Goal: Ask a question

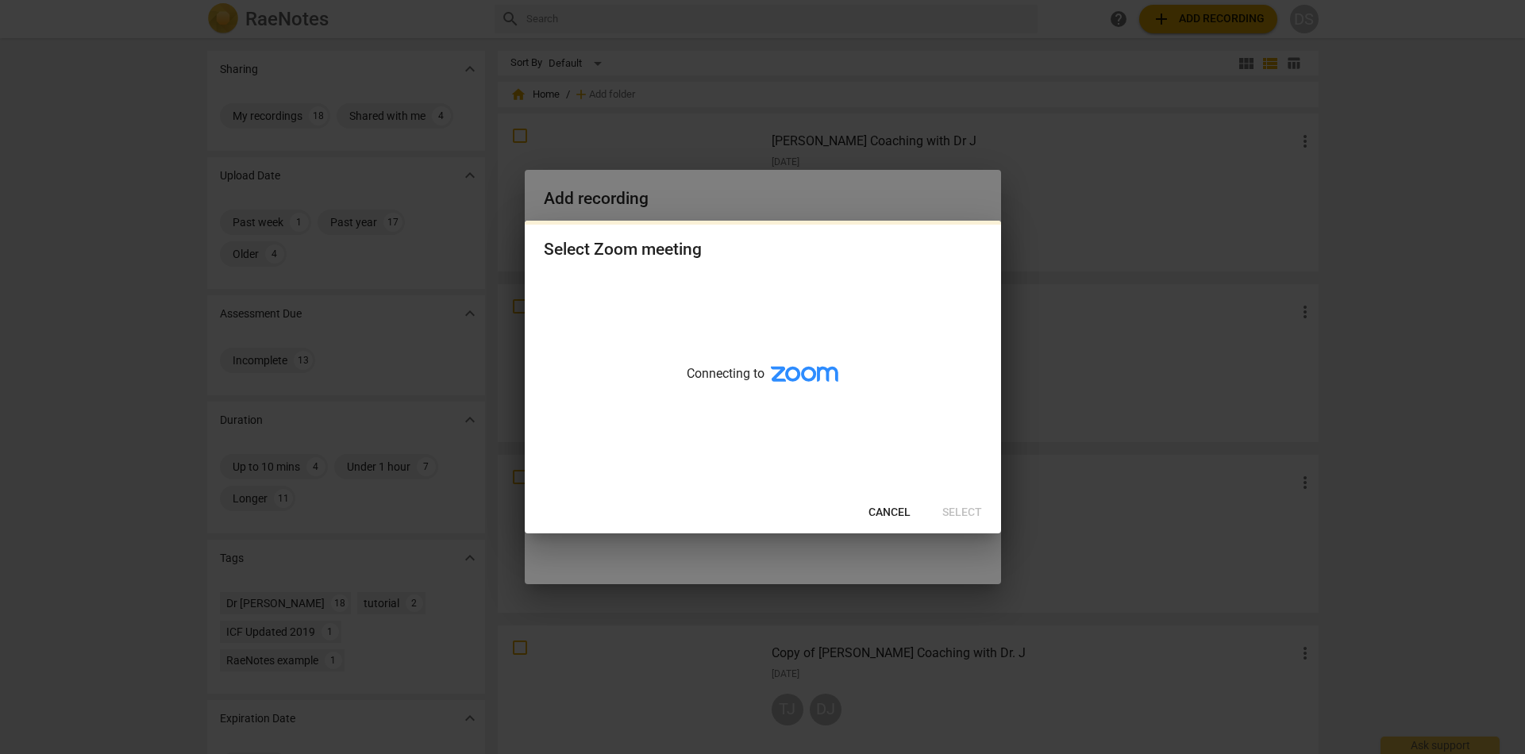
click at [877, 512] on span "Cancel" at bounding box center [890, 513] width 42 height 16
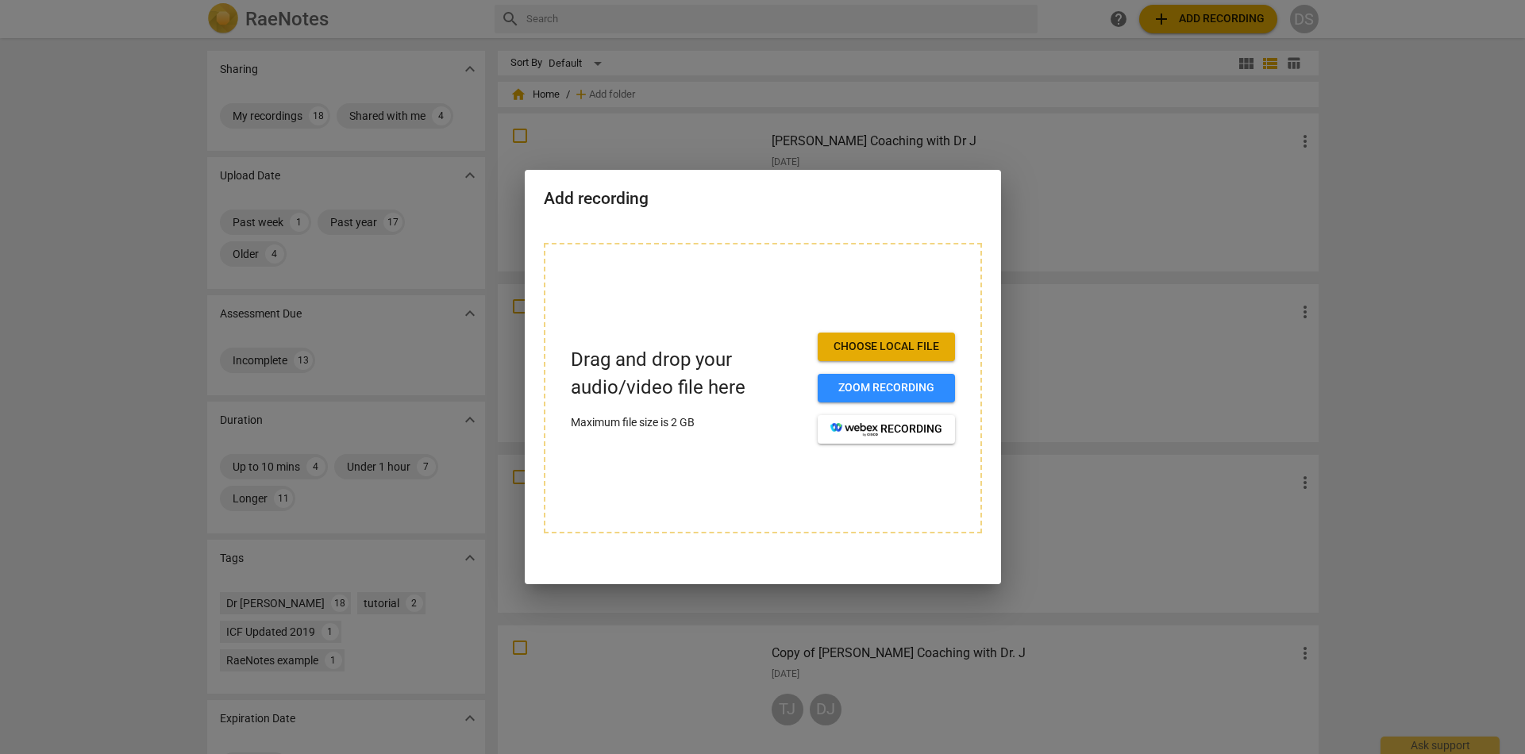
click at [1054, 347] on div at bounding box center [762, 377] width 1525 height 754
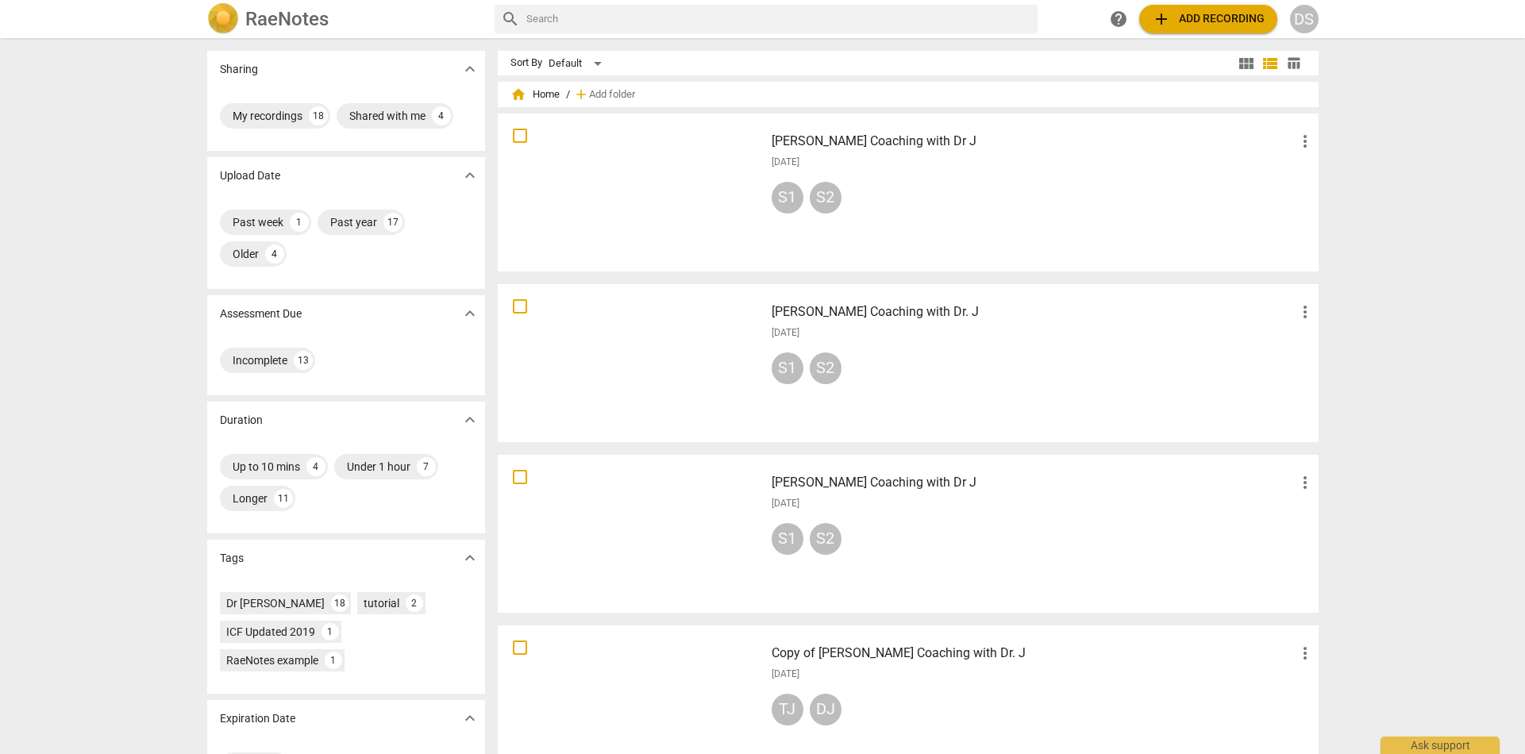
click at [664, 199] on div at bounding box center [631, 192] width 256 height 147
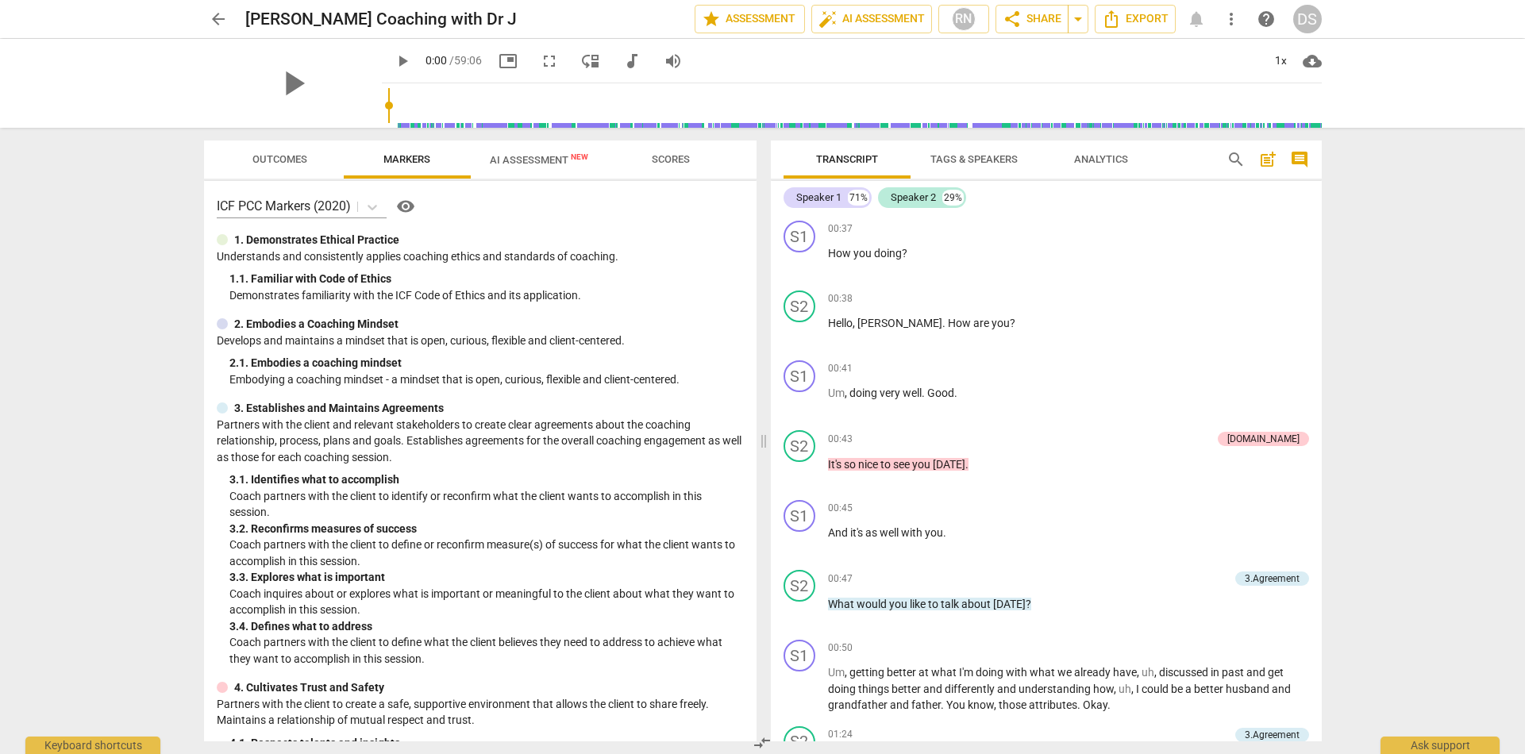
click at [553, 165] on span "AI Assessment New" at bounding box center [539, 160] width 98 height 12
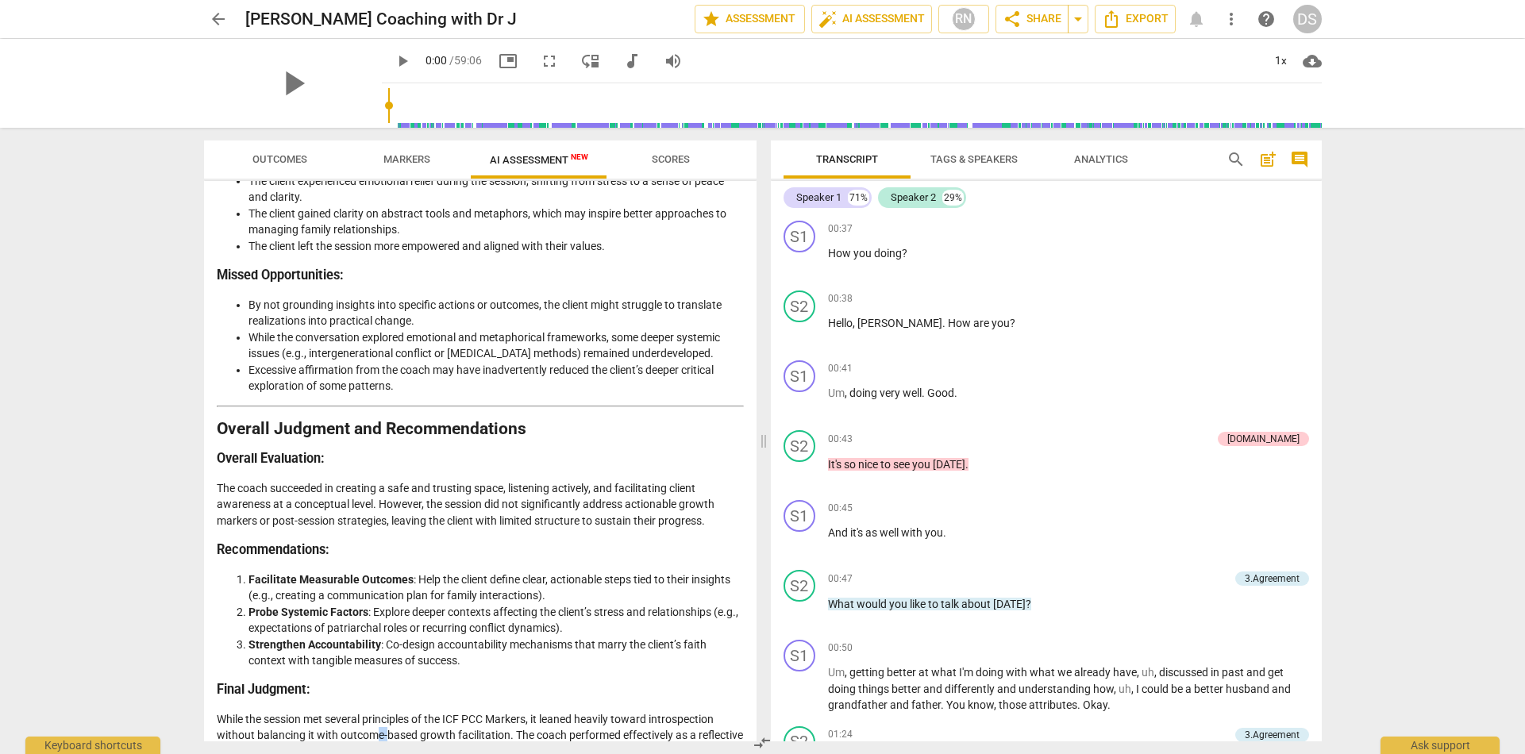
drag, startPoint x: 375, startPoint y: 691, endPoint x: 387, endPoint y: 690, distance: 11.9
click at [387, 711] on p "While the session met several principles of the ICF PCC Markers, it leaned heav…" at bounding box center [480, 743] width 527 height 65
click at [424, 711] on p "While the session met several principles of the ICF PCC Markers, it leaned heav…" at bounding box center [480, 743] width 527 height 65
click at [675, 162] on span "Scores" at bounding box center [671, 159] width 38 height 12
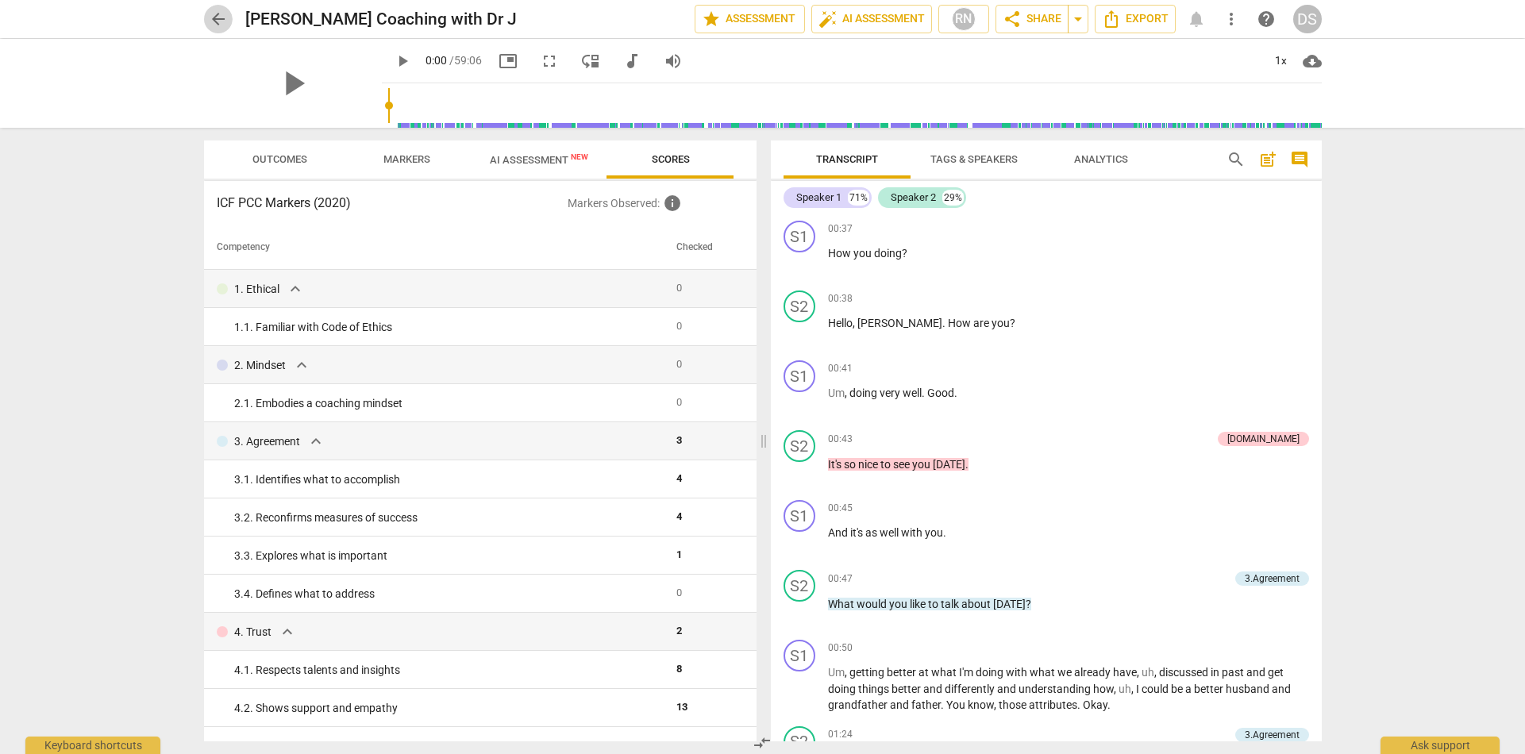
click at [219, 21] on span "arrow_back" at bounding box center [218, 19] width 19 height 19
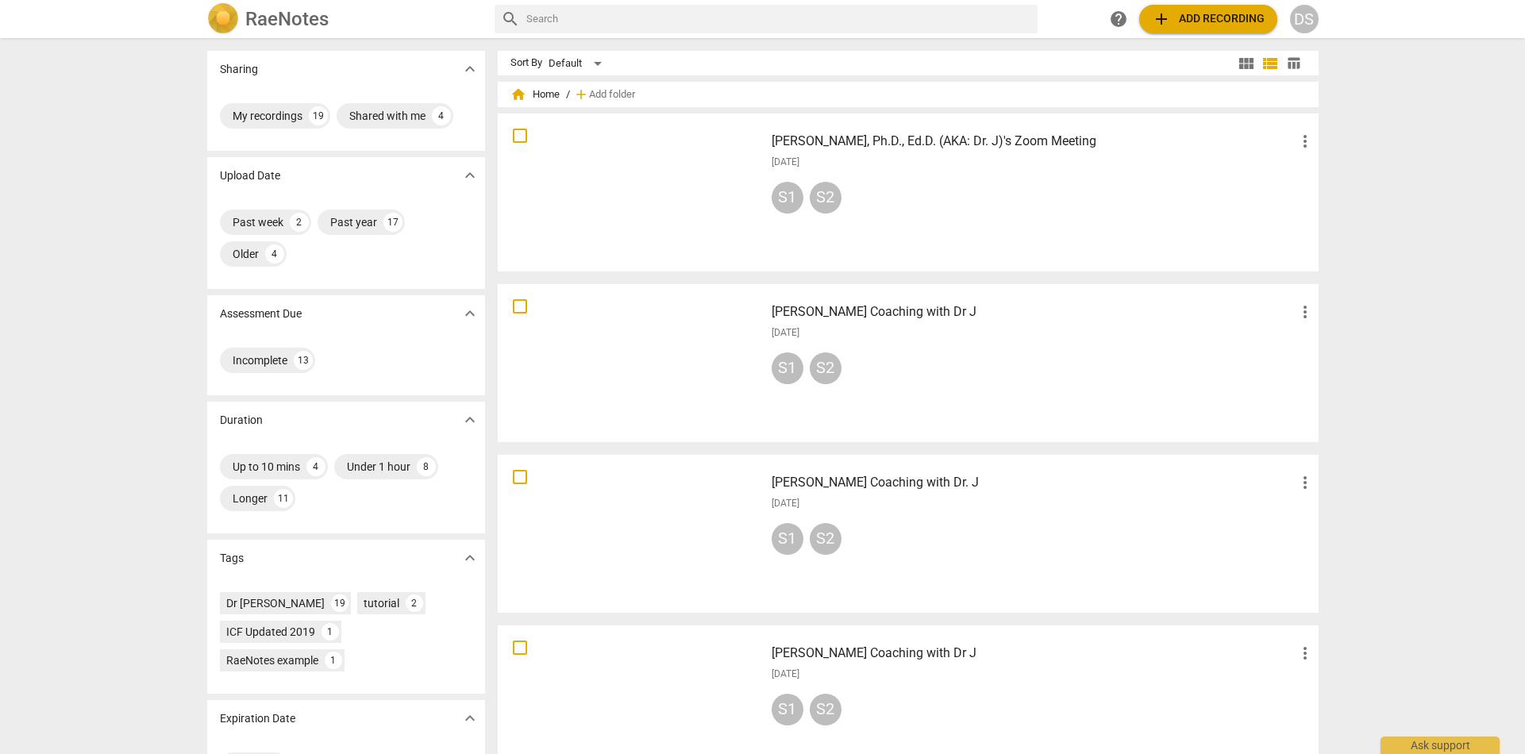
click at [654, 184] on div at bounding box center [631, 192] width 256 height 147
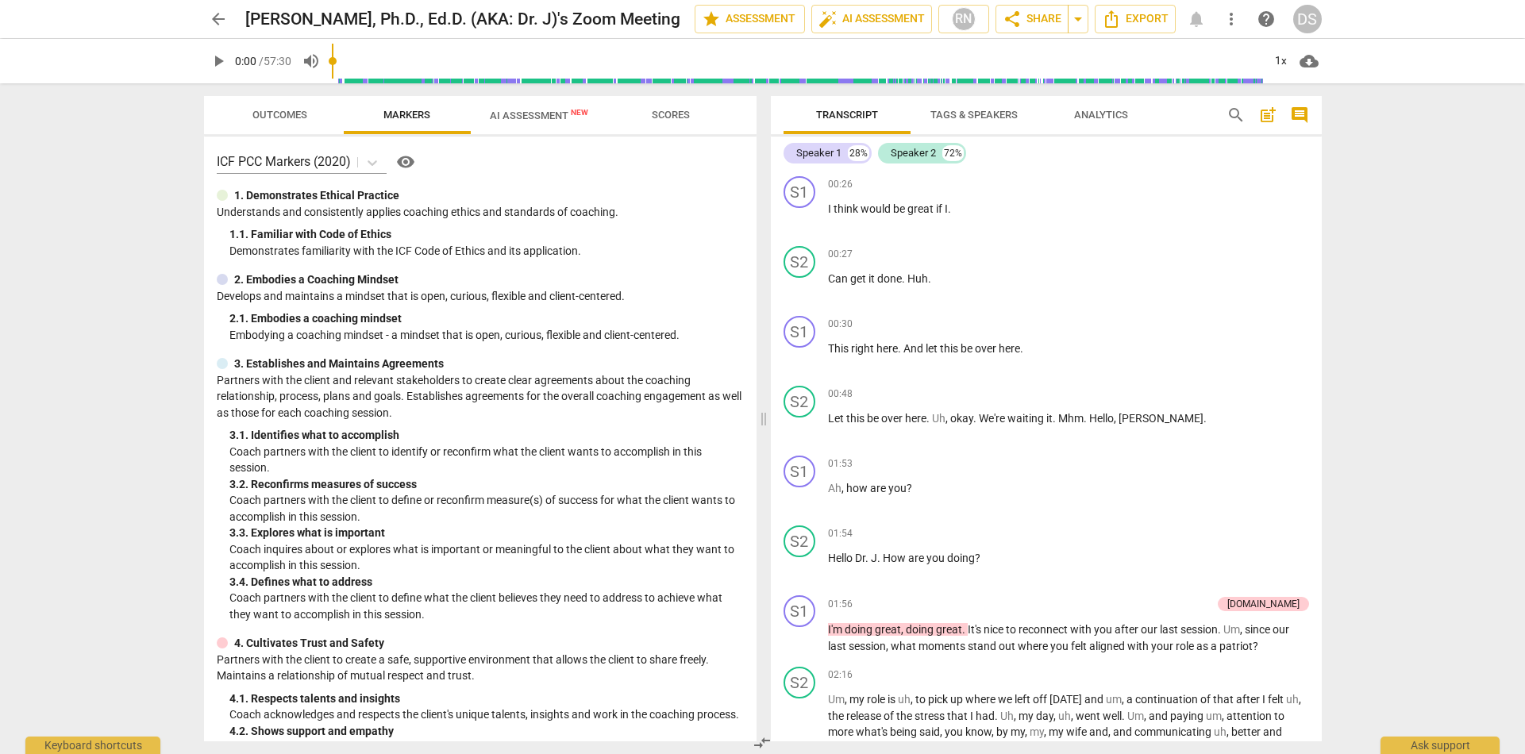
click at [520, 120] on span "AI Assessment New" at bounding box center [539, 116] width 98 height 12
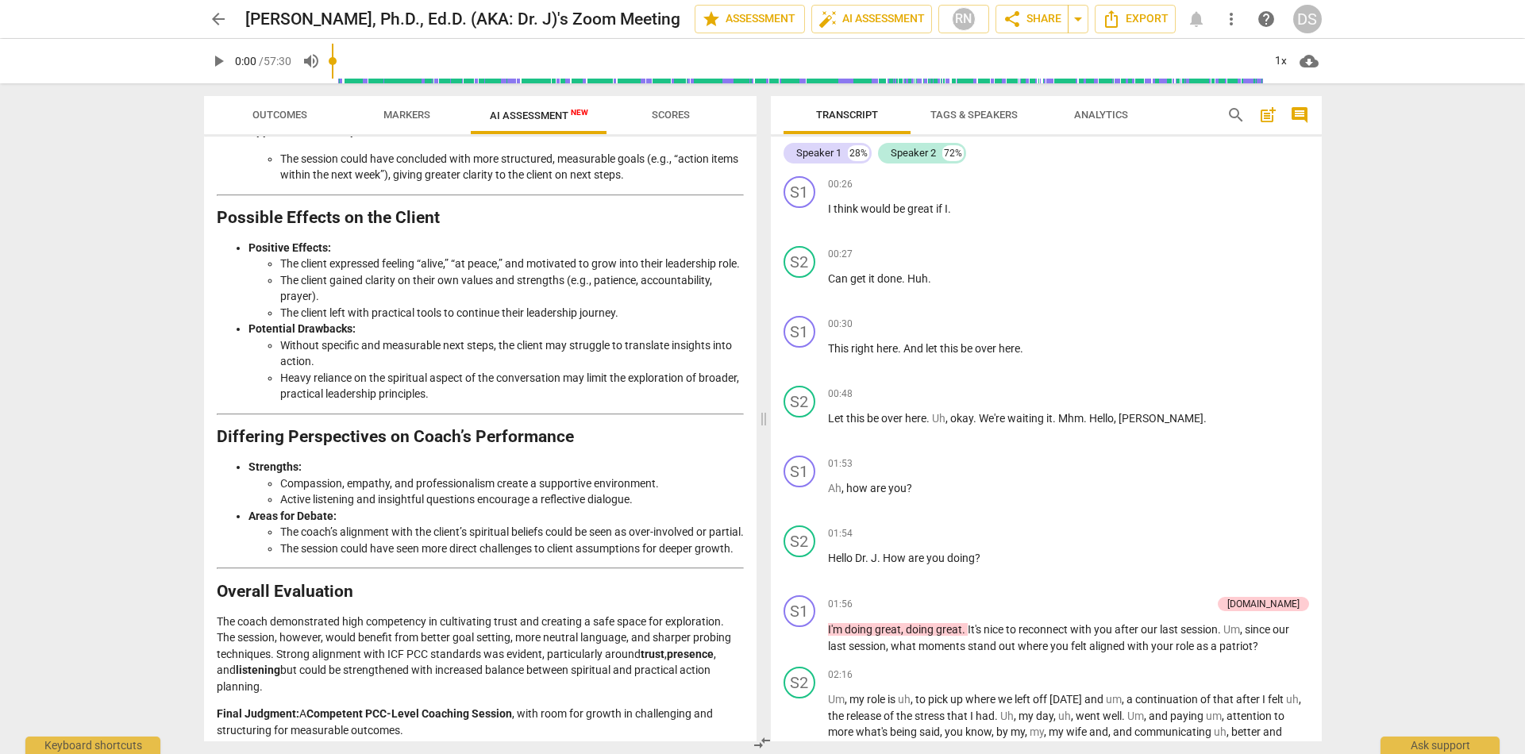
scroll to position [0, 1]
click at [1238, 24] on span "more_vert" at bounding box center [1231, 19] width 19 height 19
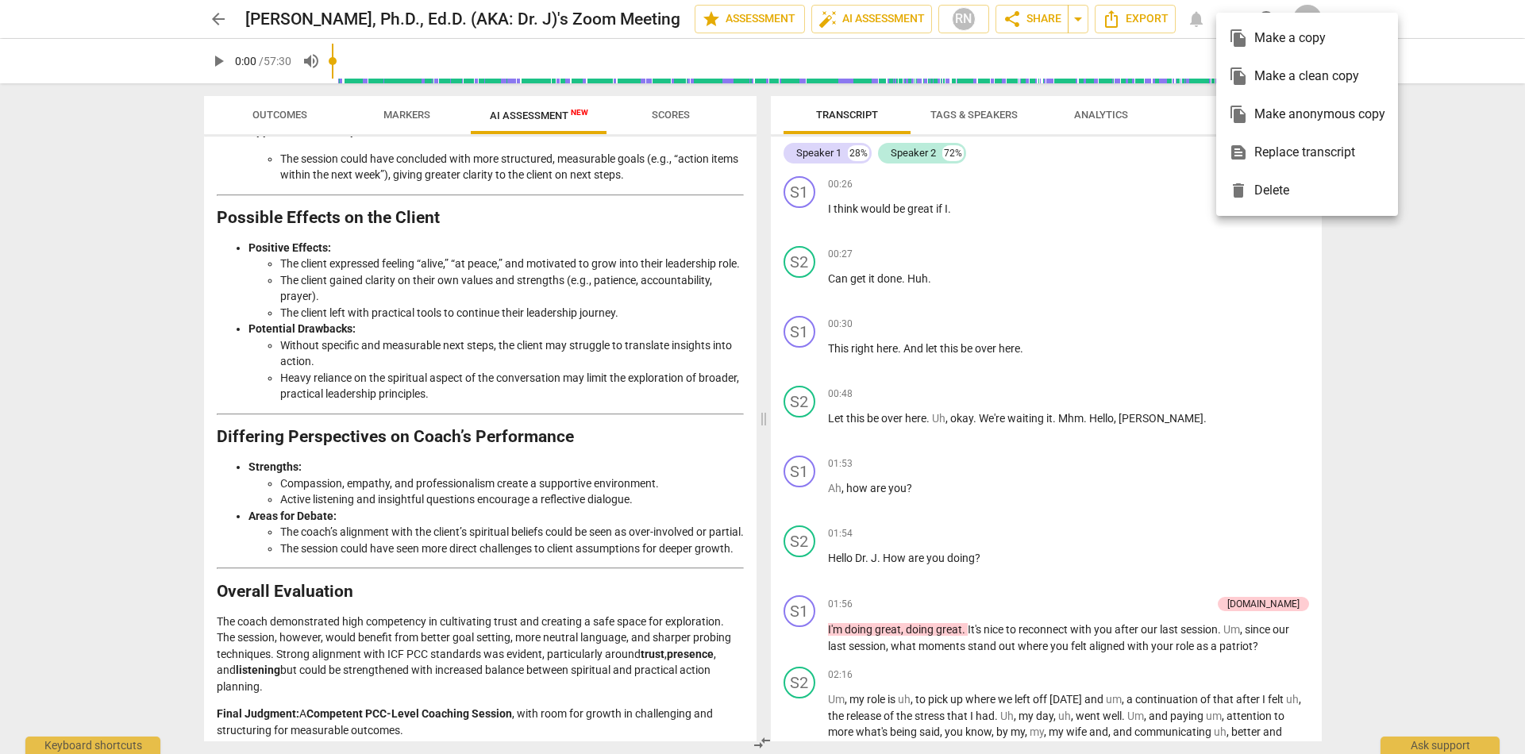
click at [1162, 148] on div at bounding box center [762, 377] width 1525 height 754
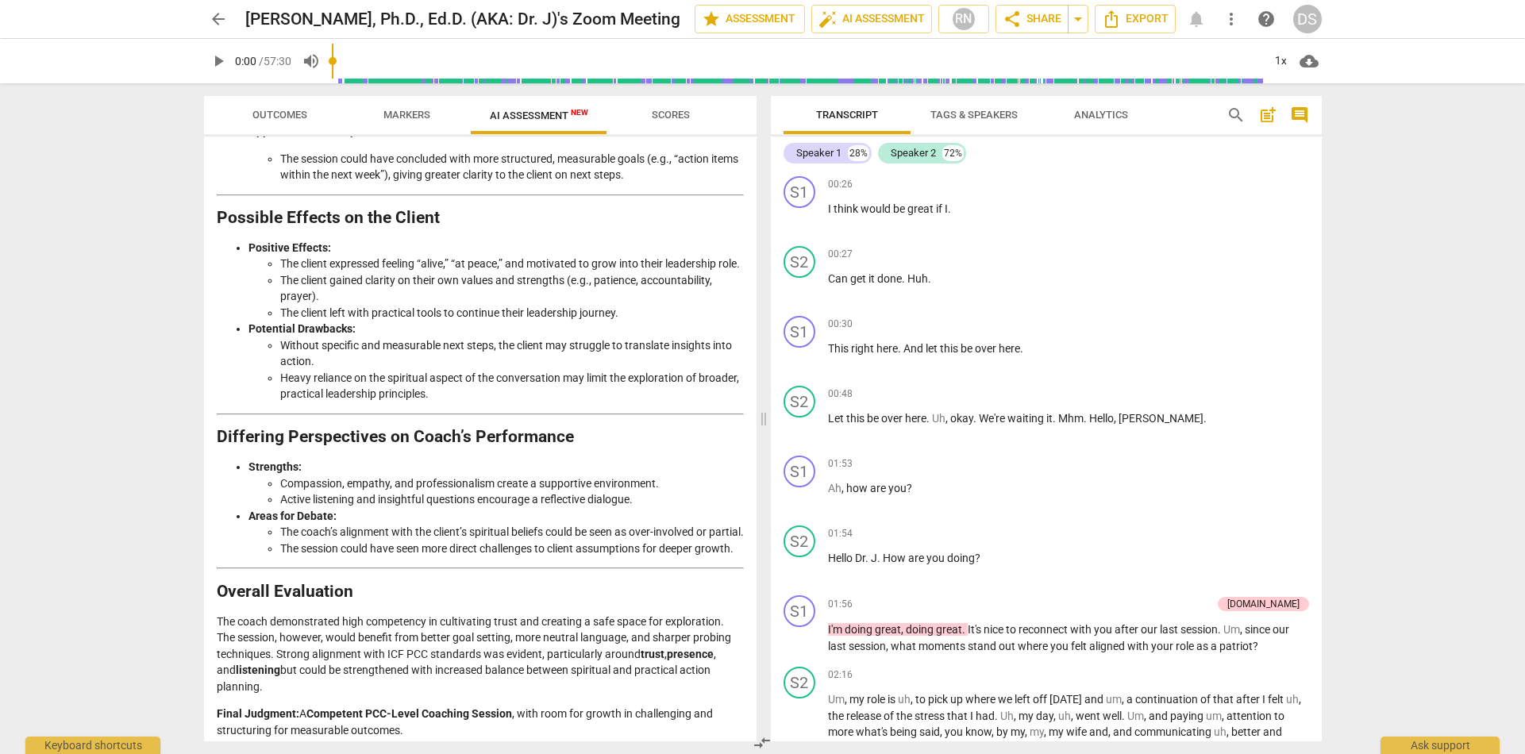
scroll to position [0, 0]
click at [218, 61] on span "play_arrow" at bounding box center [218, 61] width 19 height 19
click at [221, 67] on span "pause" at bounding box center [218, 61] width 19 height 19
click at [222, 67] on span "play_arrow" at bounding box center [218, 61] width 19 height 19
type input "39"
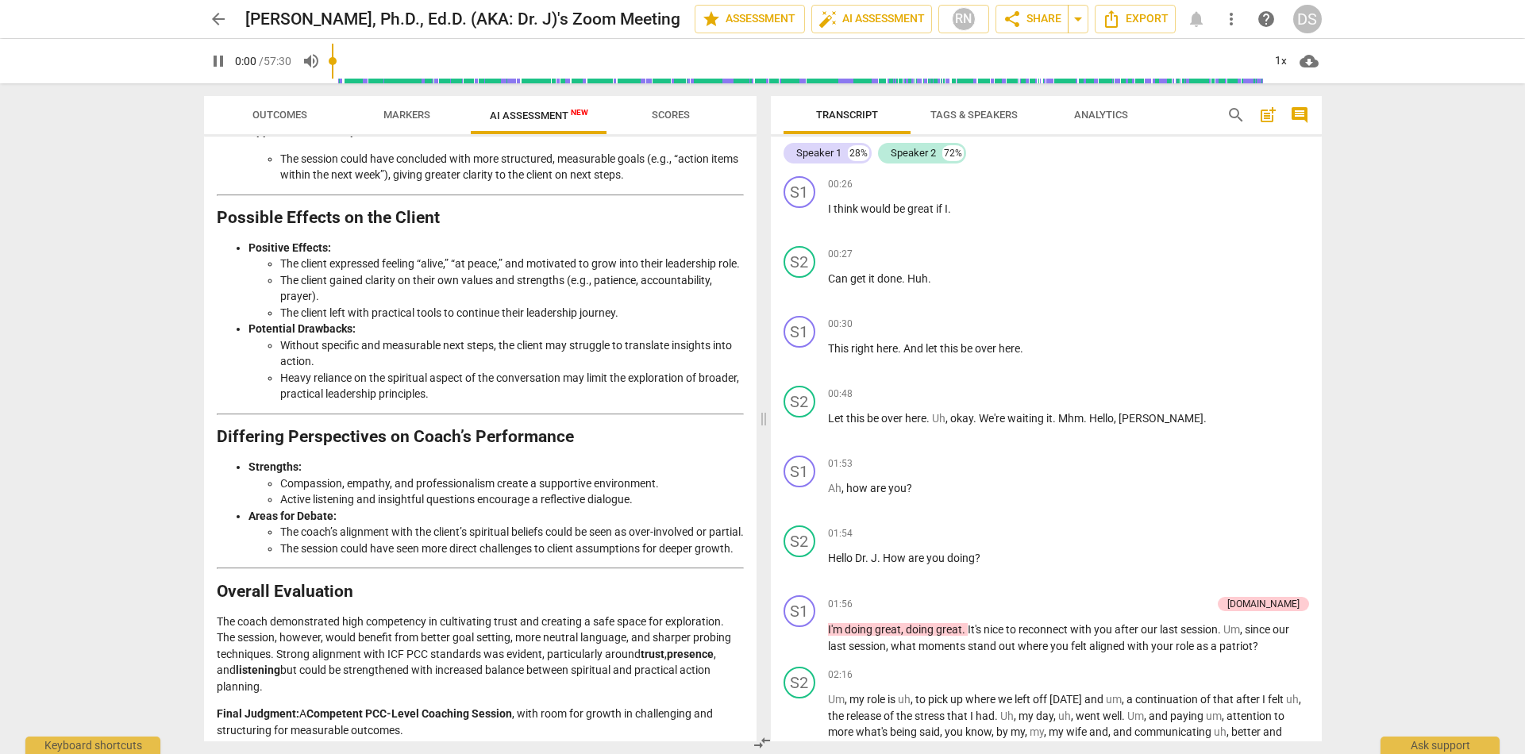
drag, startPoint x: 349, startPoint y: 62, endPoint x: 333, endPoint y: 63, distance: 15.9
click at [334, 62] on input "range" at bounding box center [797, 61] width 931 height 51
click at [337, 60] on input "range" at bounding box center [797, 61] width 931 height 51
drag, startPoint x: 347, startPoint y: 82, endPoint x: 360, endPoint y: 84, distance: 13.7
click at [360, 84] on div "arrow_back [PERSON_NAME], Ph.D., Ed.D. (AKA: Dr. J)'s Zoom Meeting edit star As…" at bounding box center [762, 377] width 1525 height 754
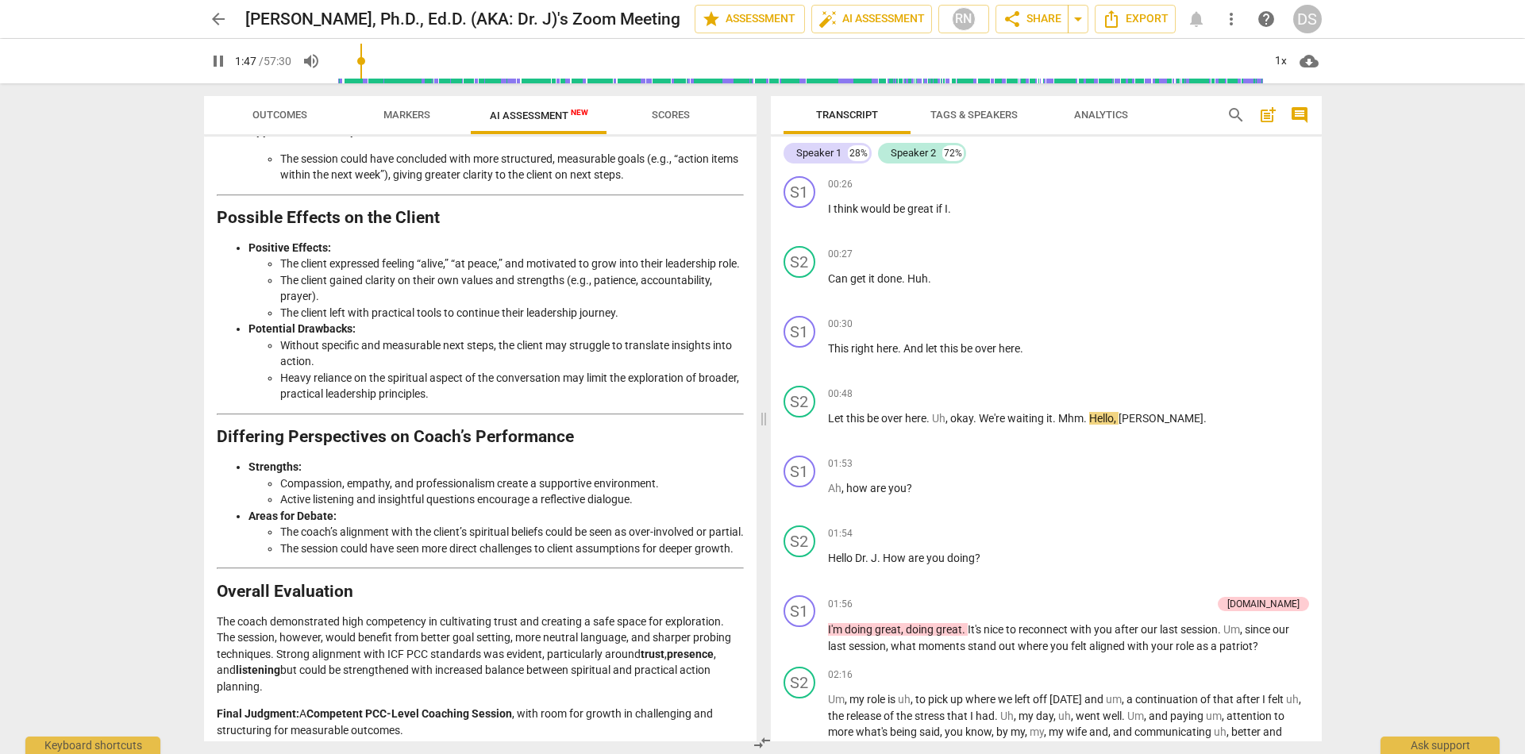
click at [225, 64] on span "pause" at bounding box center [218, 61] width 19 height 19
click at [224, 64] on span "play_arrow" at bounding box center [218, 61] width 19 height 19
click at [361, 67] on input "range" at bounding box center [797, 61] width 931 height 51
click at [1236, 115] on span "search" at bounding box center [1236, 115] width 19 height 19
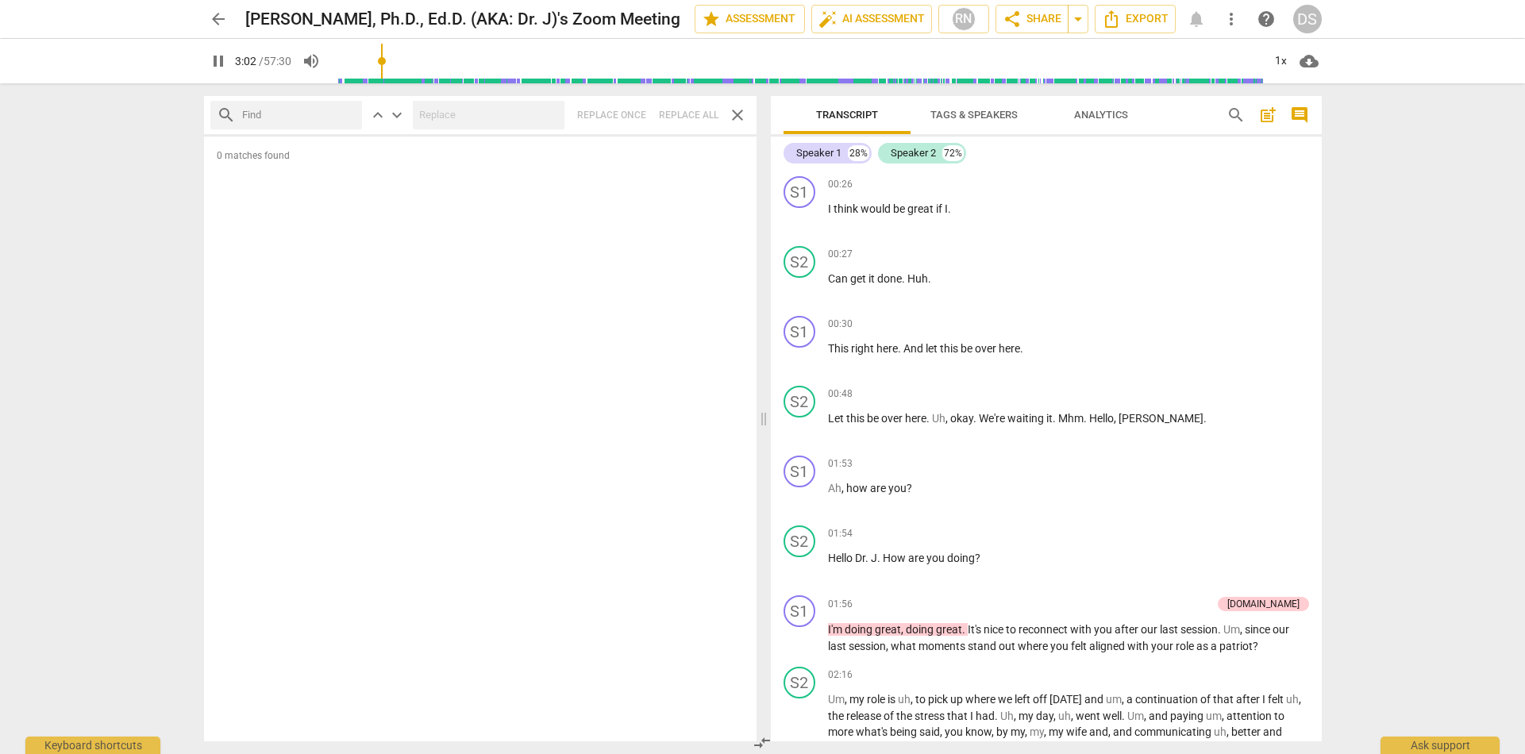
scroll to position [586, 0]
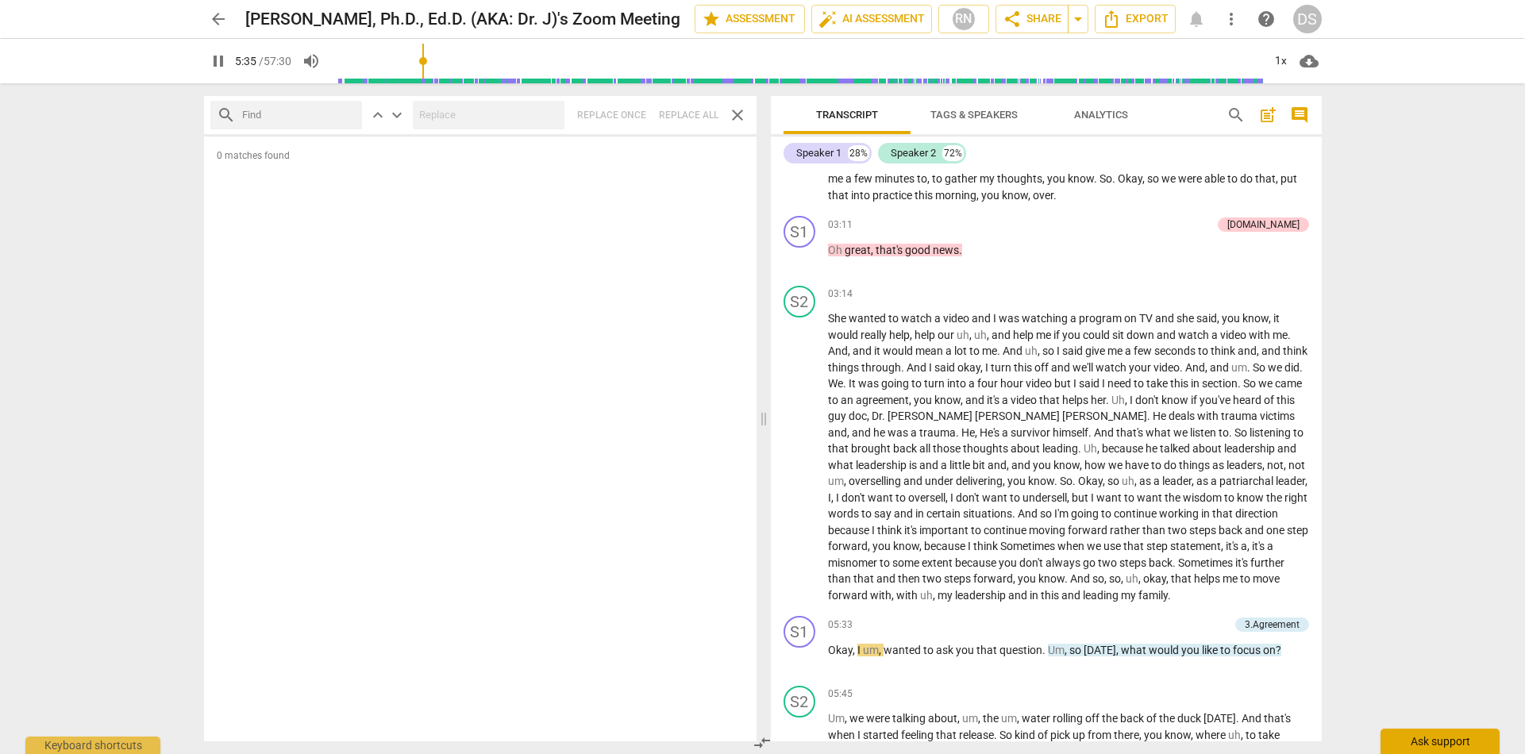
click at [1433, 746] on div "Ask support" at bounding box center [1440, 741] width 119 height 25
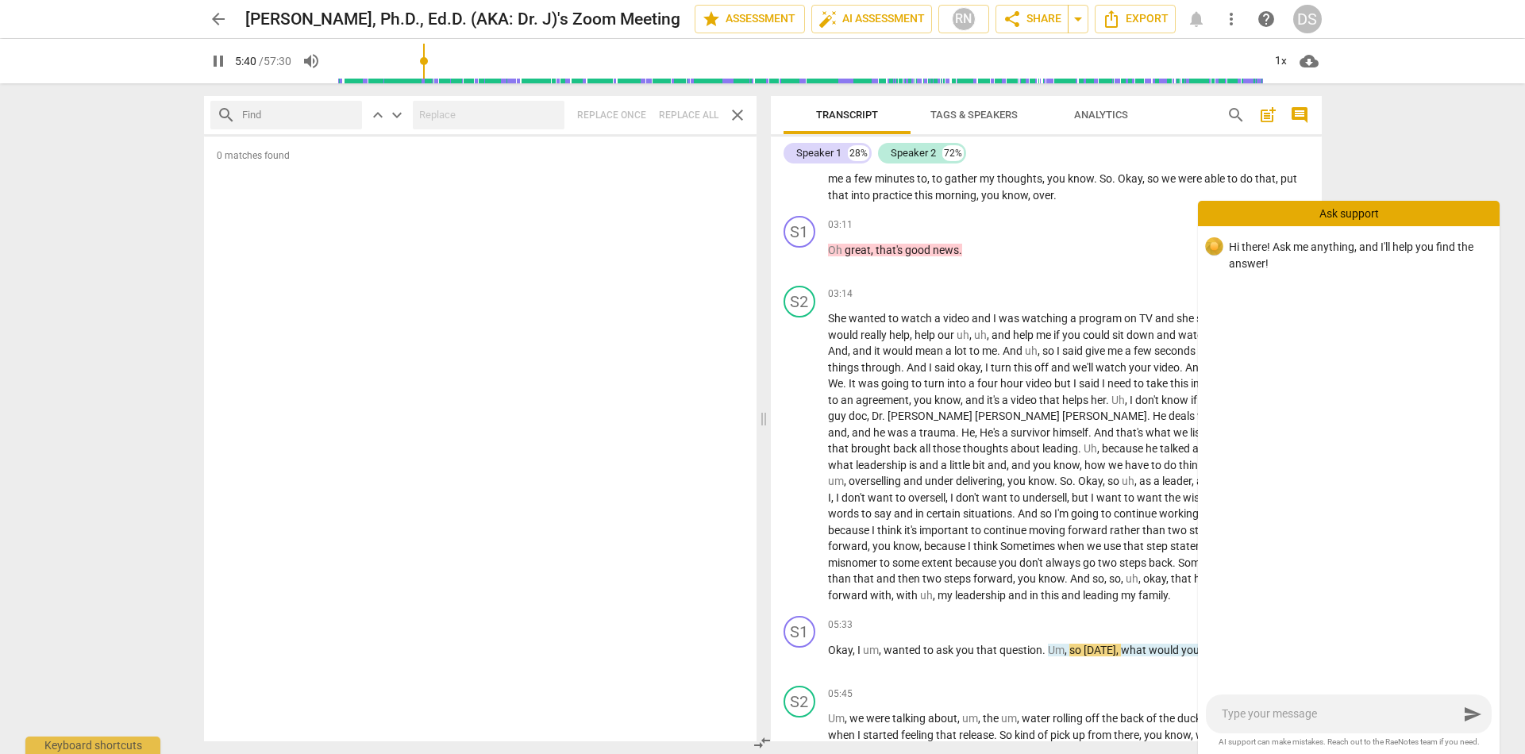
type input "341"
type textarea "H"
type input "341"
type textarea "Ho"
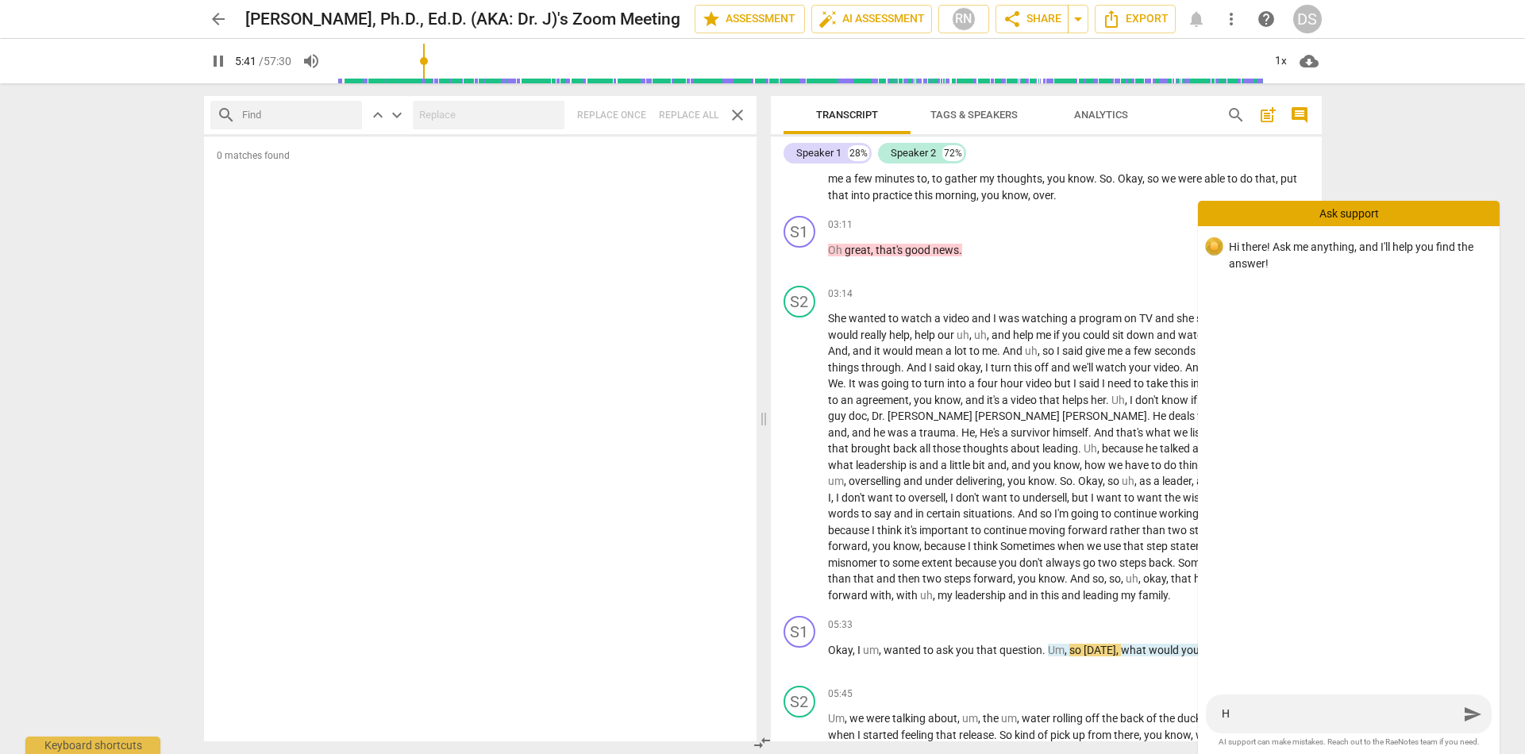
type textarea "Ho"
type input "342"
type textarea "How"
type input "342"
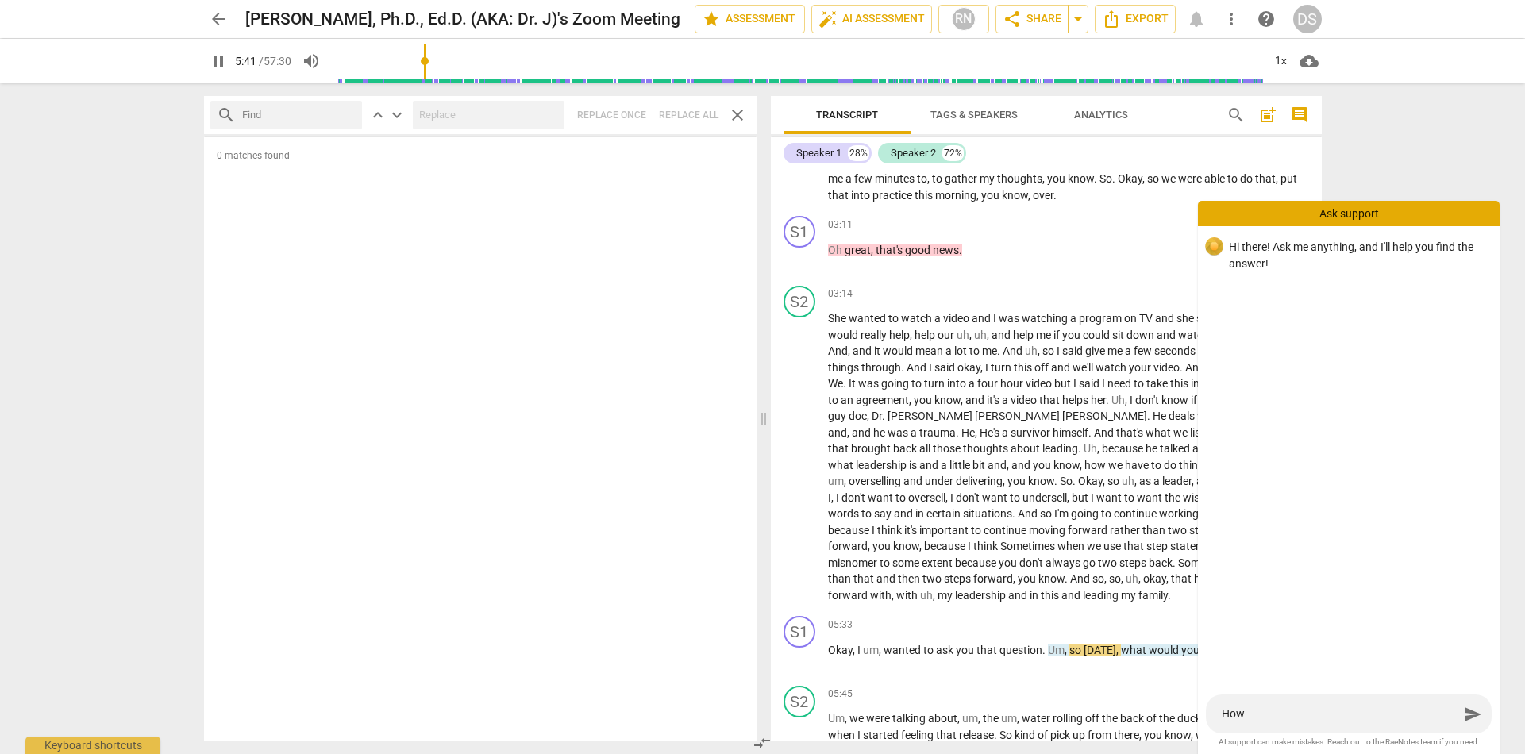
type textarea "How"
type input "342"
type textarea "How c"
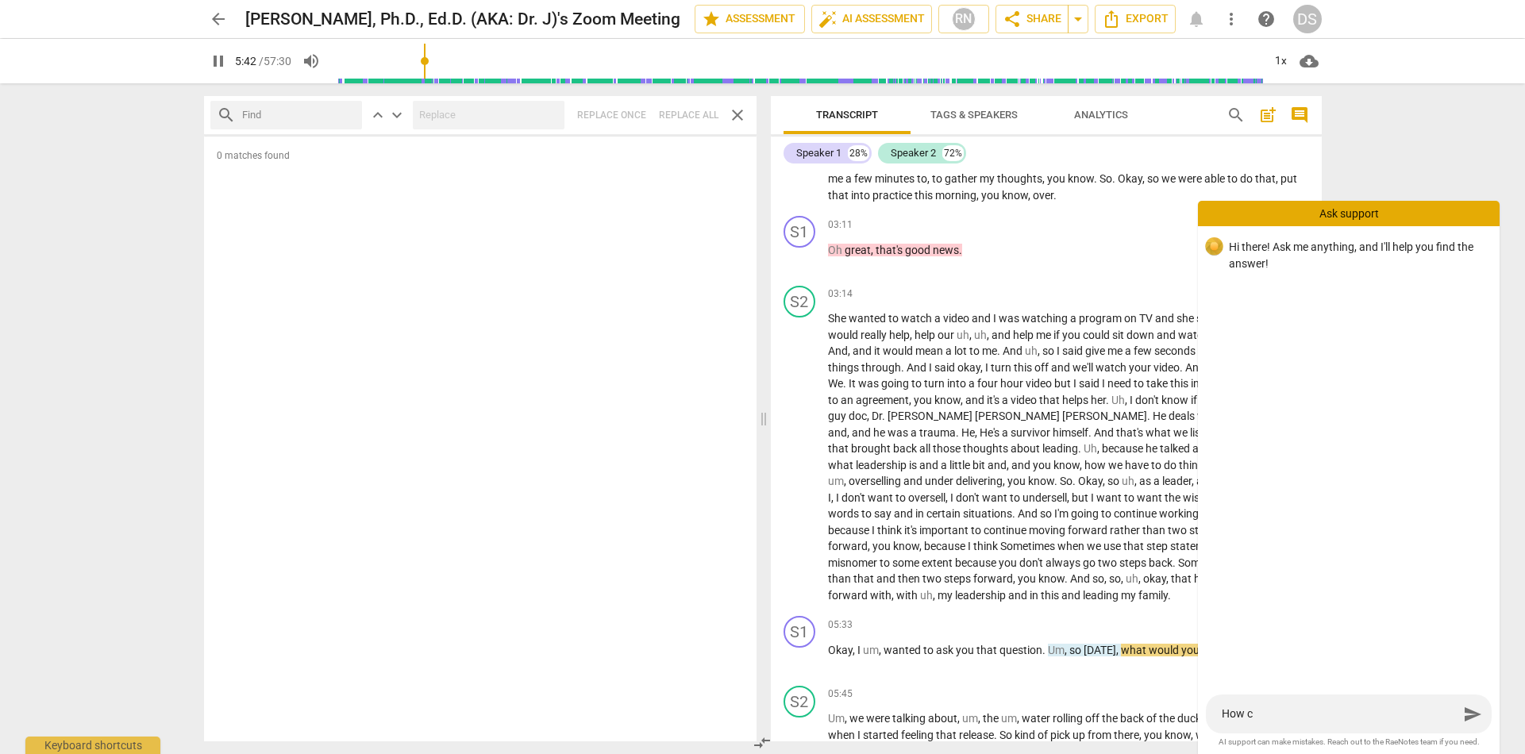
type input "343"
type textarea "How ca"
type input "343"
type textarea "How can"
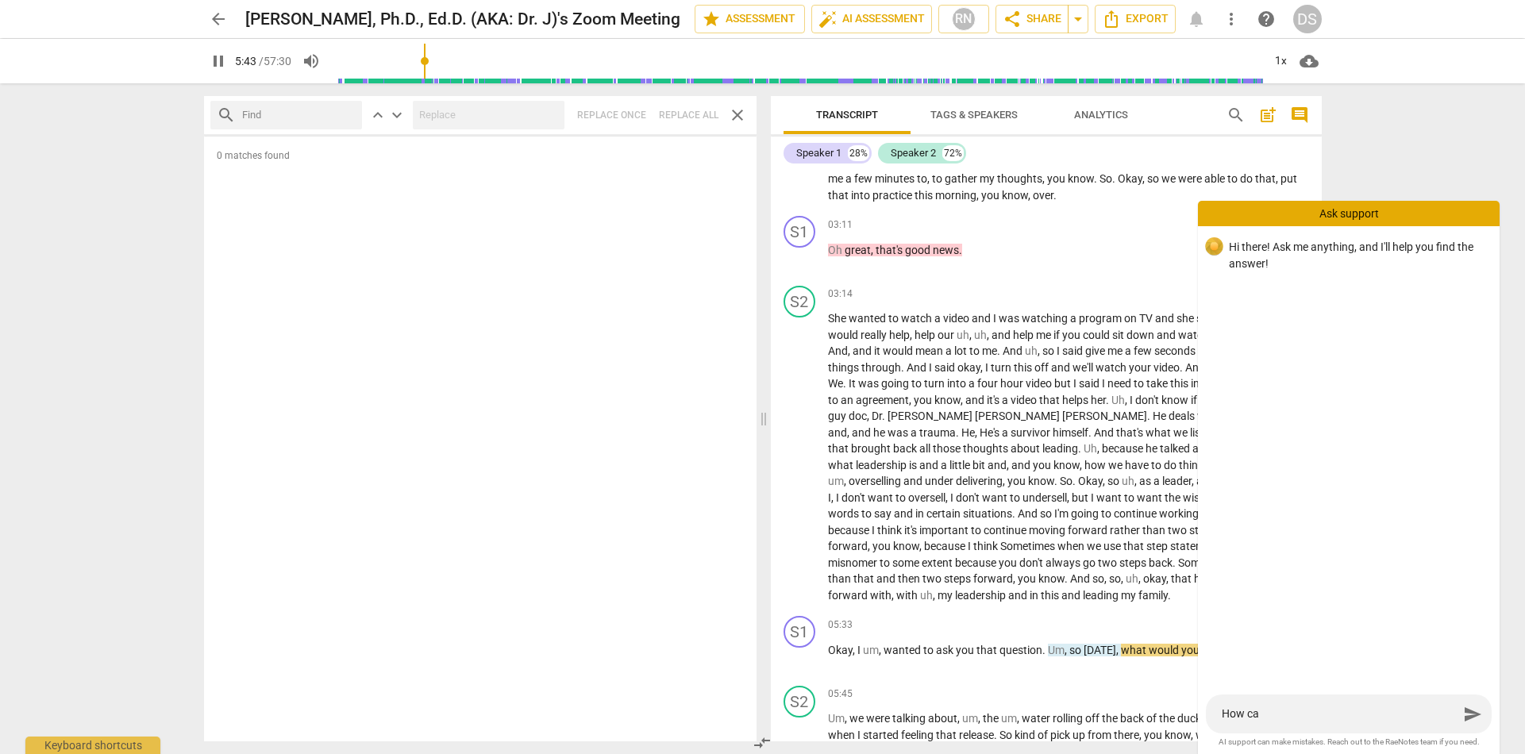
type textarea "How can"
type input "344"
type textarea "How can"
type input "344"
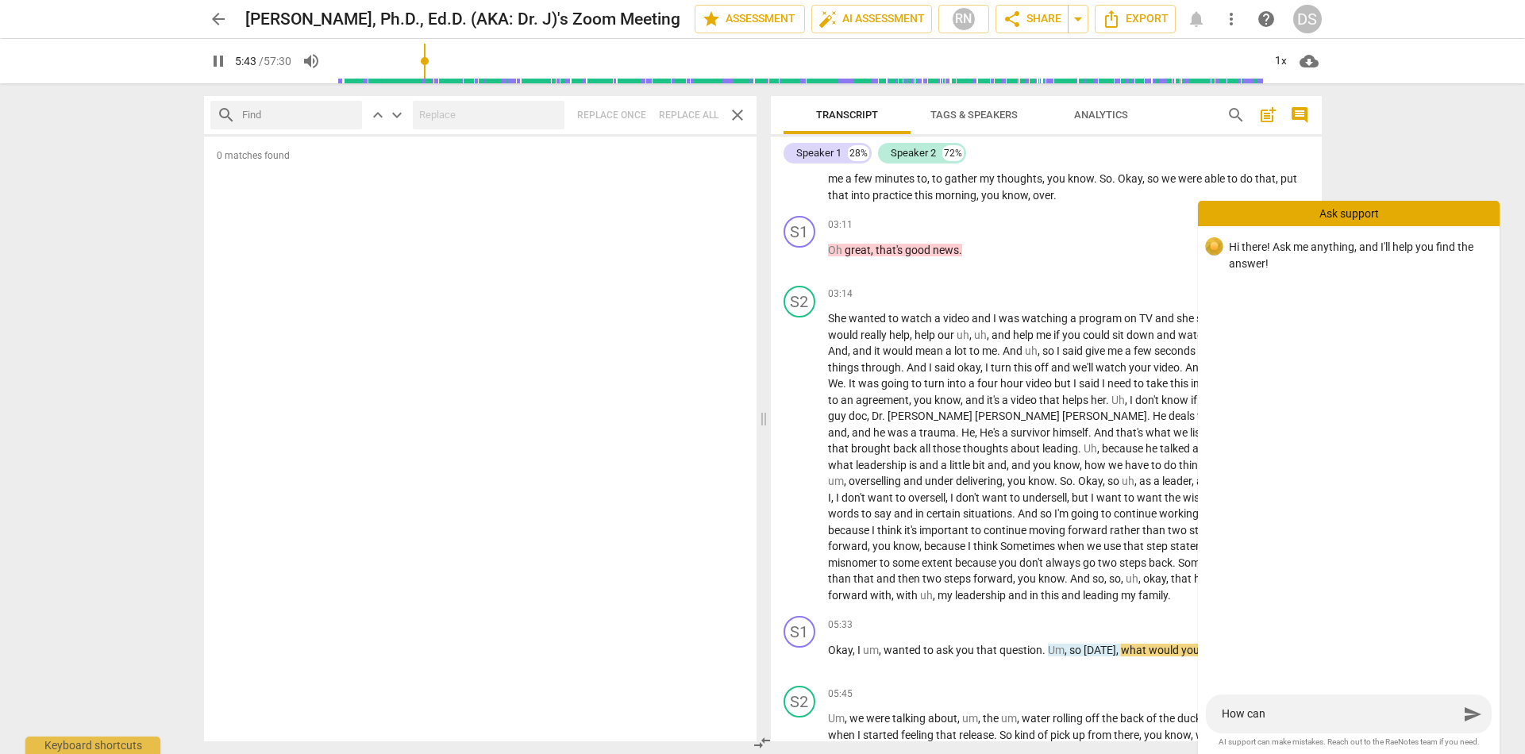
type textarea "How can a"
type input "344"
type textarea "How can a"
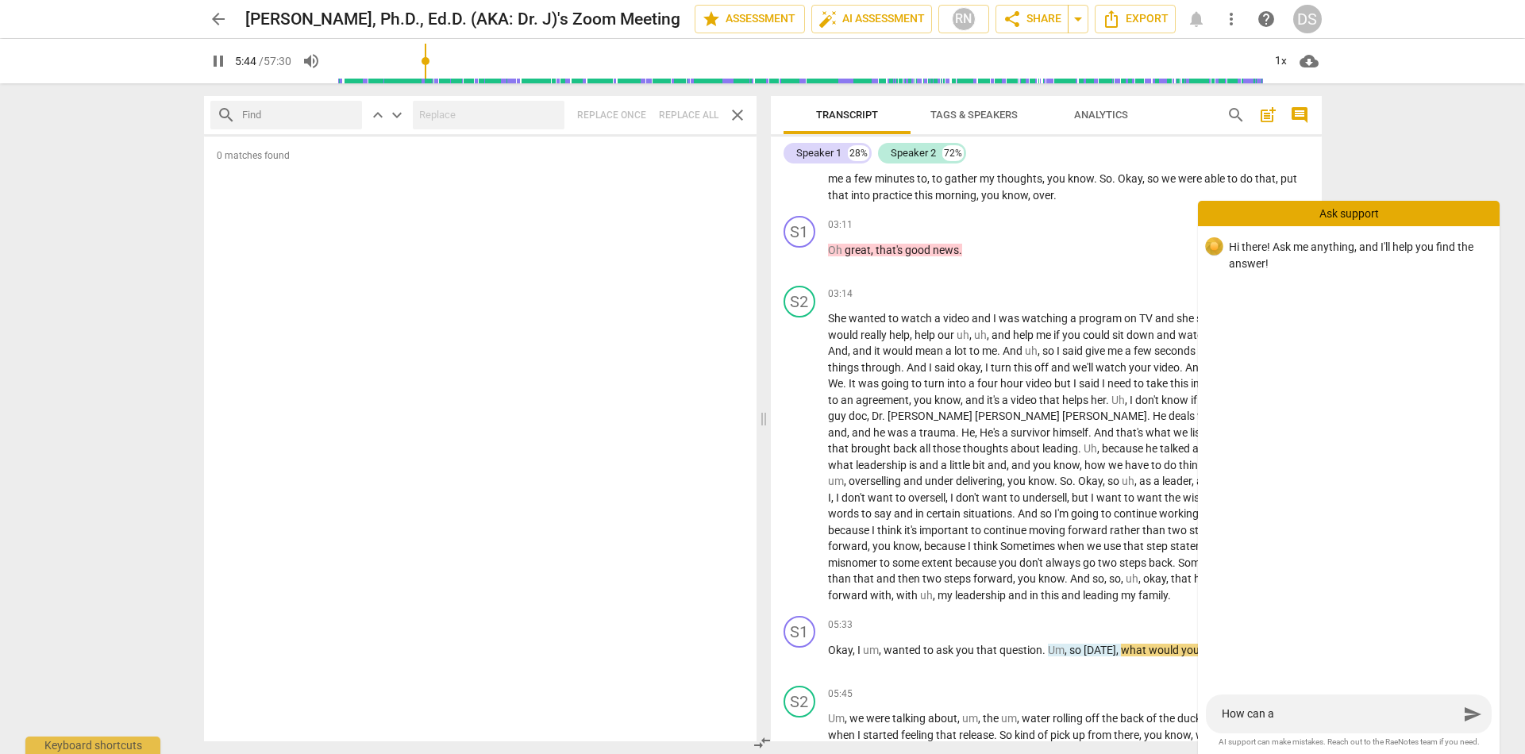
type input "345"
type textarea "How can a c"
type input "345"
type textarea "How can a cu"
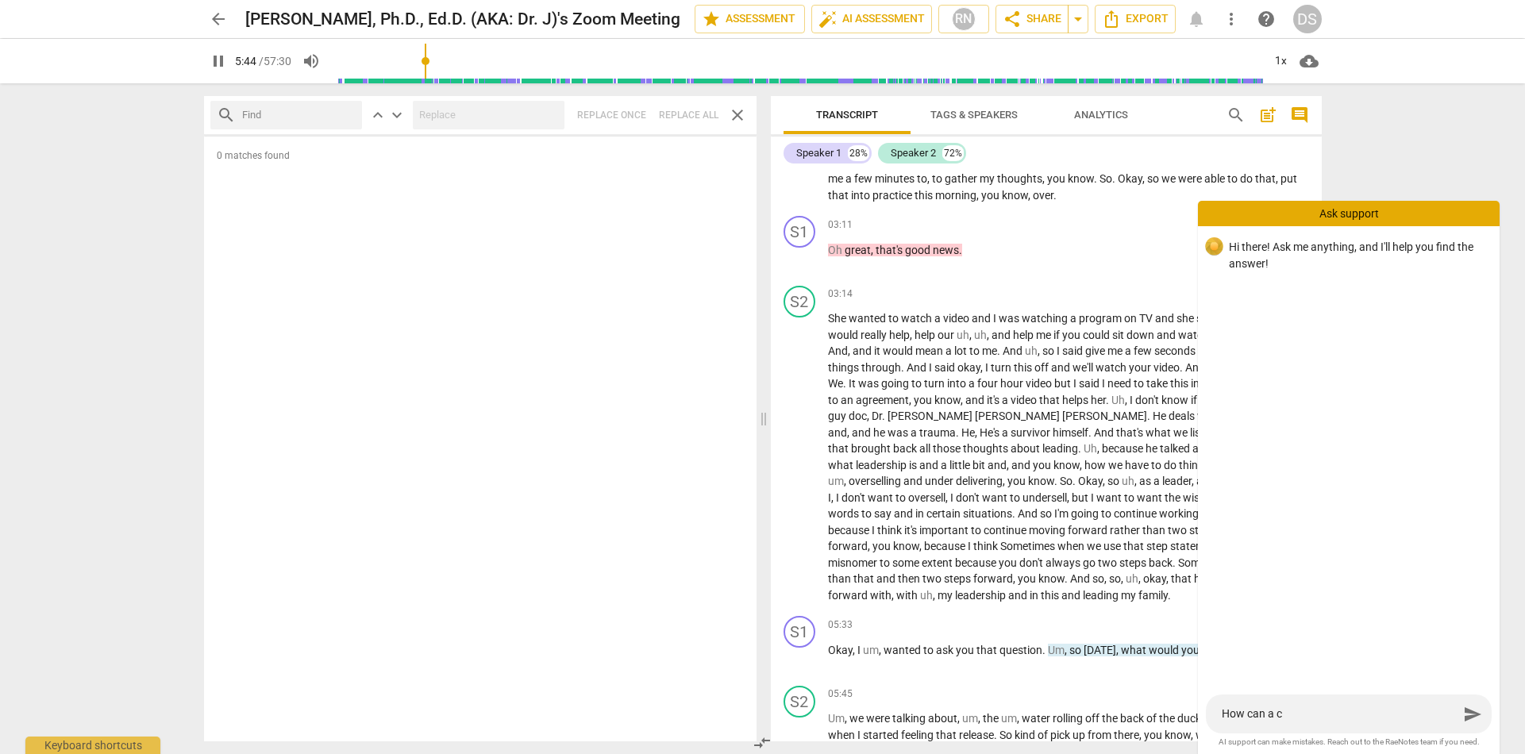
type textarea "How can a cu"
type input "345"
type textarea "How can a cut"
type input "346"
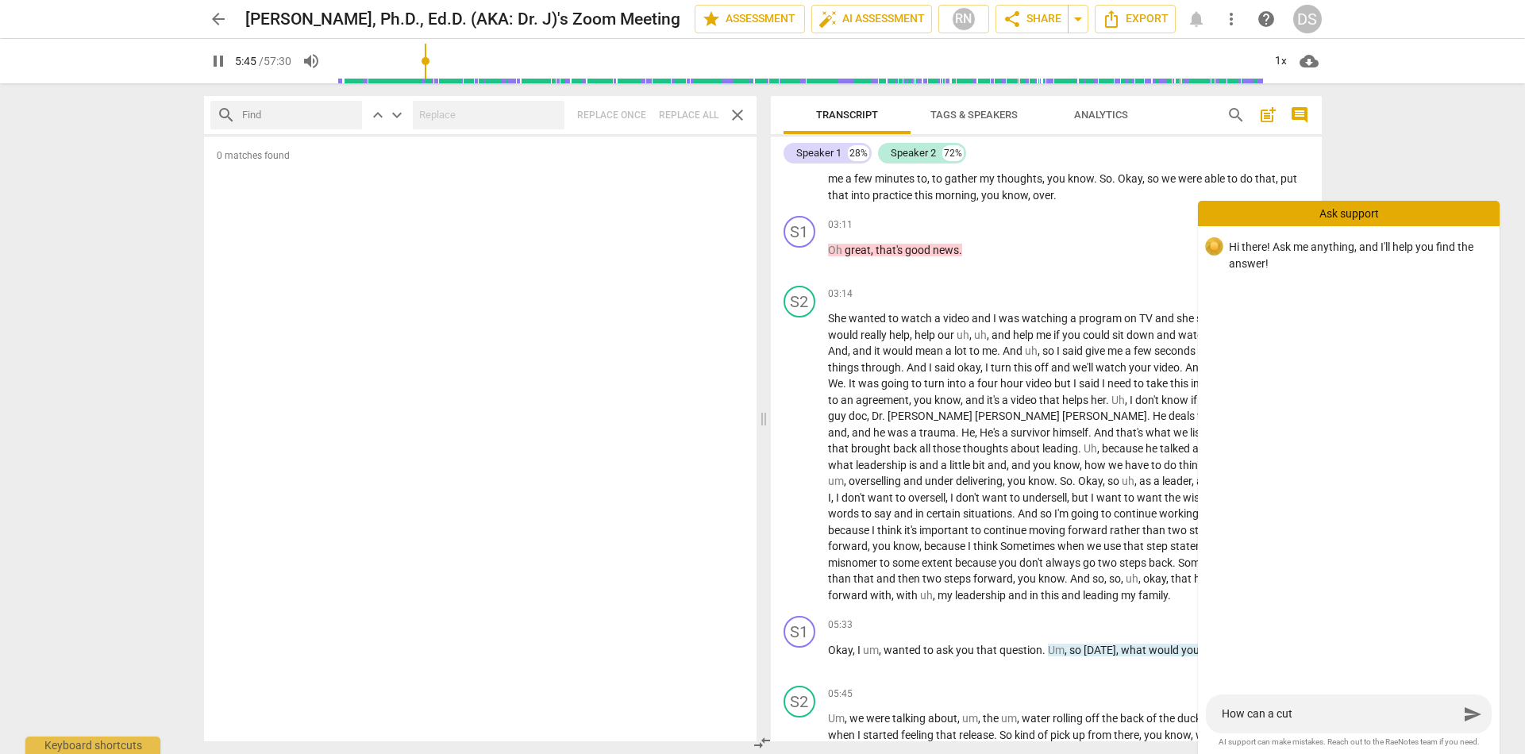
type textarea "How can a cut"
type input "346"
type textarea "How can a cut a"
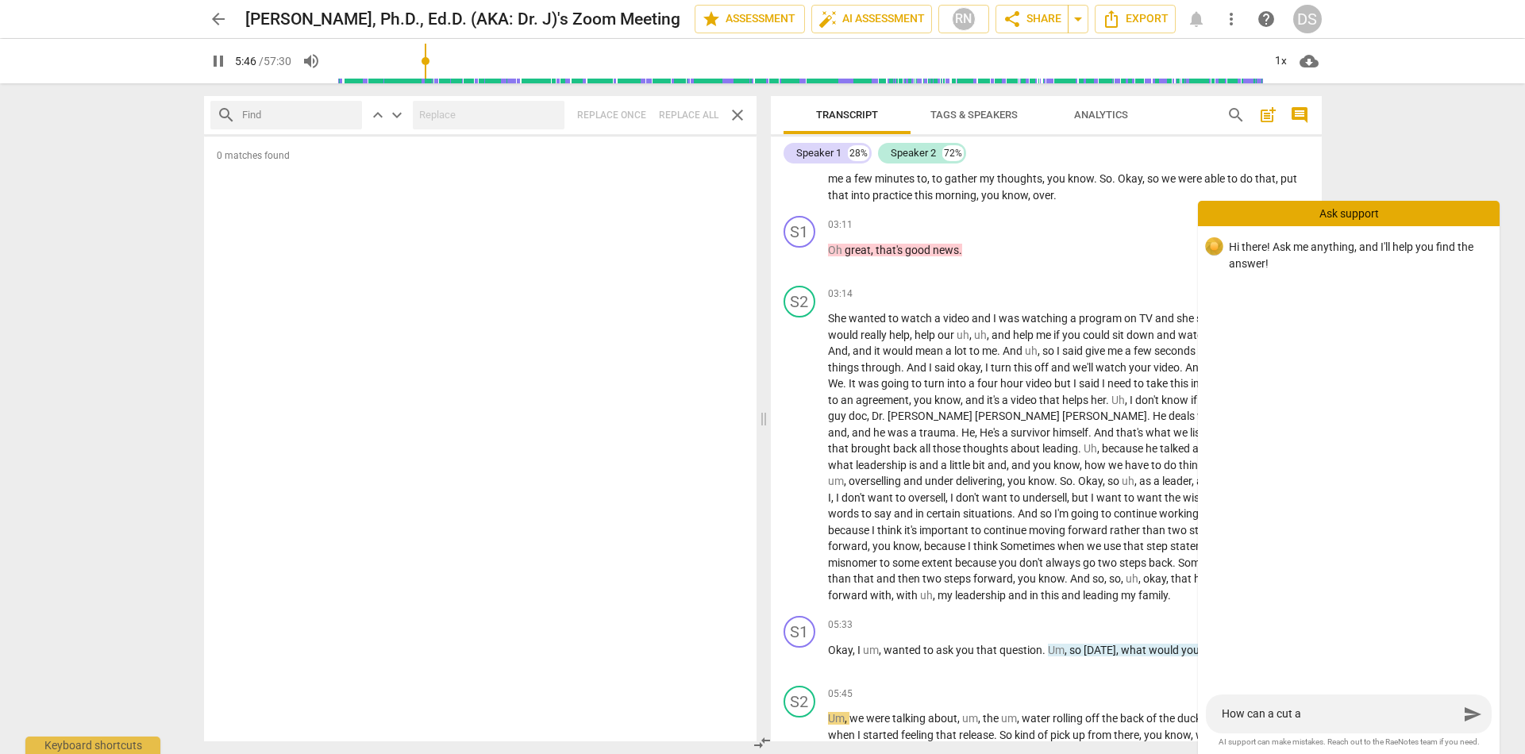
type input "347"
type textarea "How can a cut a"
type input "347"
type textarea "How can a cut a p"
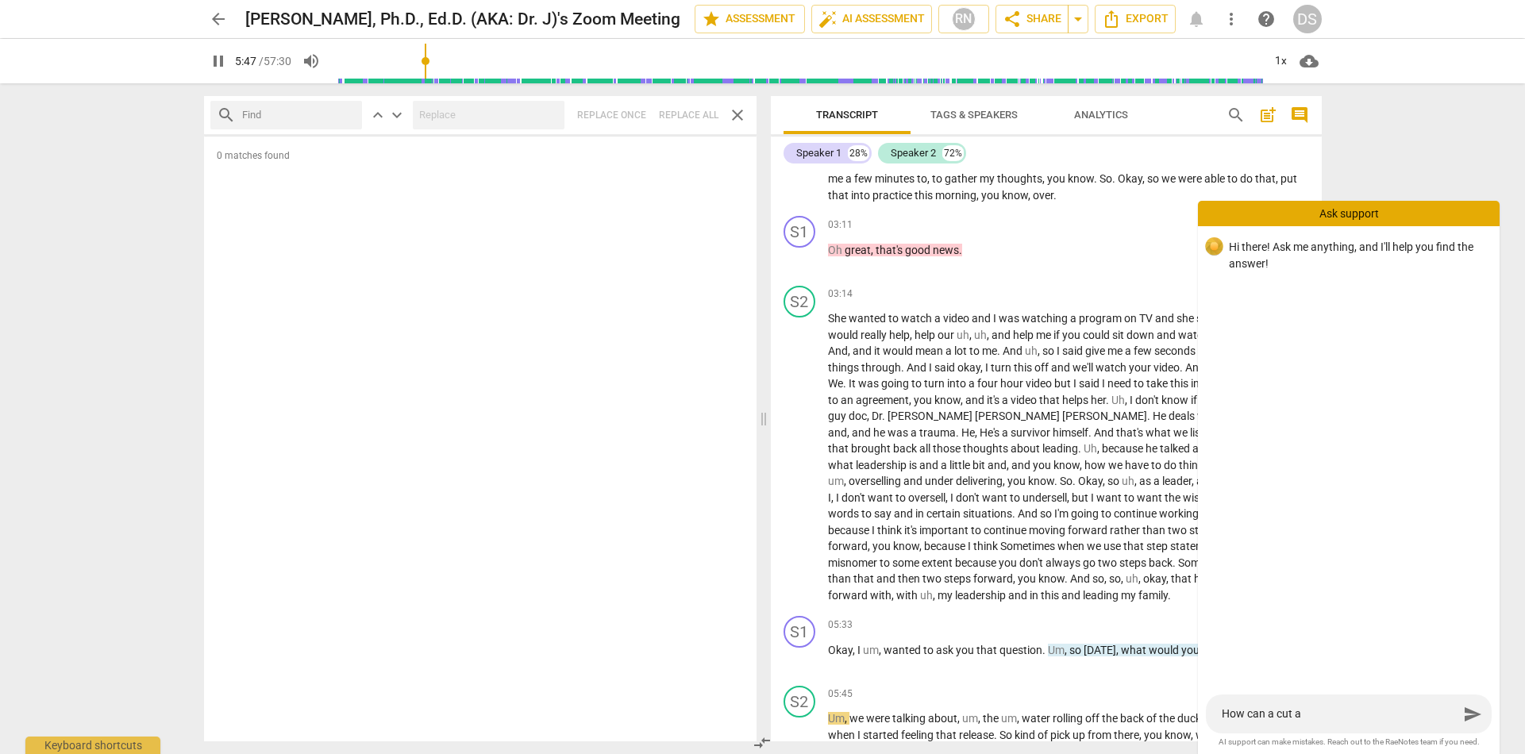
type textarea "How can a cut a p"
type input "348"
type textarea "How can a cut a po"
type input "348"
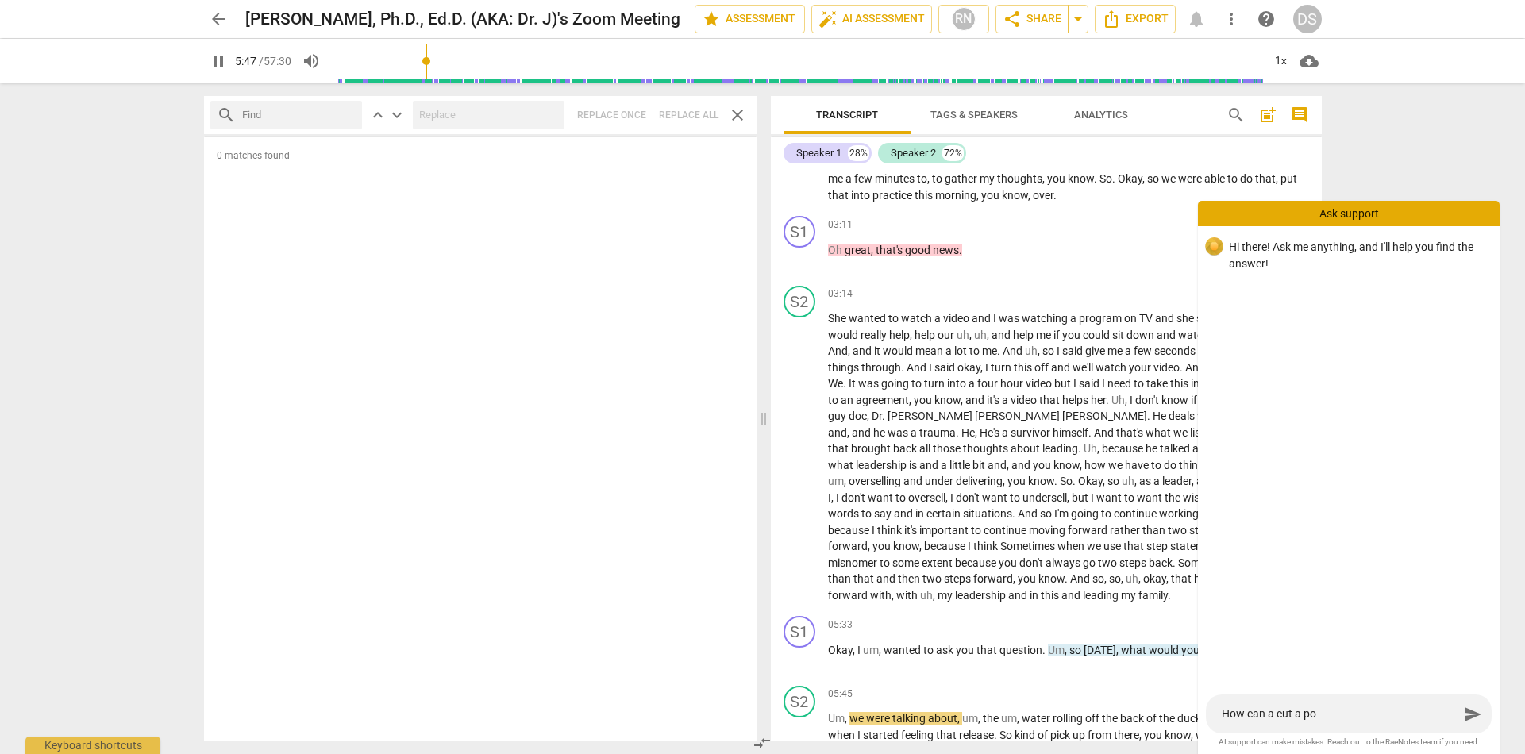
type textarea "How can a cut a por"
type input "349"
type textarea "How can a cut a port"
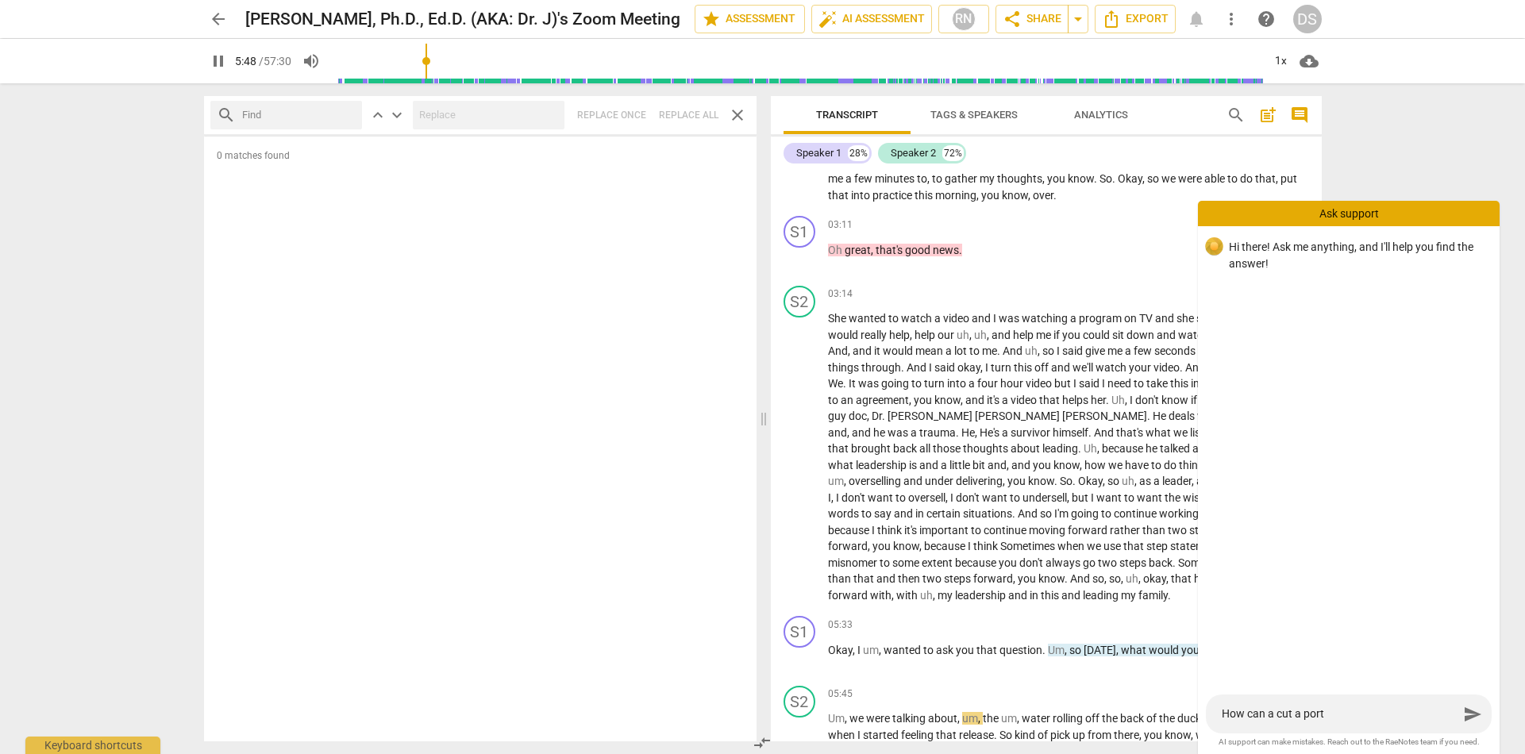
type input "349"
type textarea "How can a cut a porti"
type input "350"
type textarea "How can a cut a portio"
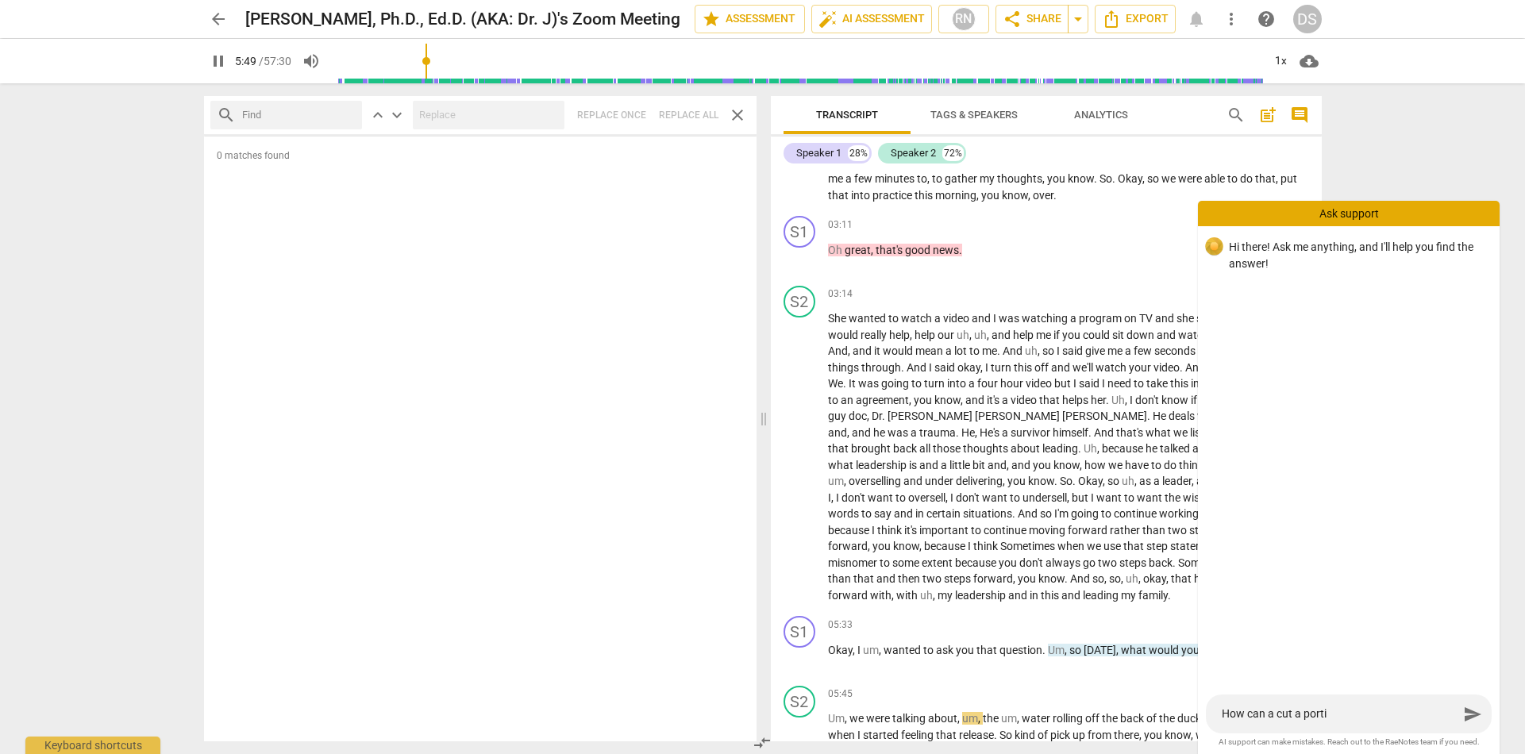
type textarea "How can a cut a portio"
type input "351"
type textarea "How can a cut a portion"
type input "351"
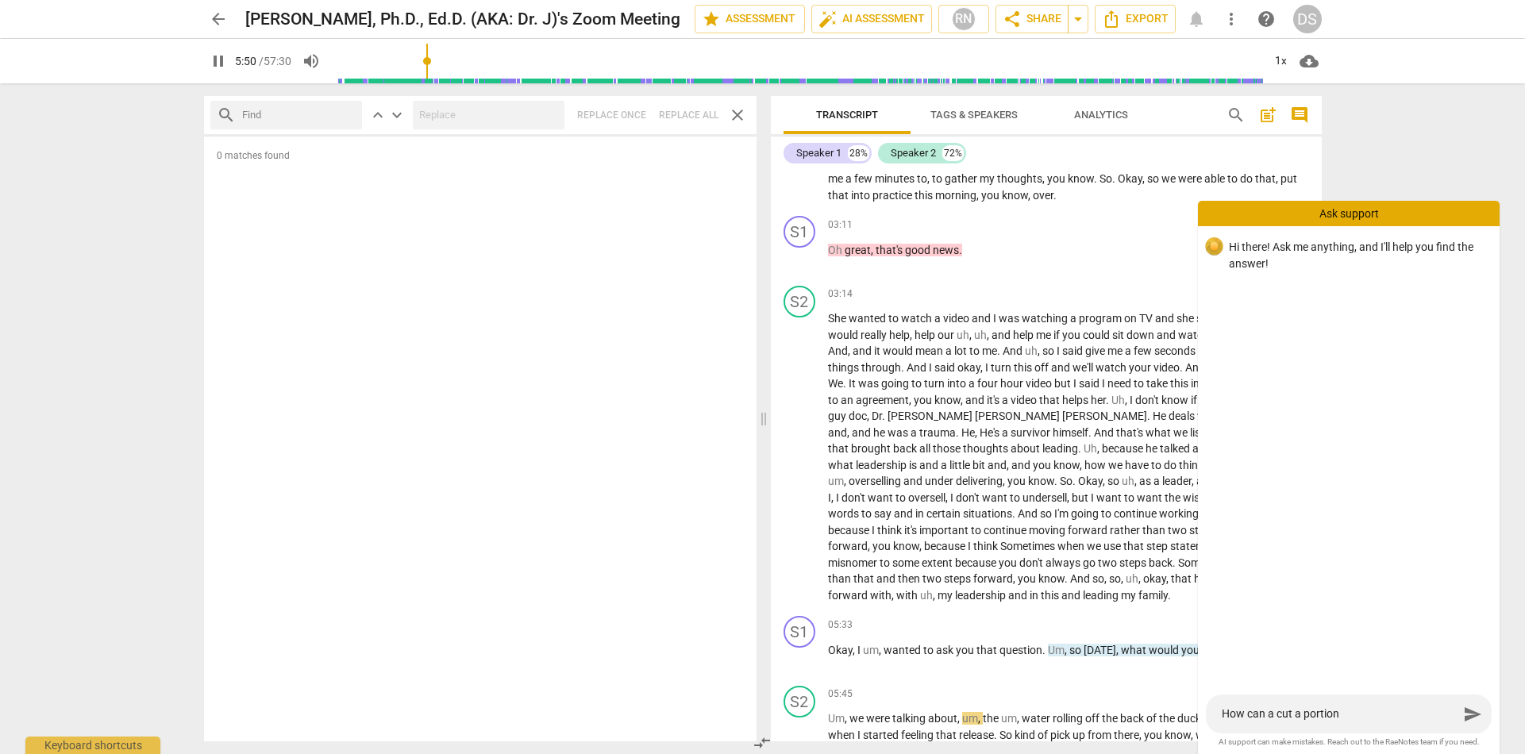
type textarea "How can a cut a portion"
type input "361"
type textarea "How can a cut a portion"
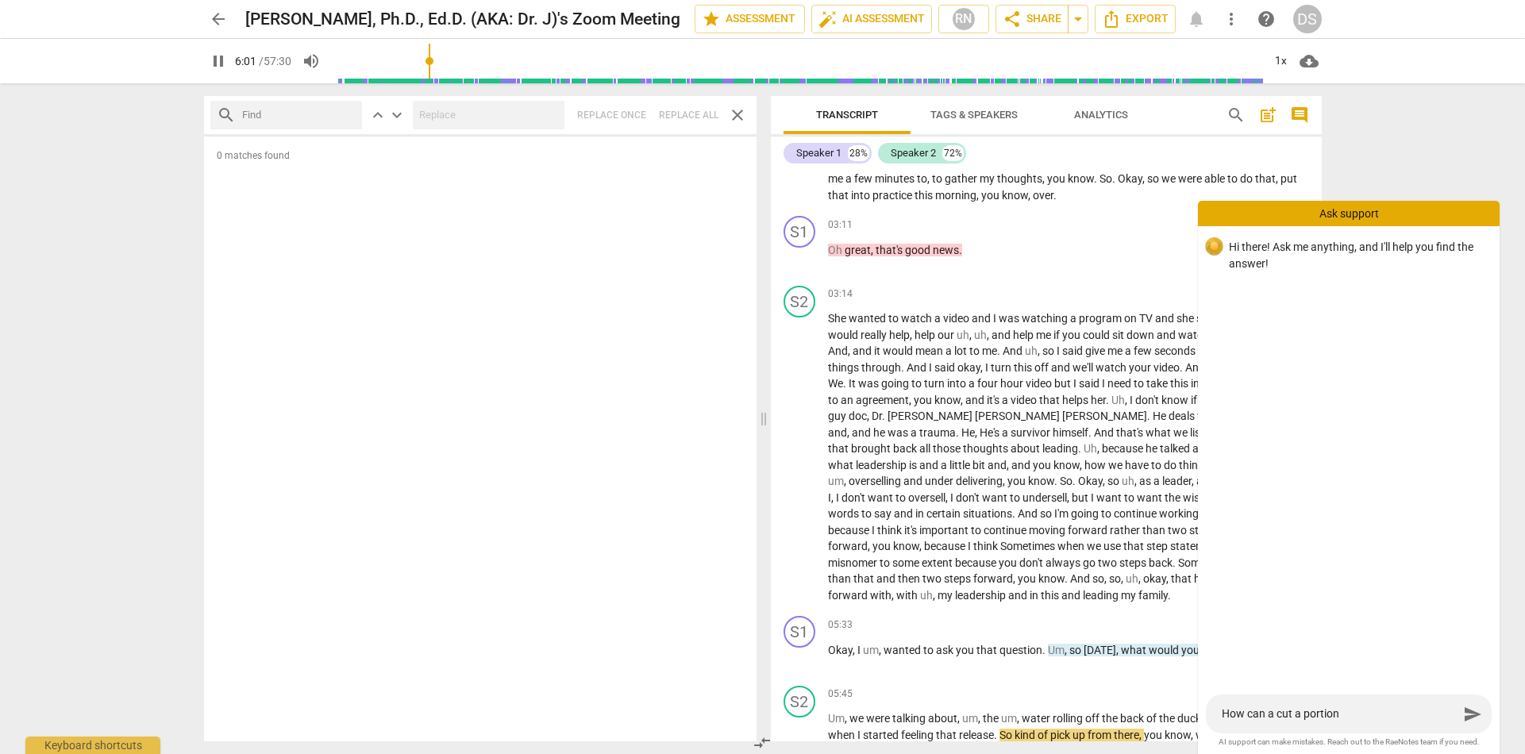
type input "362"
type textarea "How can a cut a portio"
type input "362"
type textarea "How can a cut a porti"
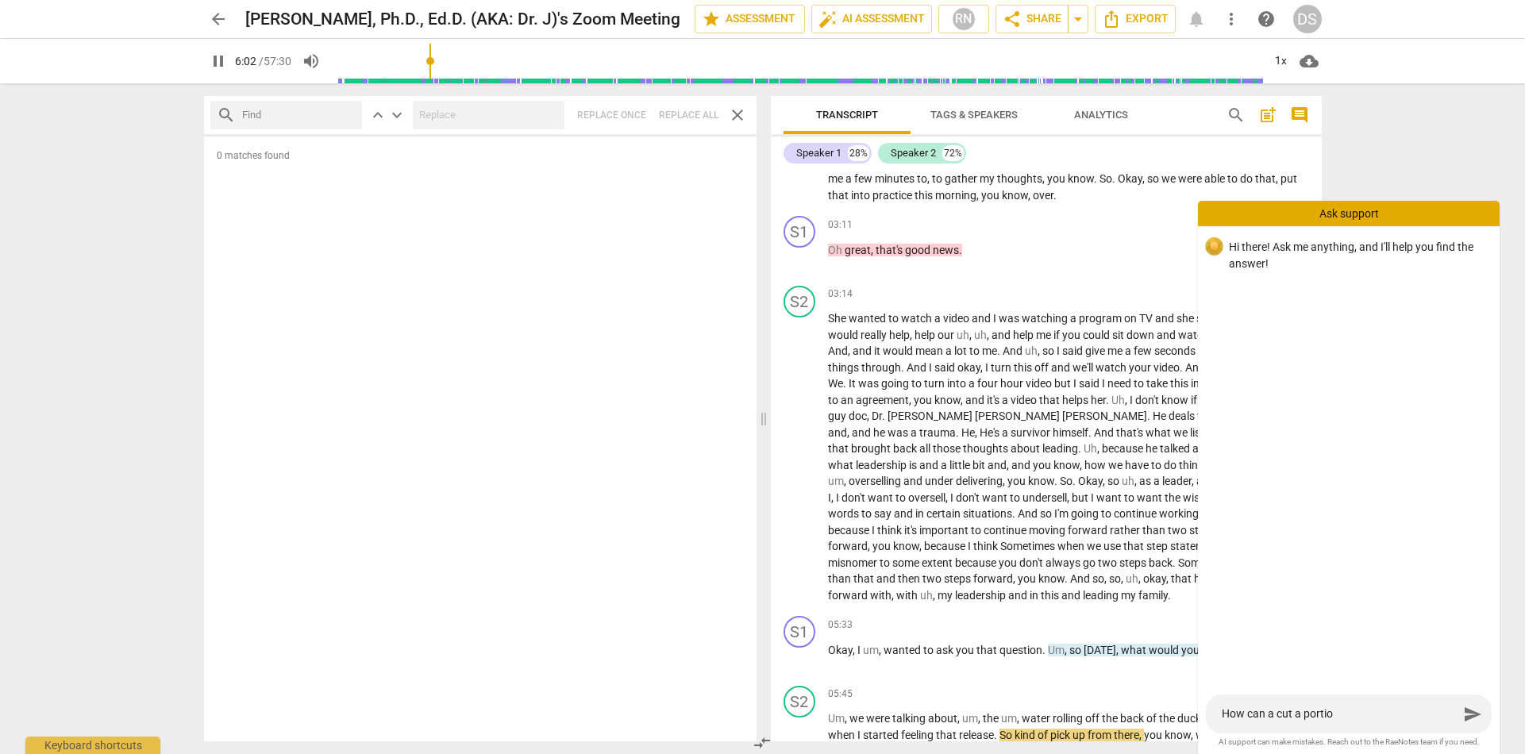
type textarea "How can a cut a porti"
type input "363"
type textarea "How can a cut a port"
type input "363"
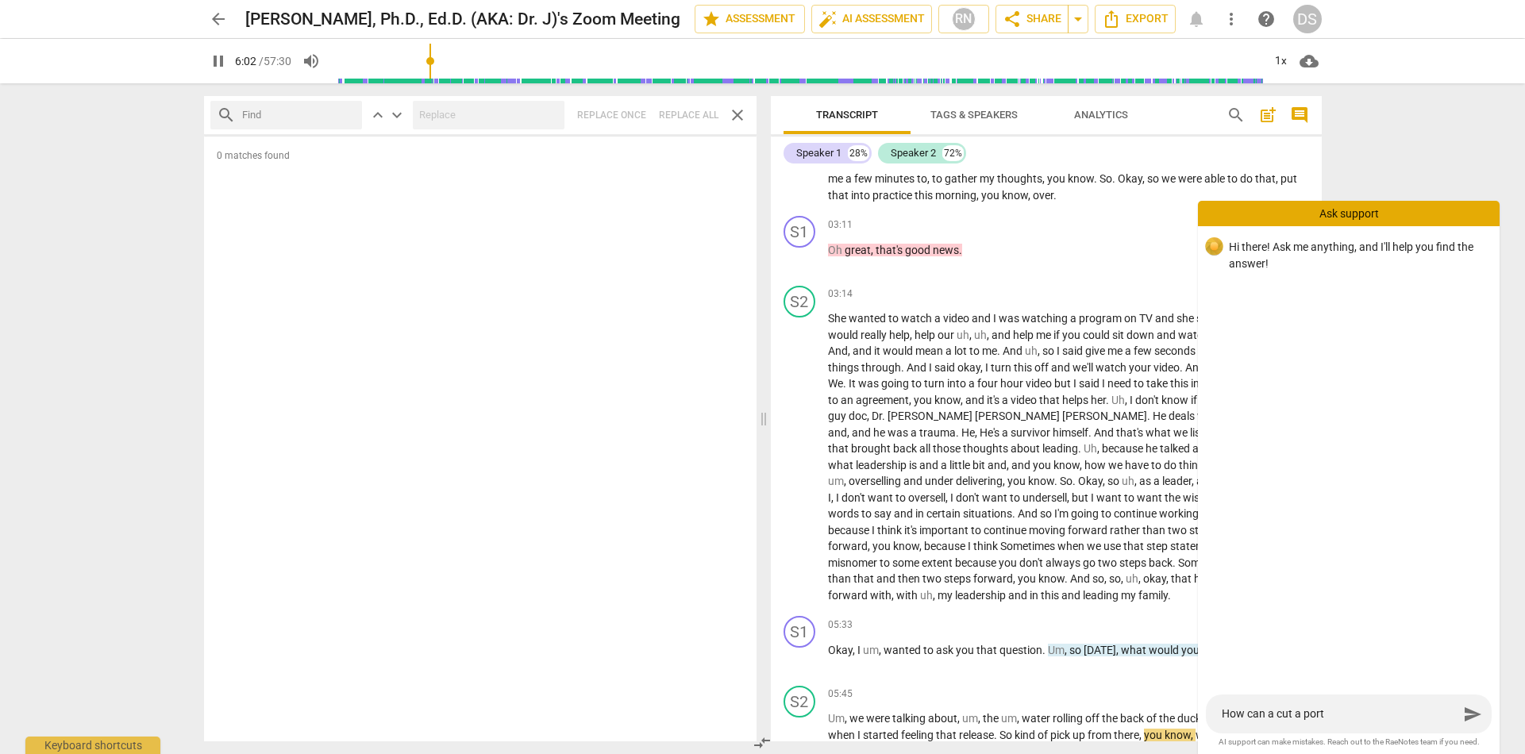
type textarea "How can a cut a por"
type input "363"
type textarea "How can a cut a po"
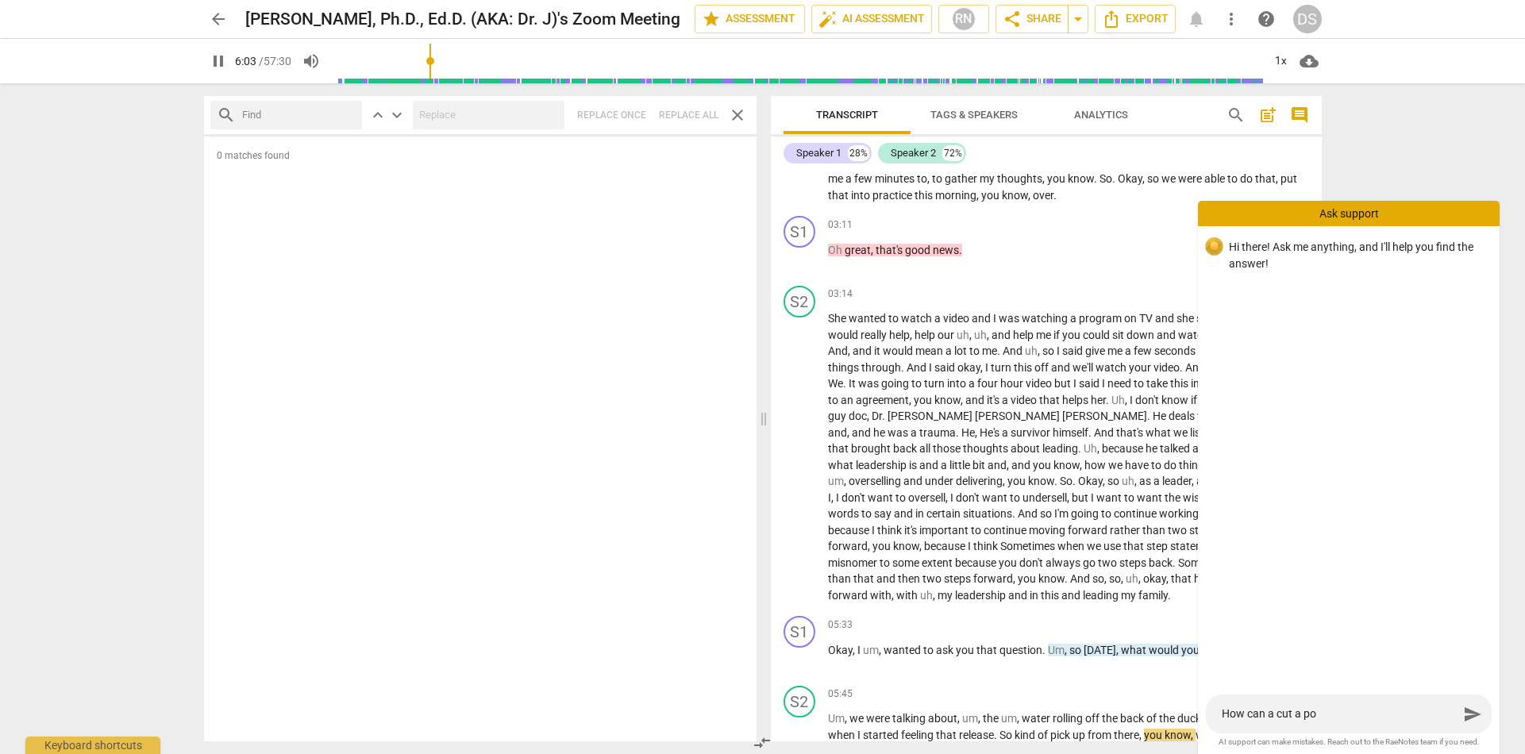
type input "363"
type textarea "How can a cut a p"
type textarea "How can a cut a"
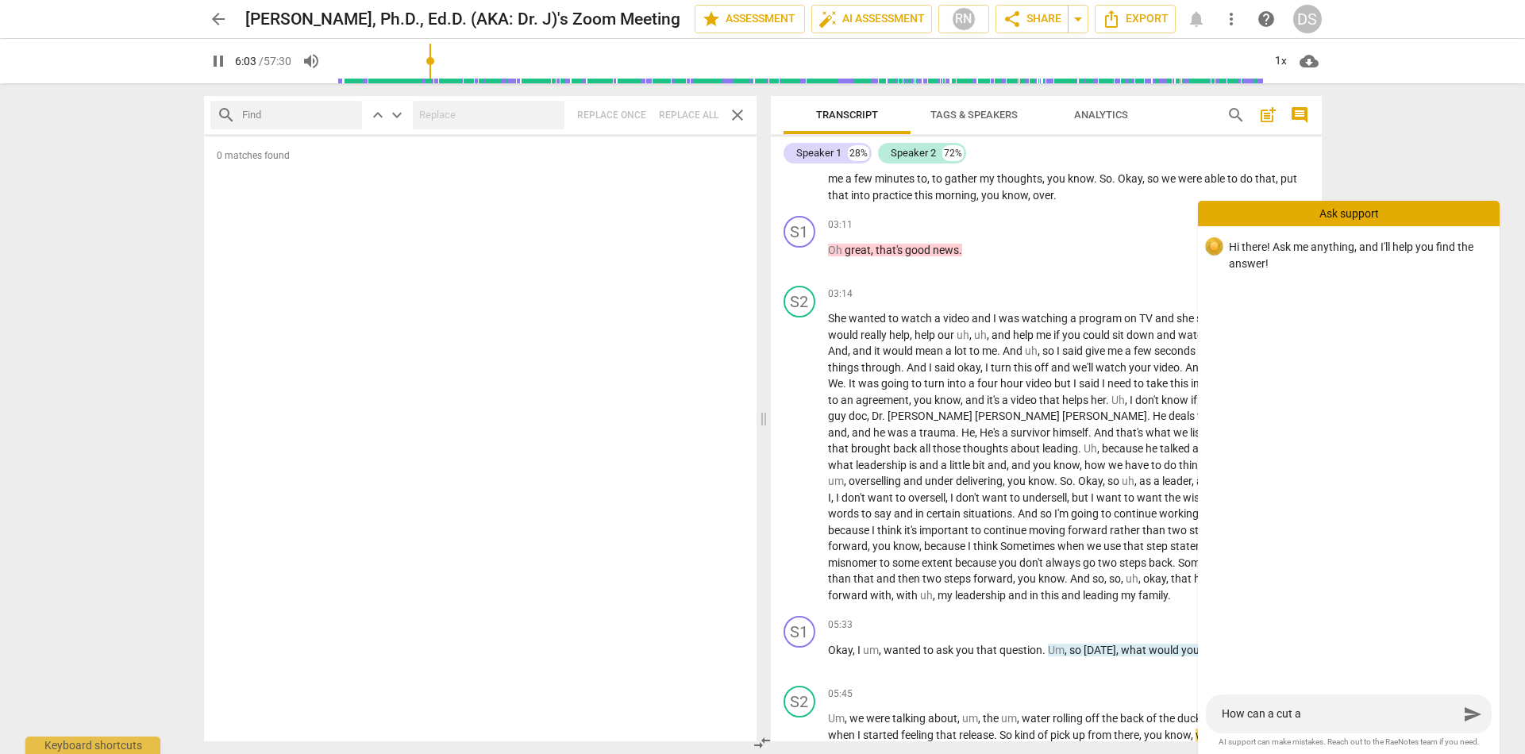
type input "364"
type textarea "How can a cut a"
type input "365"
type textarea "How can a cut"
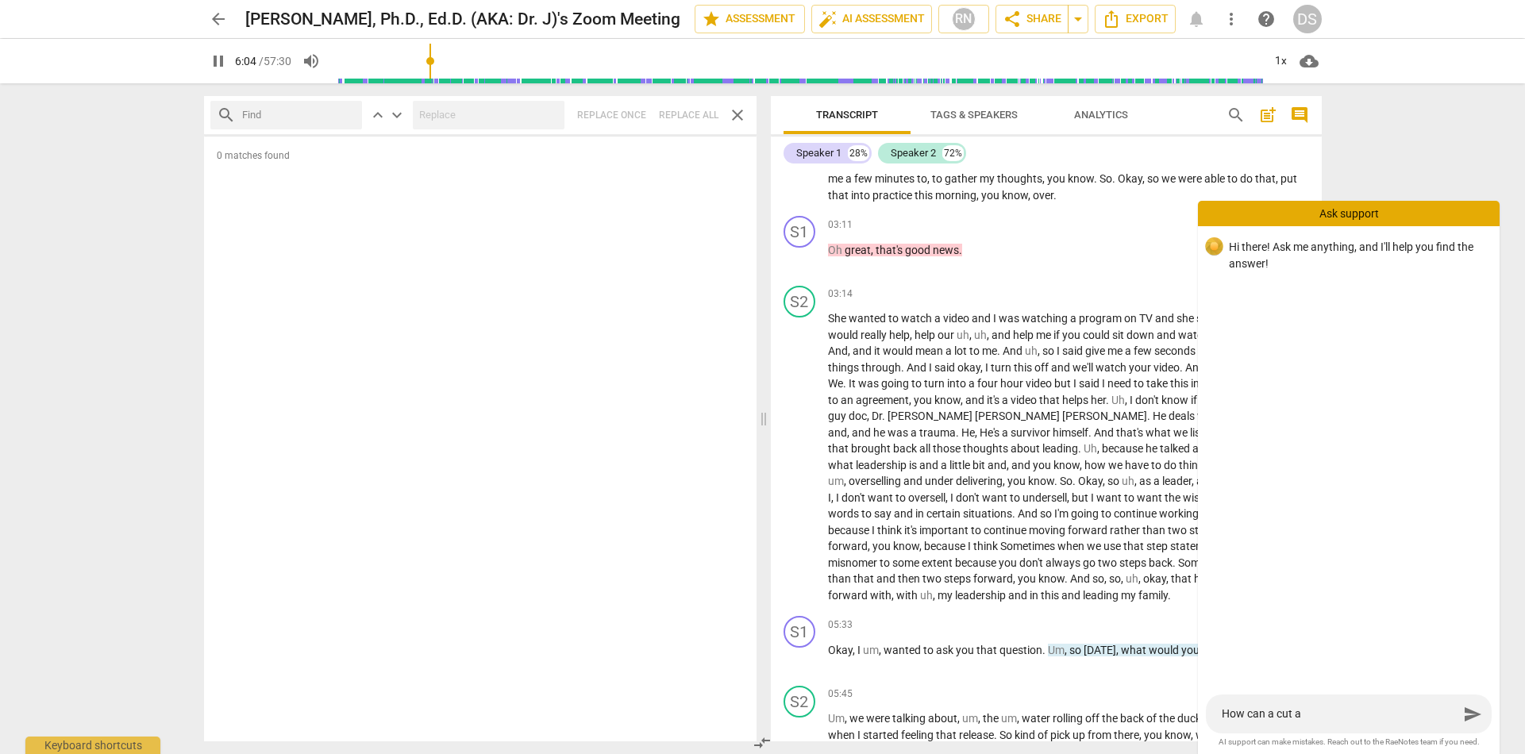
type textarea "How can a cut"
type input "365"
type textarea "How can a cut s"
type input "366"
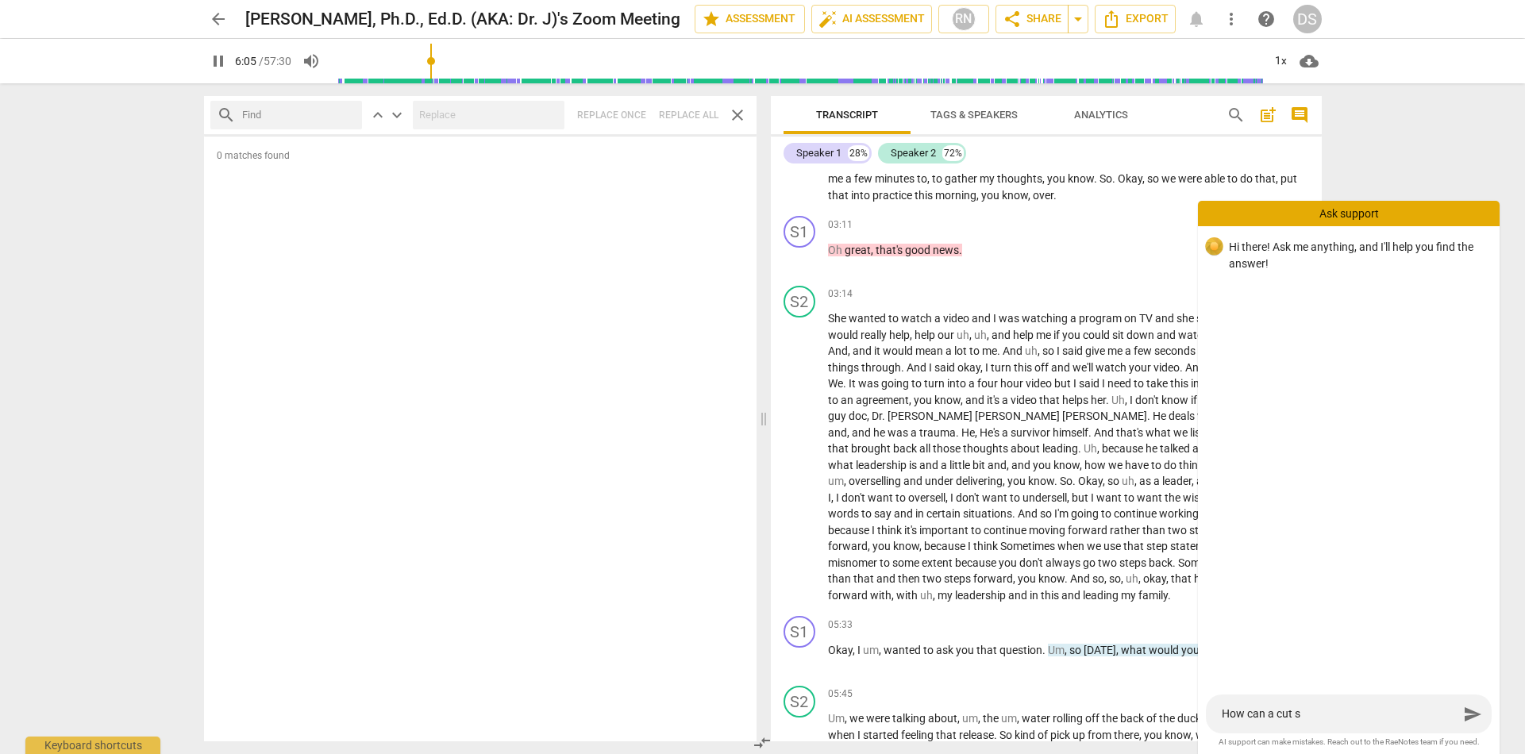
type textarea "How can a cut so"
type input "366"
type textarea "How can a cut som"
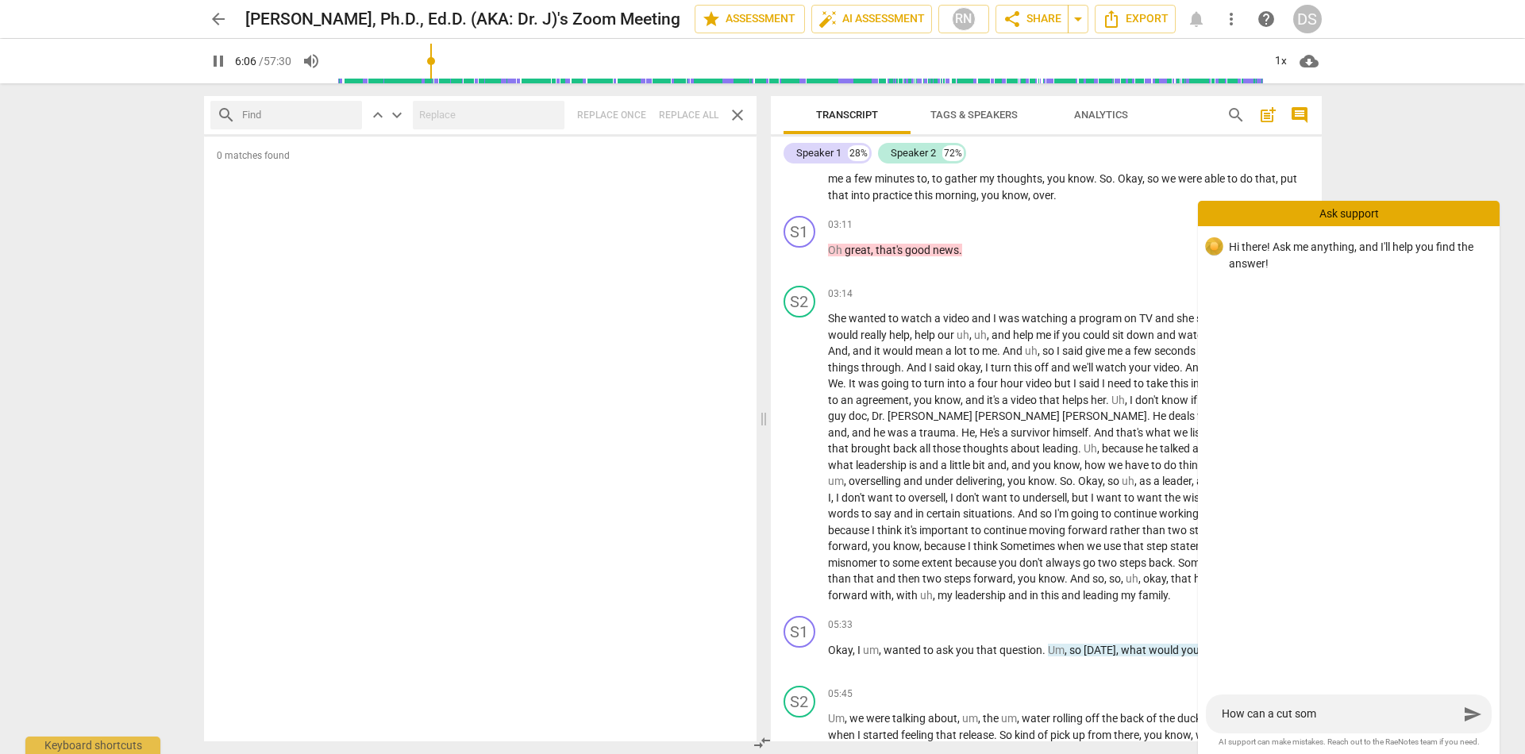
type input "367"
type textarea "How can a cut some"
type input "367"
type textarea "How can a cut some"
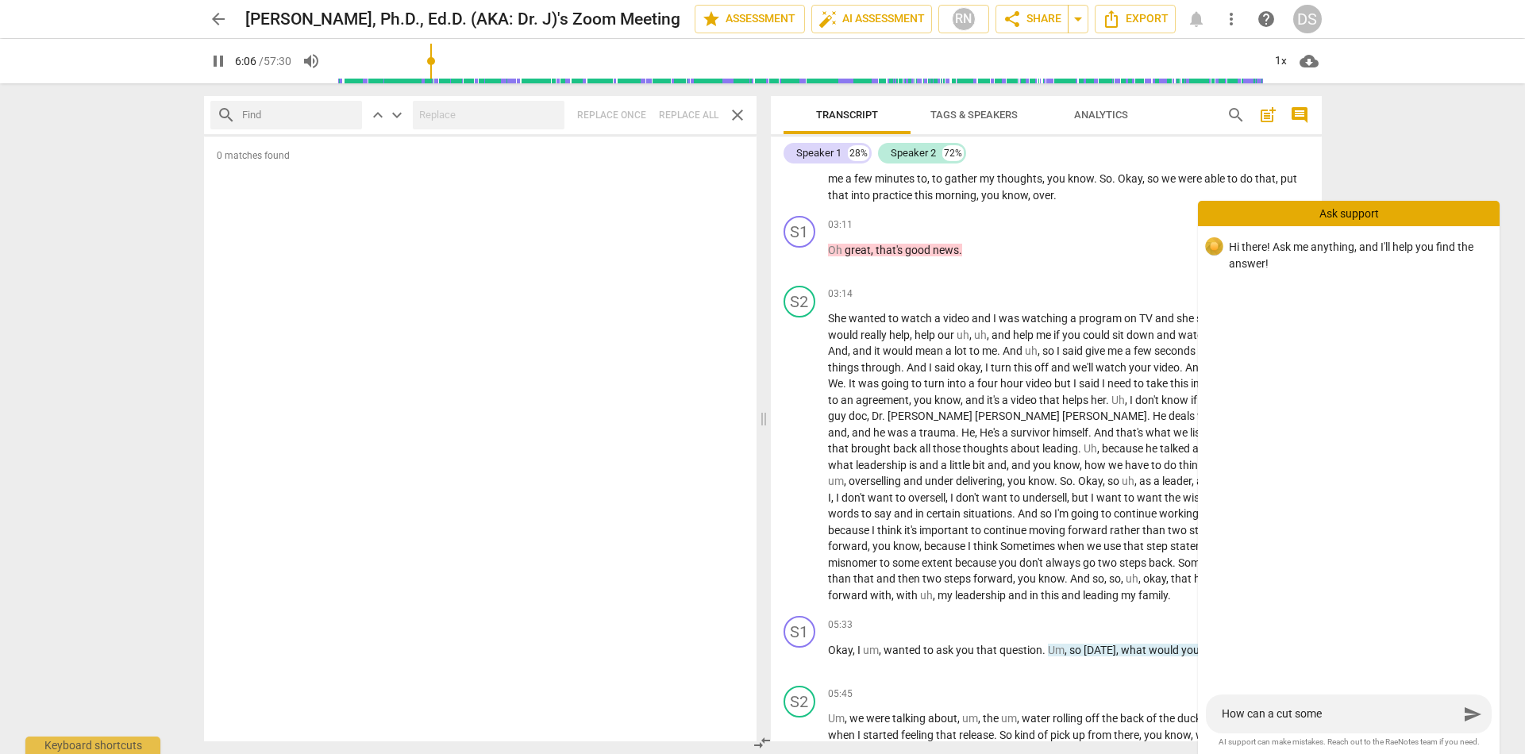
type textarea "How can a cut some"
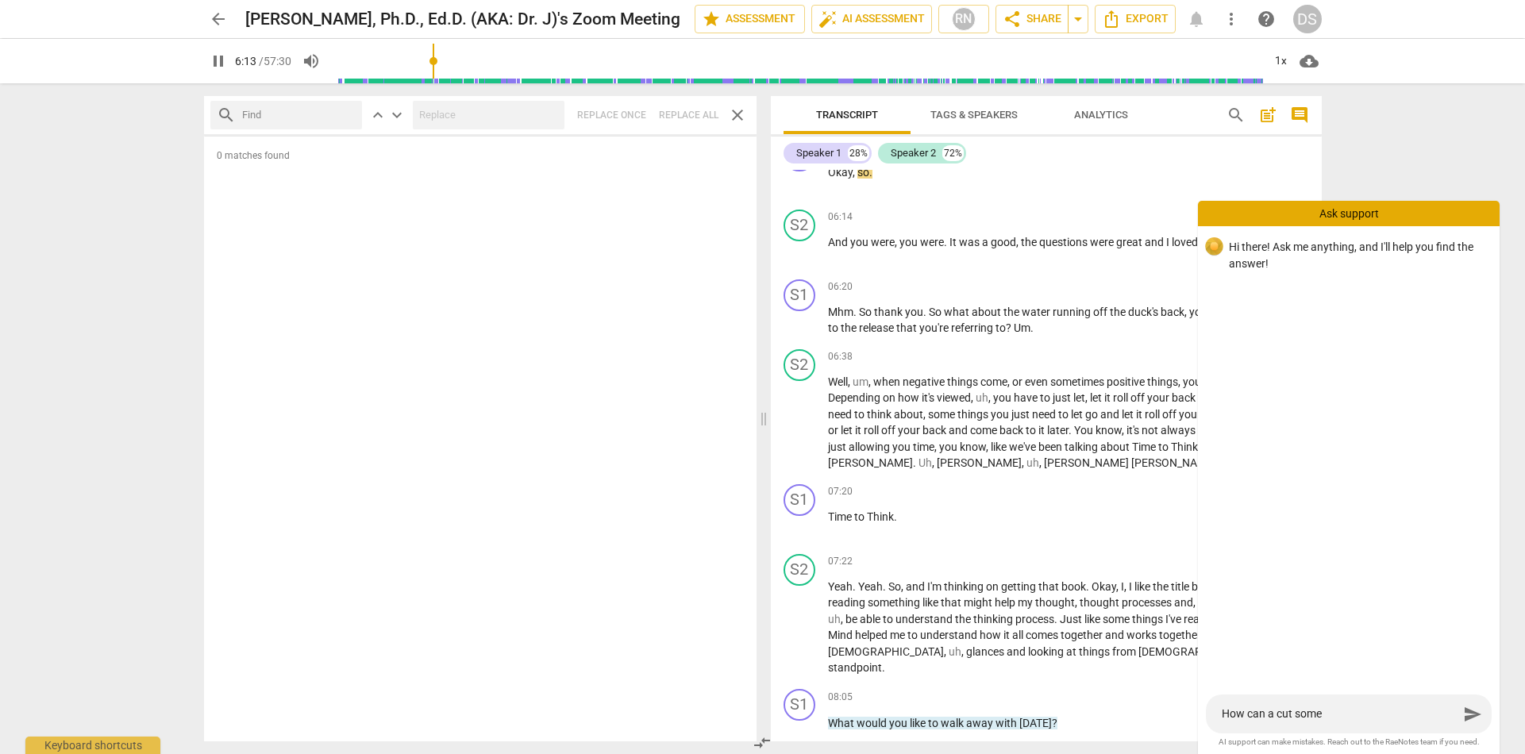
type input "374"
type textarea "How can a cut some s"
type input "375"
type textarea "How can a cut some so"
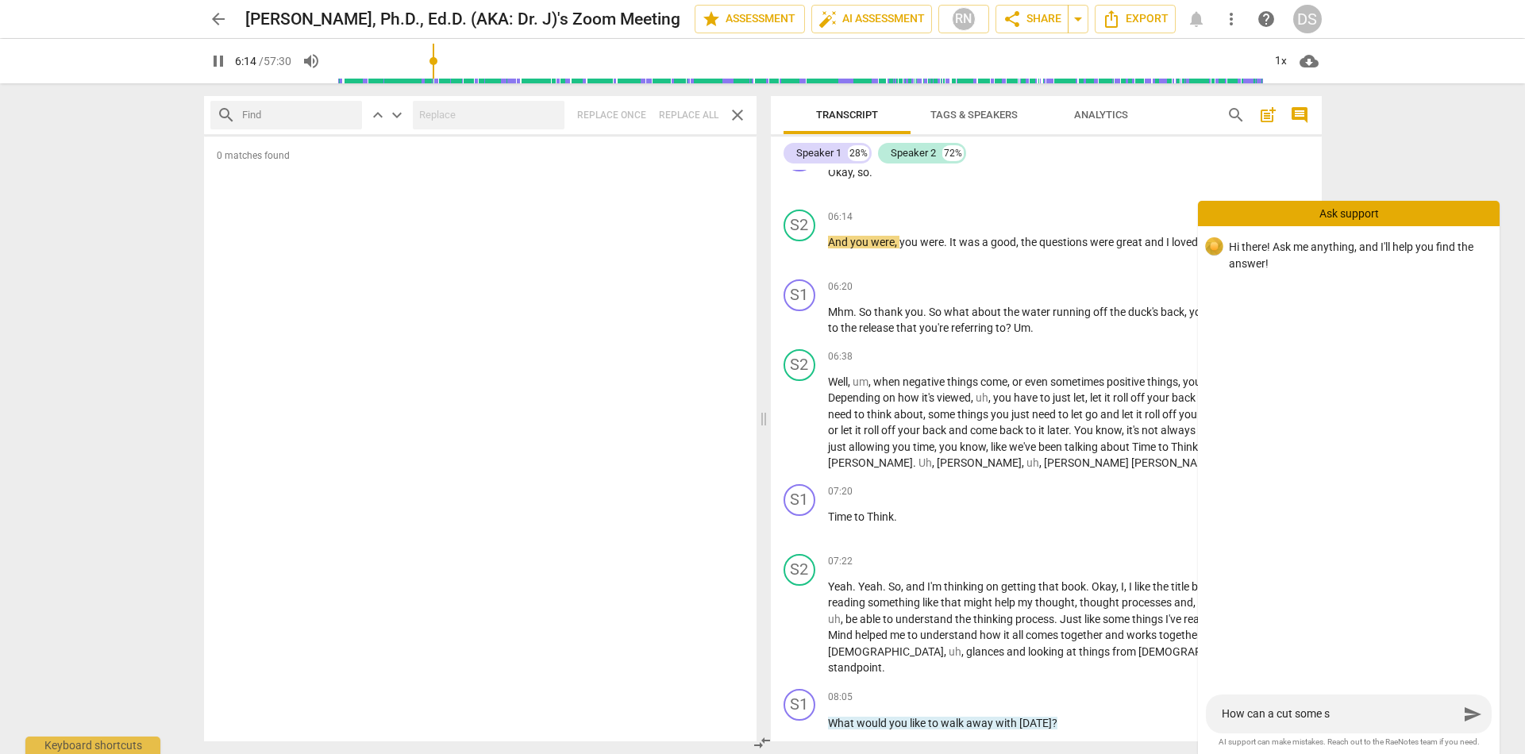
type textarea "How can a cut some so"
type input "375"
type textarea "How can a cut some sok"
type input "376"
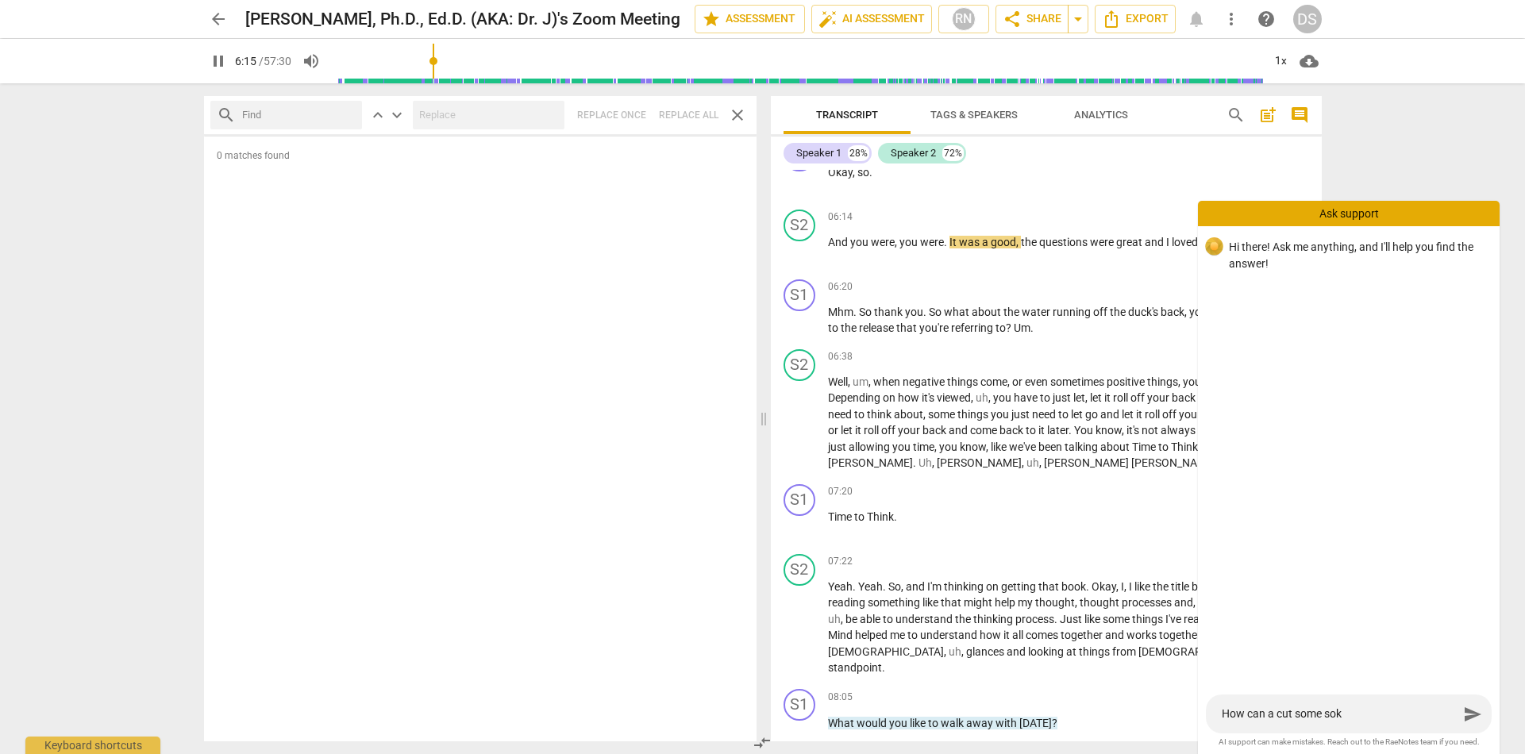
type textarea "How can a cut some so"
type input "377"
type textarea "How can a cut some som"
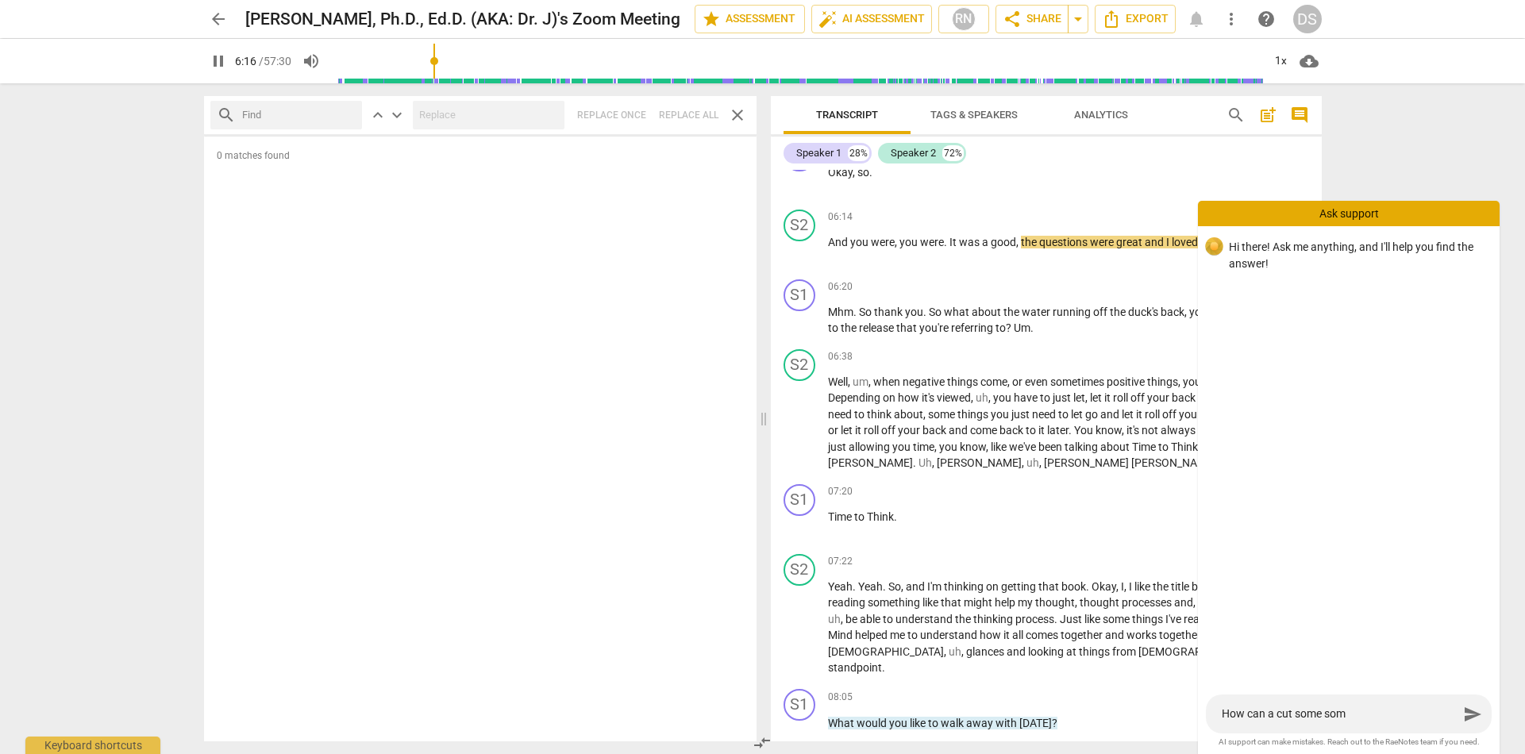
type textarea "How can a cut some some"
type input "377"
type textarea "How can a cut some some"
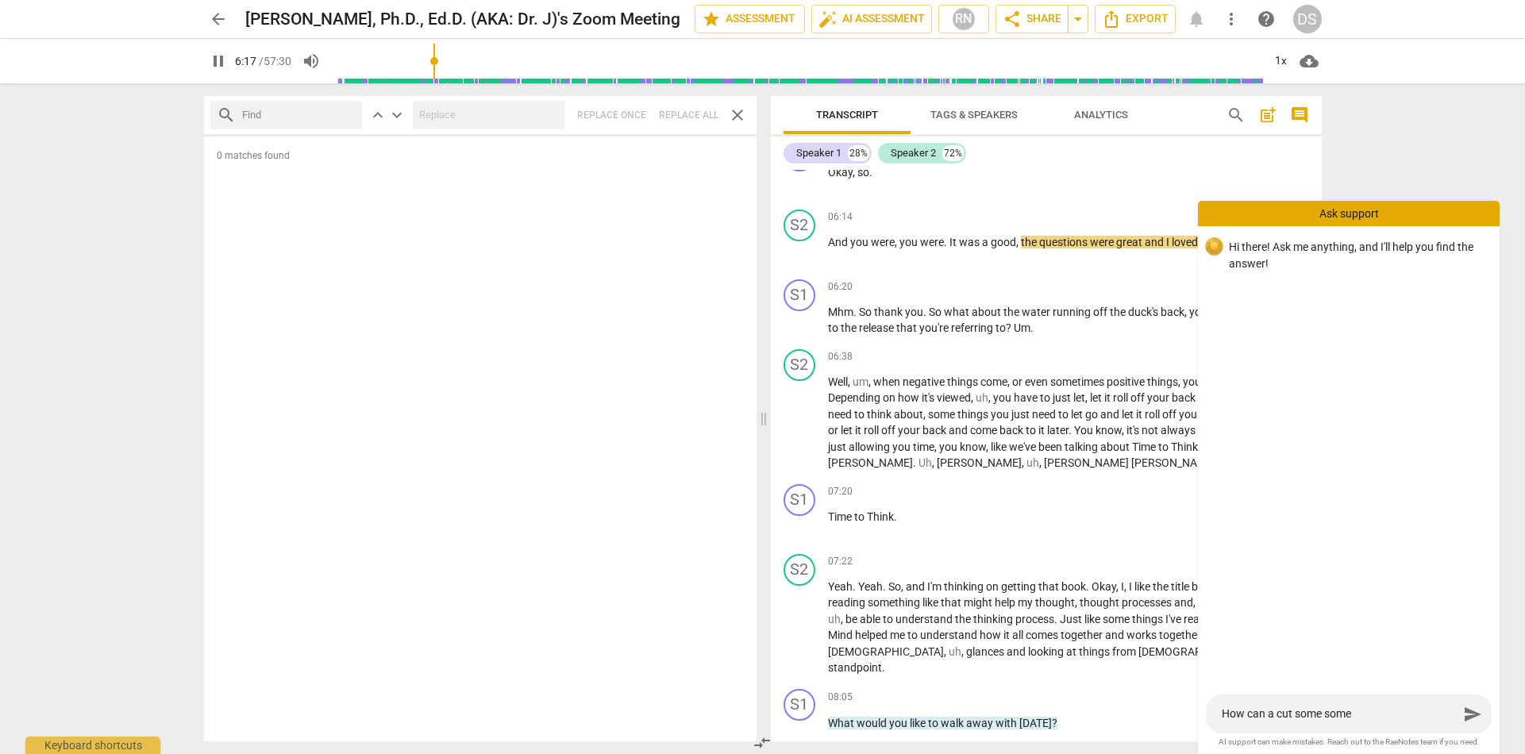
type input "378"
type textarea "How can a cut some some s"
type textarea "How can a cut some some so"
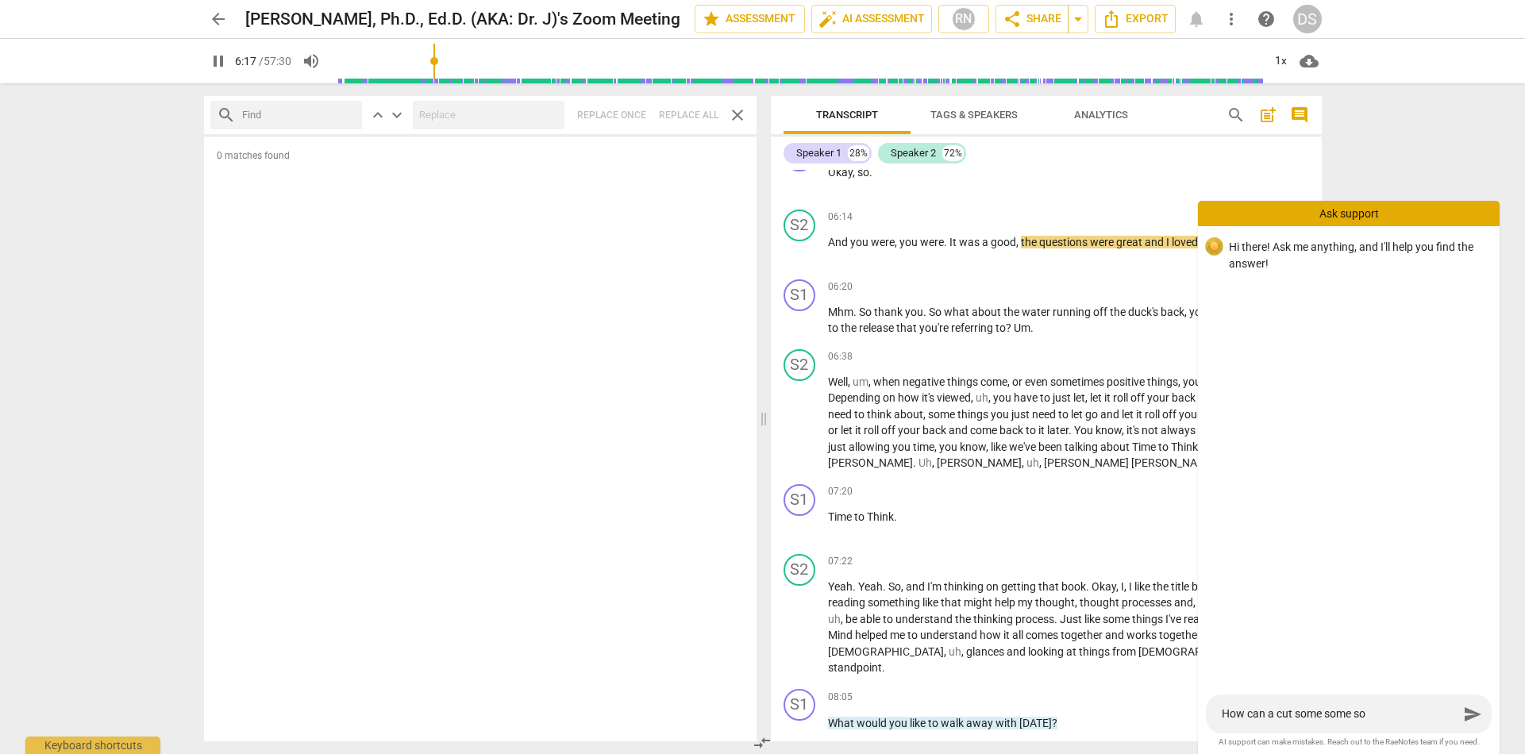
type input "378"
type textarea "How can a cut some some sou"
type input "379"
type textarea "How can a cut some some soun"
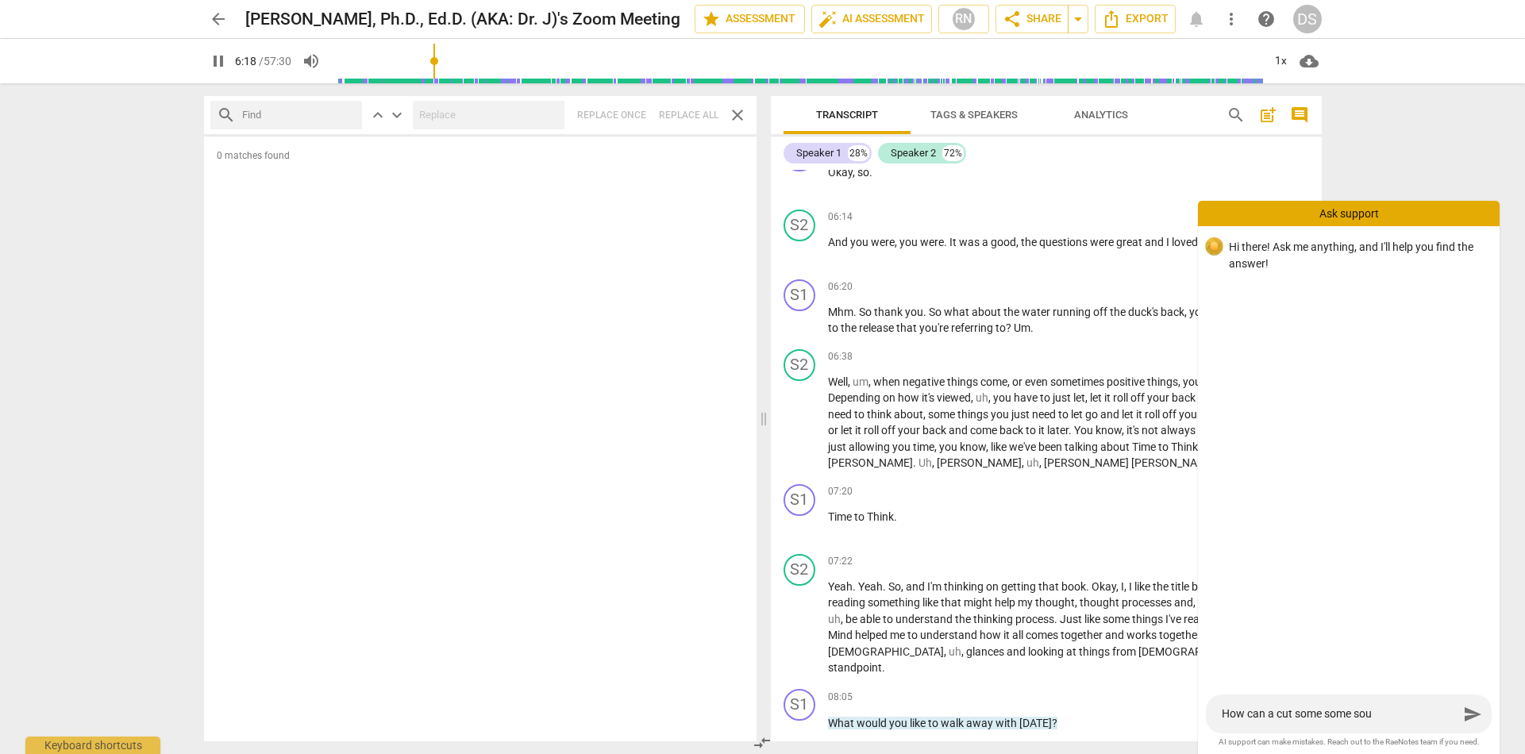
type textarea "How can a cut some some soun"
type input "379"
type textarea "How can a cut some some [PERSON_NAME]"
type input "380"
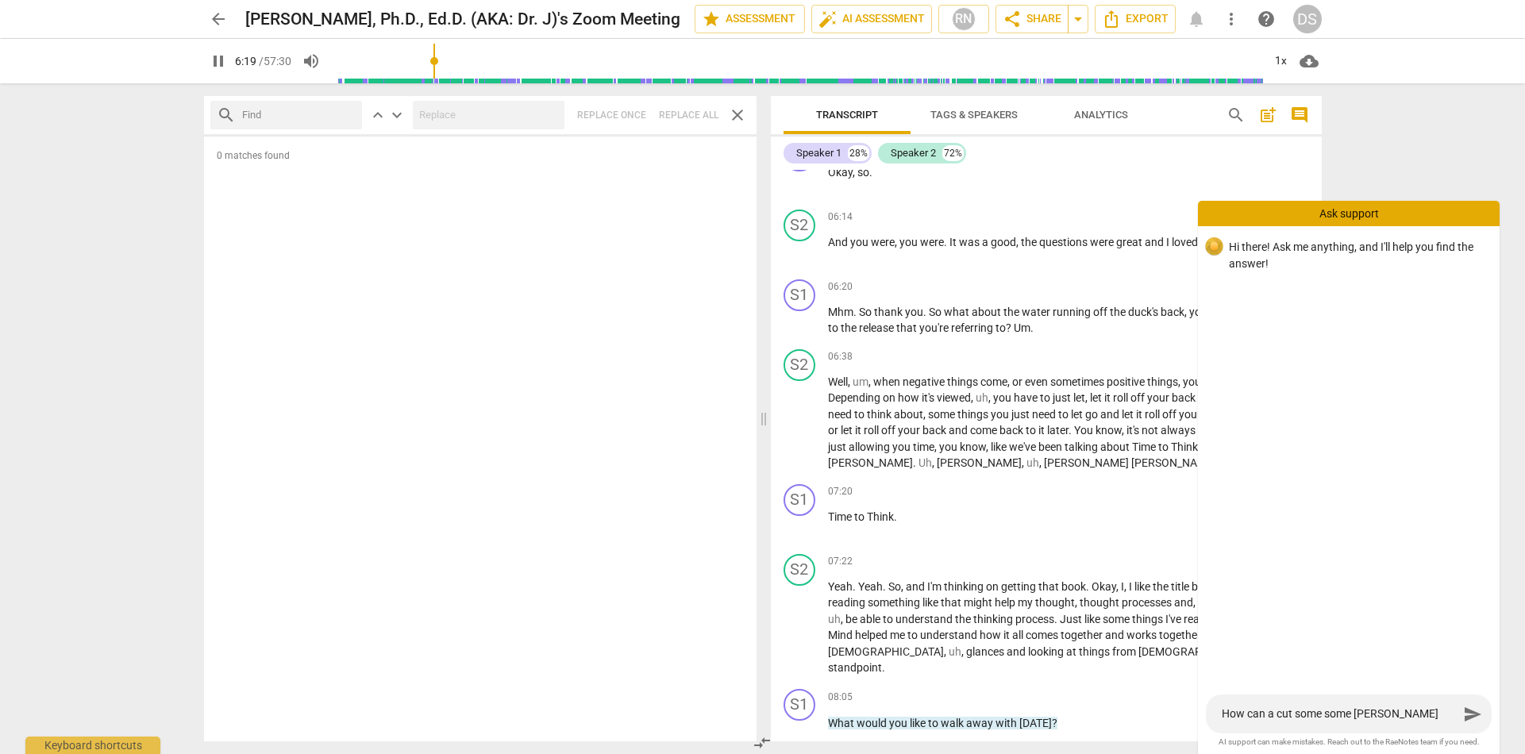
type textarea "How can a cut some some soungs"
type input "380"
type textarea "How can a cut some some songs"
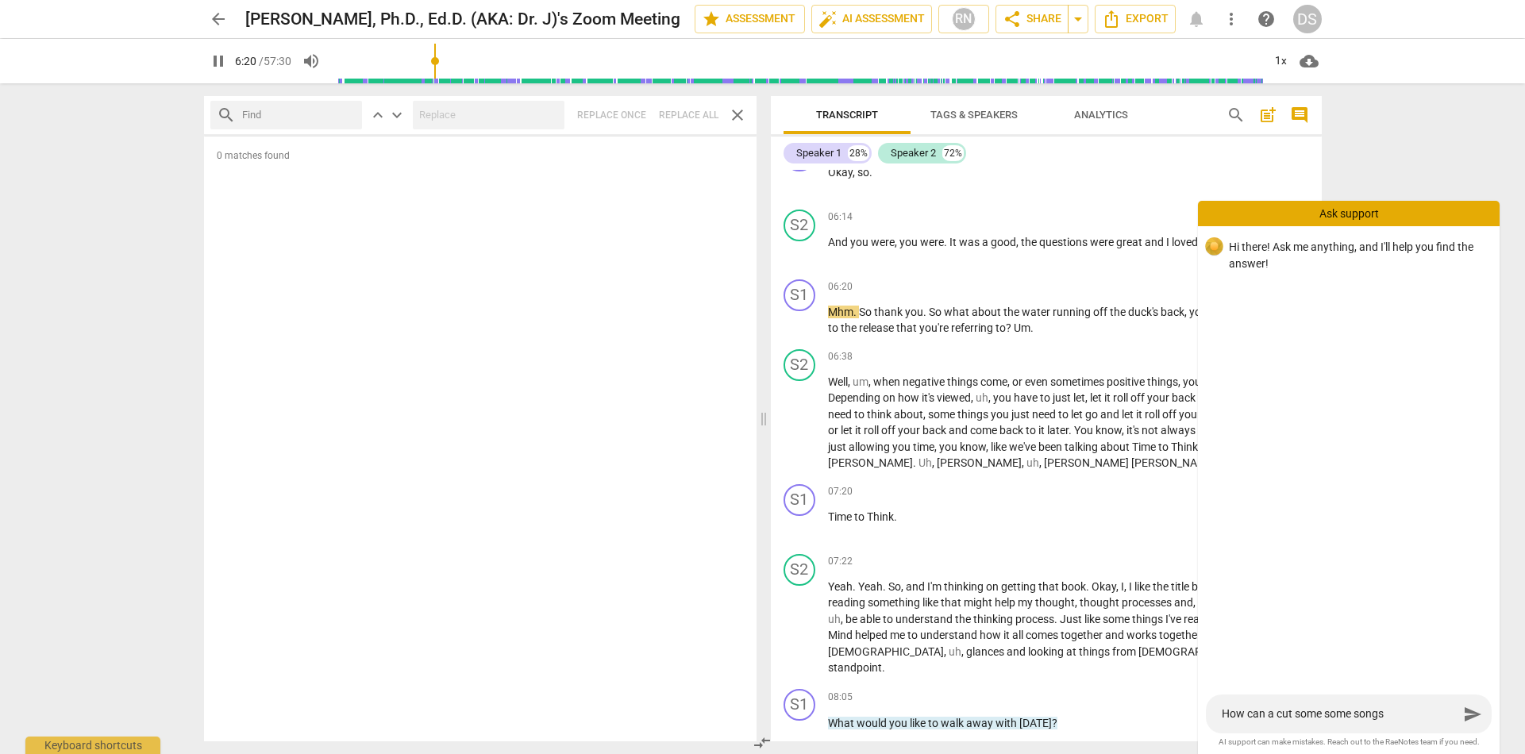
type input "381"
type textarea "How can a cut some some songs"
type input "381"
type textarea "How can a cut some some song"
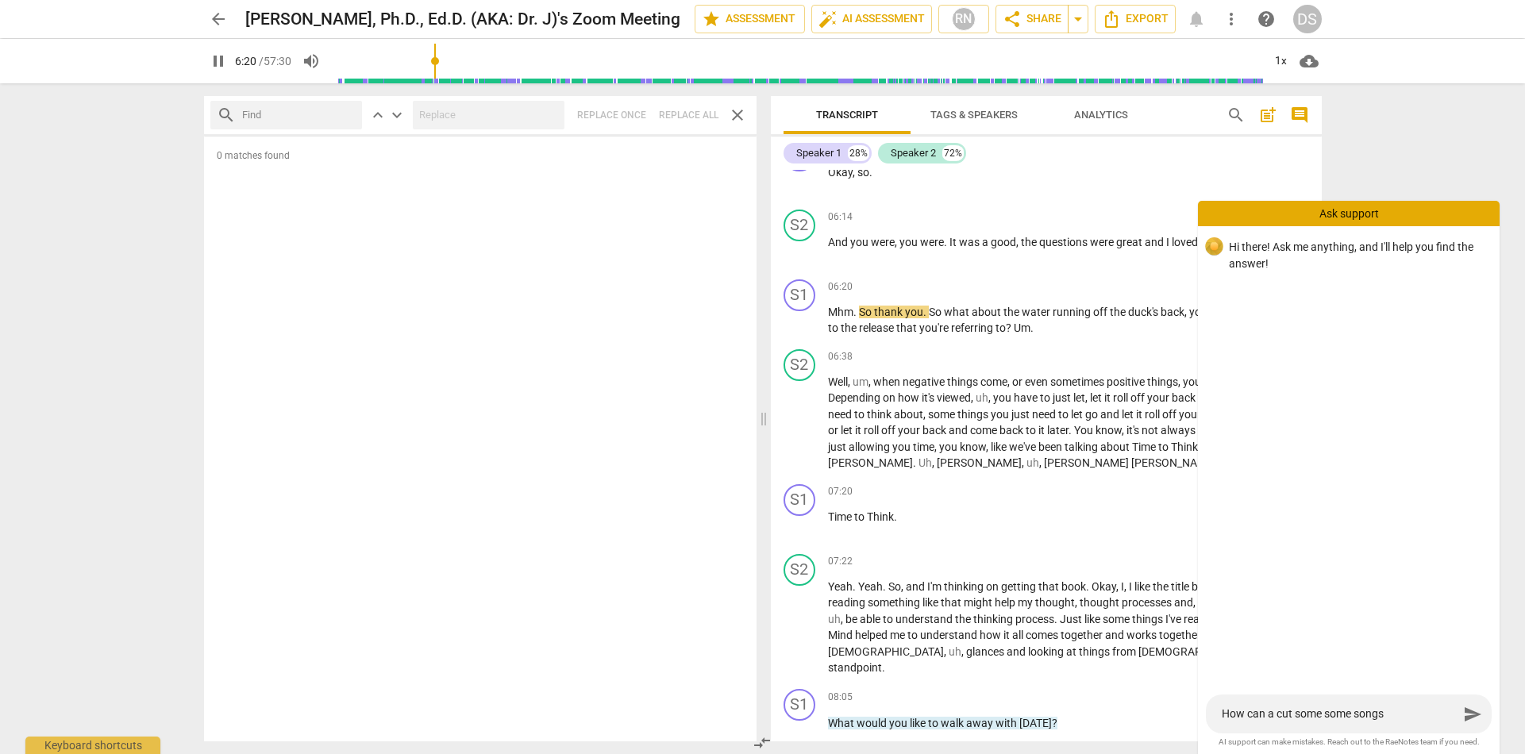
type textarea "How can a cut some some song"
type input "381"
type textarea "How can a cut some some songd"
type input "382"
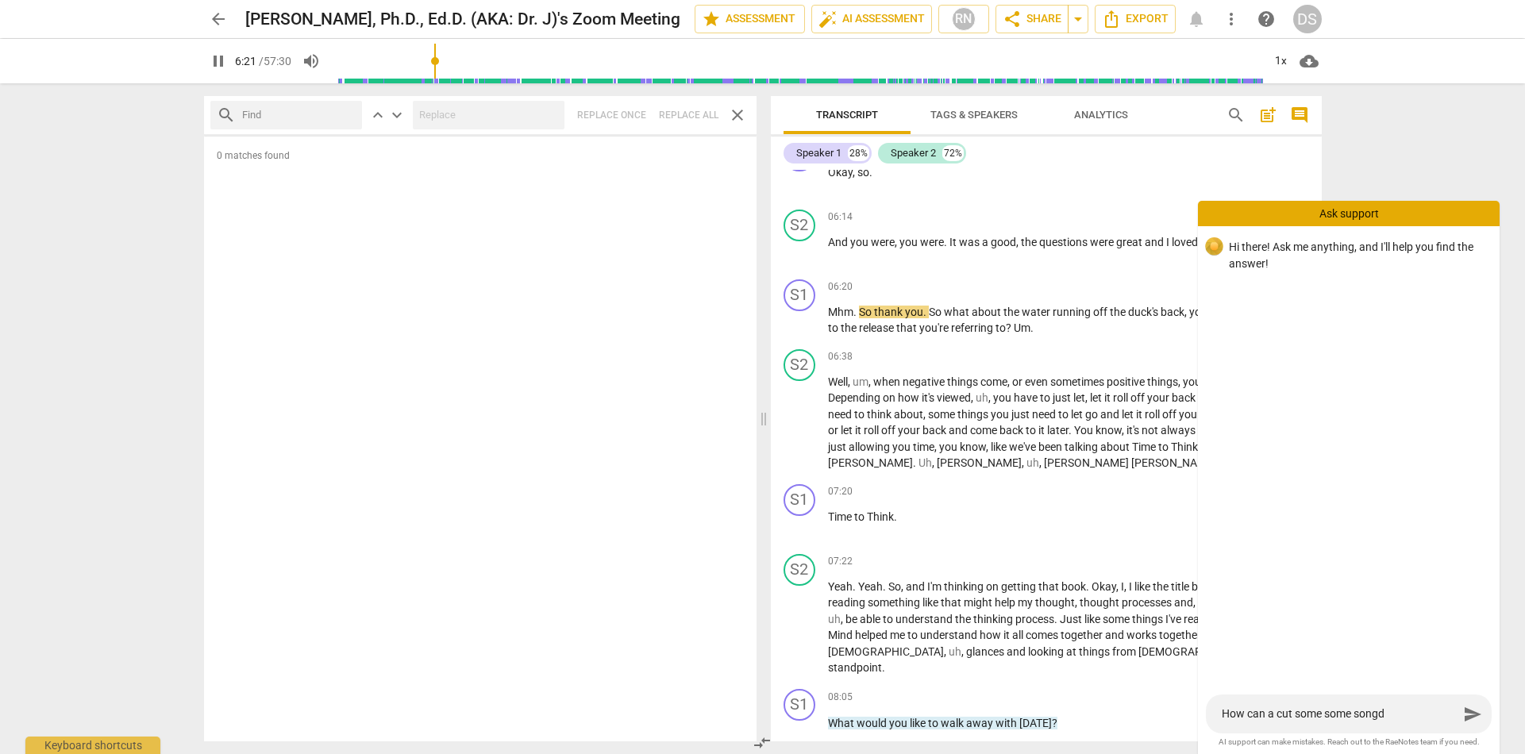
type textarea "How can a cut some some songds"
type input "382"
type textarea "How can a cut some some songds"
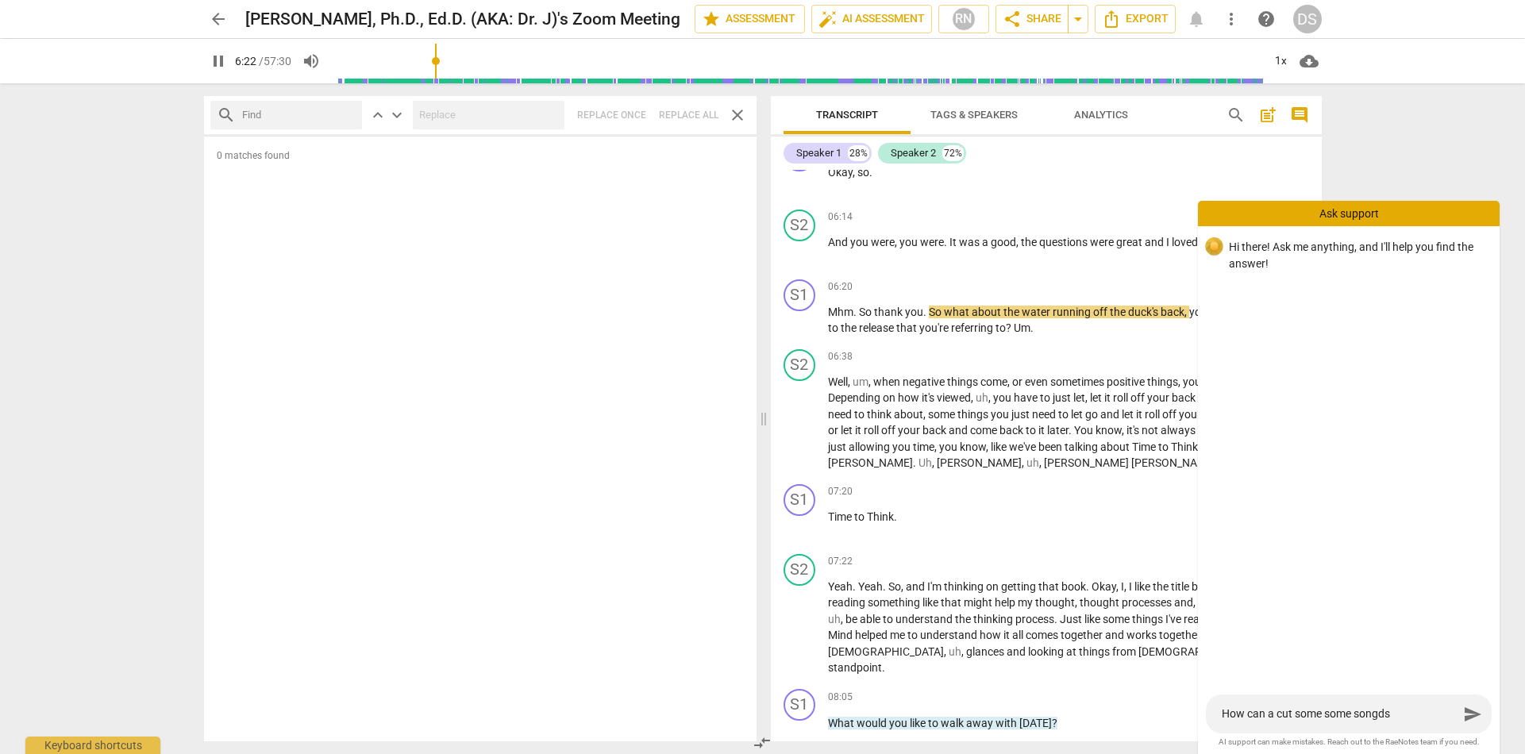
type input "383"
type textarea "How can a cut some some songds"
type input "383"
type textarea "How can a cut some some songd"
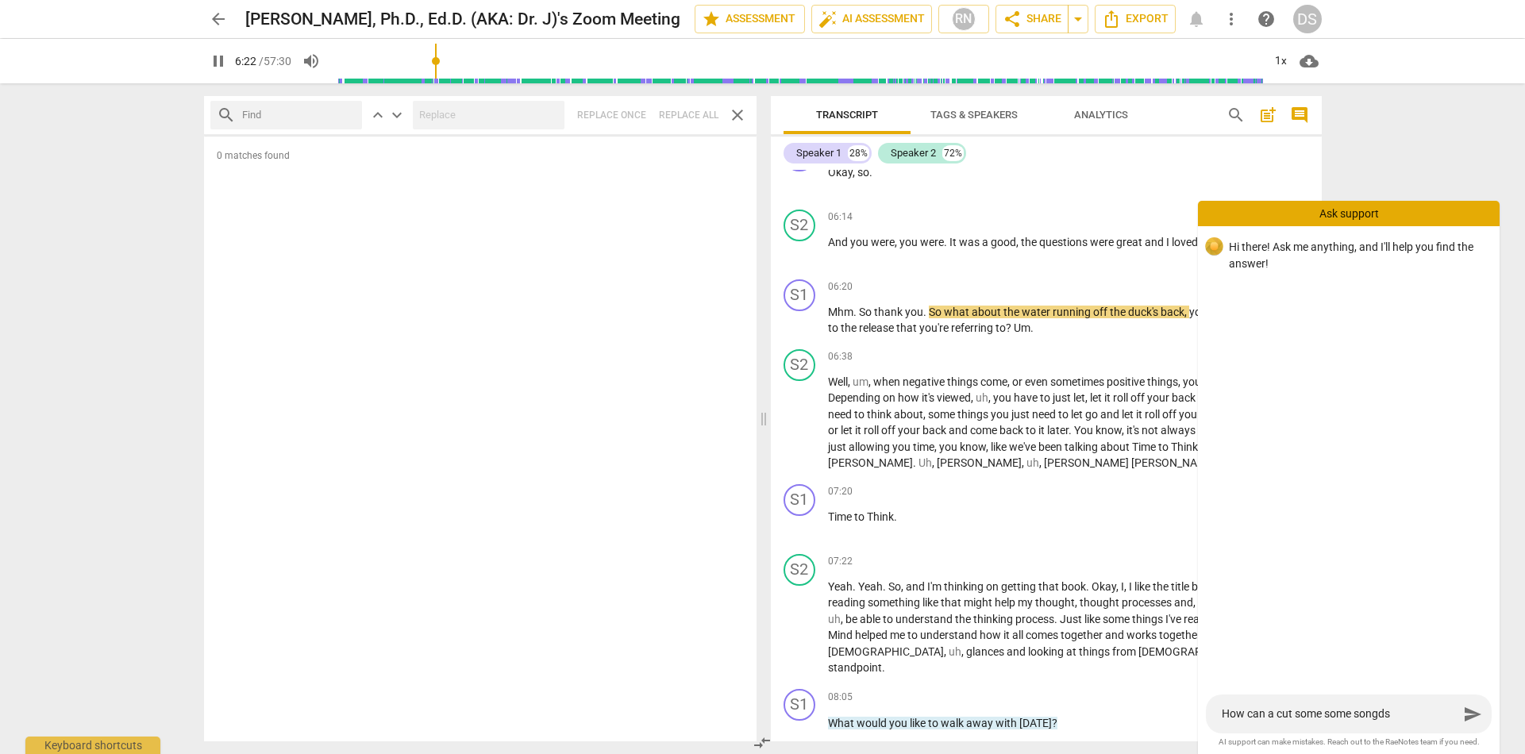
type textarea "How can a cut some some songd"
type input "383"
type textarea "How can a cut some some song"
type input "383"
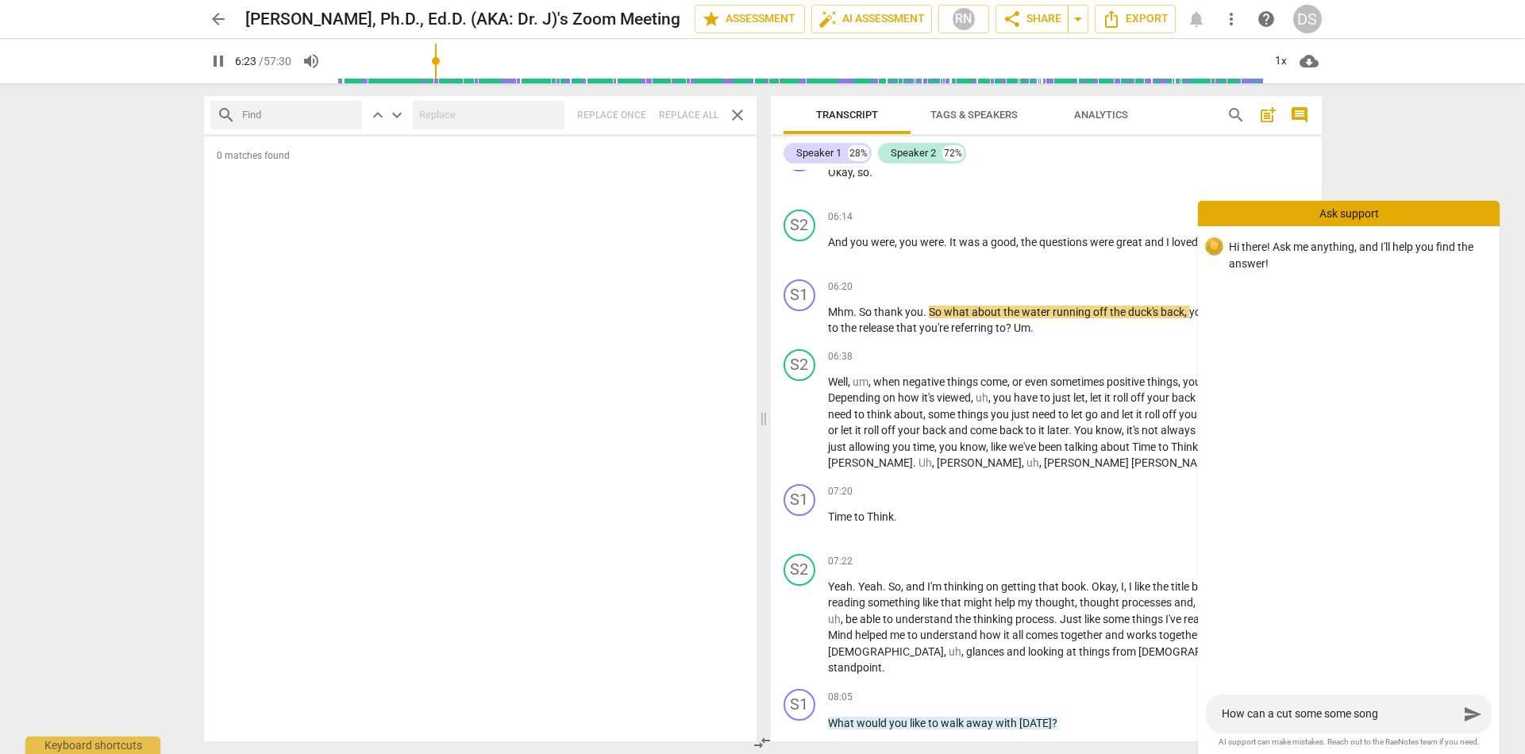
type textarea "How can a cut some some son"
type input "384"
type textarea "How can a cut some some sond"
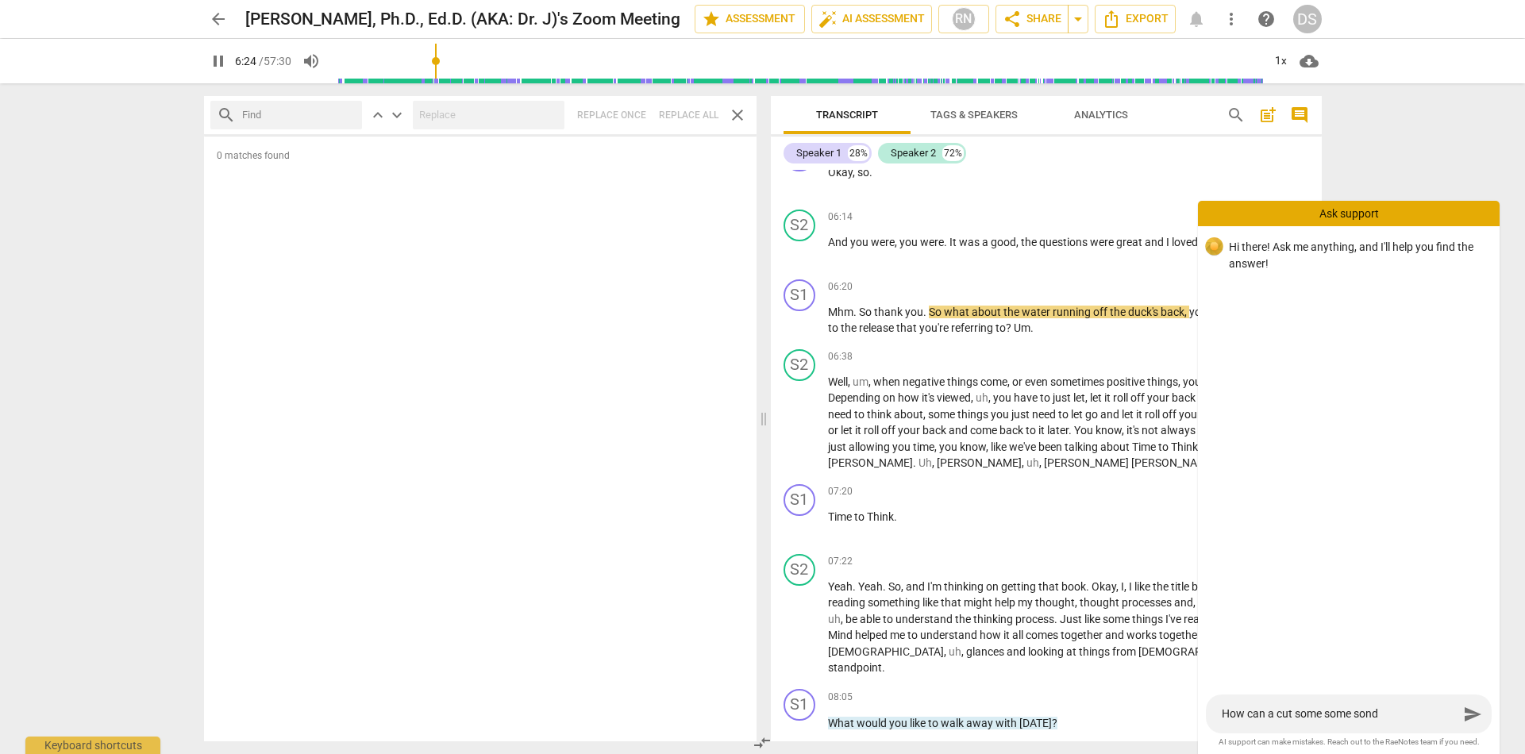
type input "384"
type textarea "How can a cut some some son"
type input "385"
type textarea "How can a cut some some so"
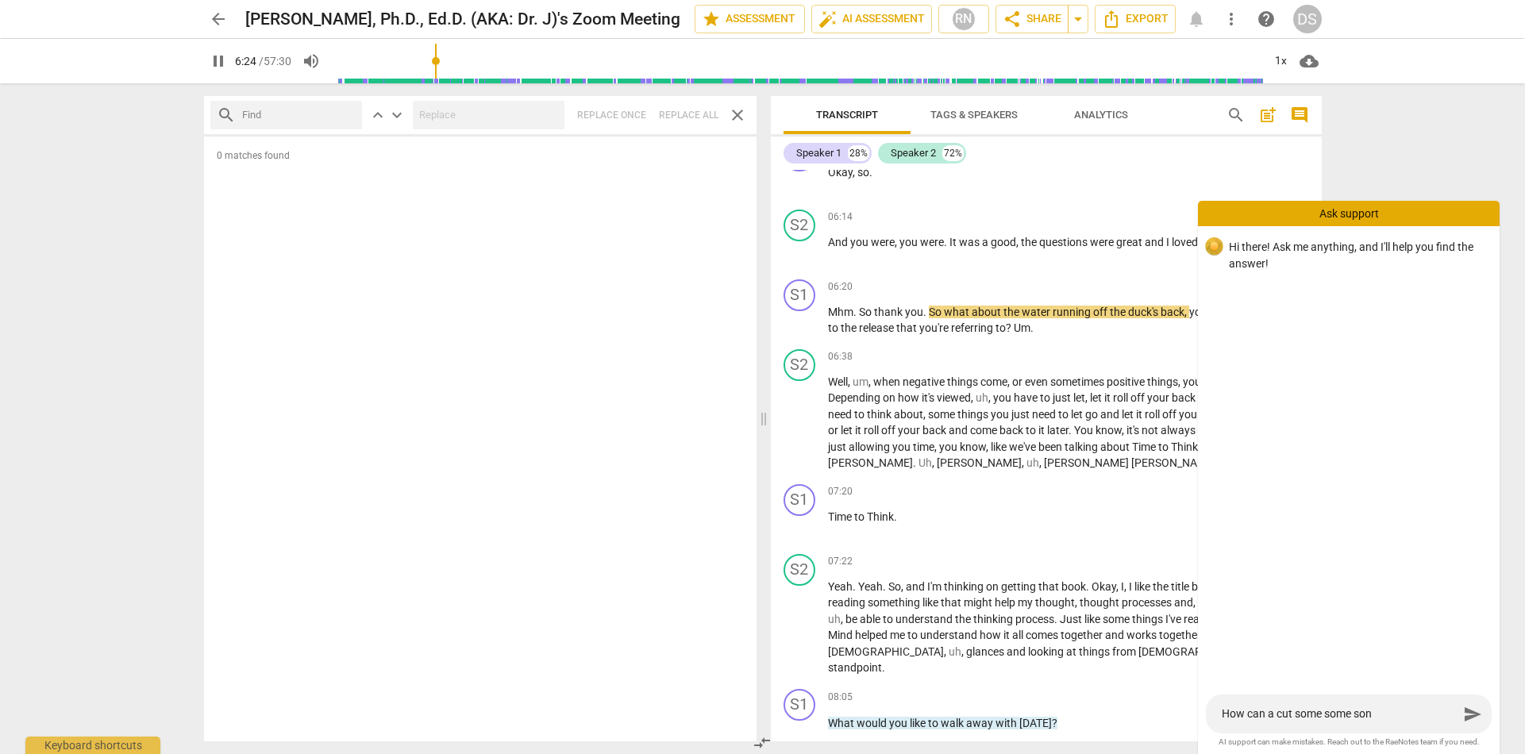
type textarea "How can a cut some some so"
type input "386"
type textarea "How can a cut some some sou"
type input "387"
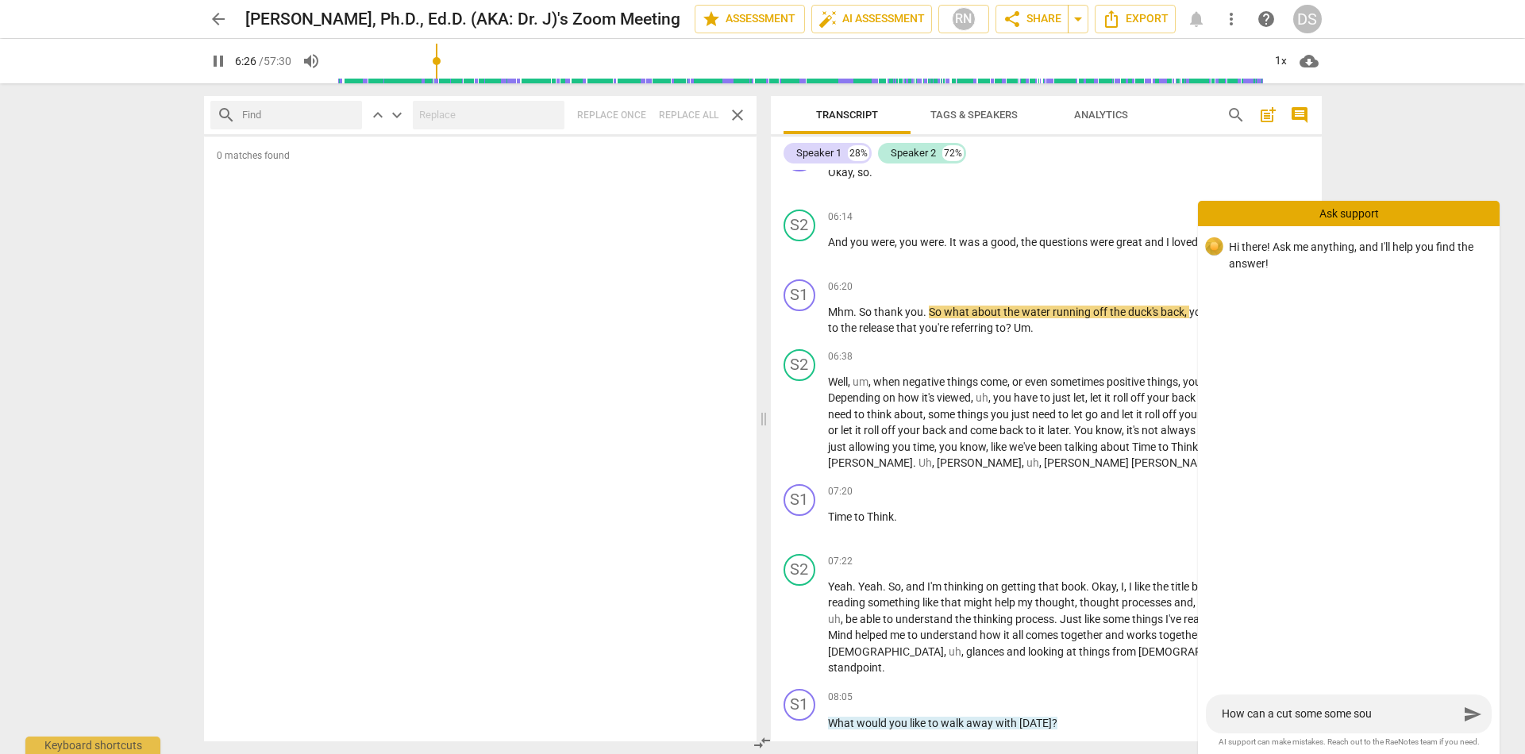
type textarea "How can a cut some some soun"
click at [1273, 719] on textarea "How can a cut some some sounds" at bounding box center [1340, 714] width 237 height 15
click at [1404, 717] on textarea "How can I cut some some sounds" at bounding box center [1340, 714] width 237 height 15
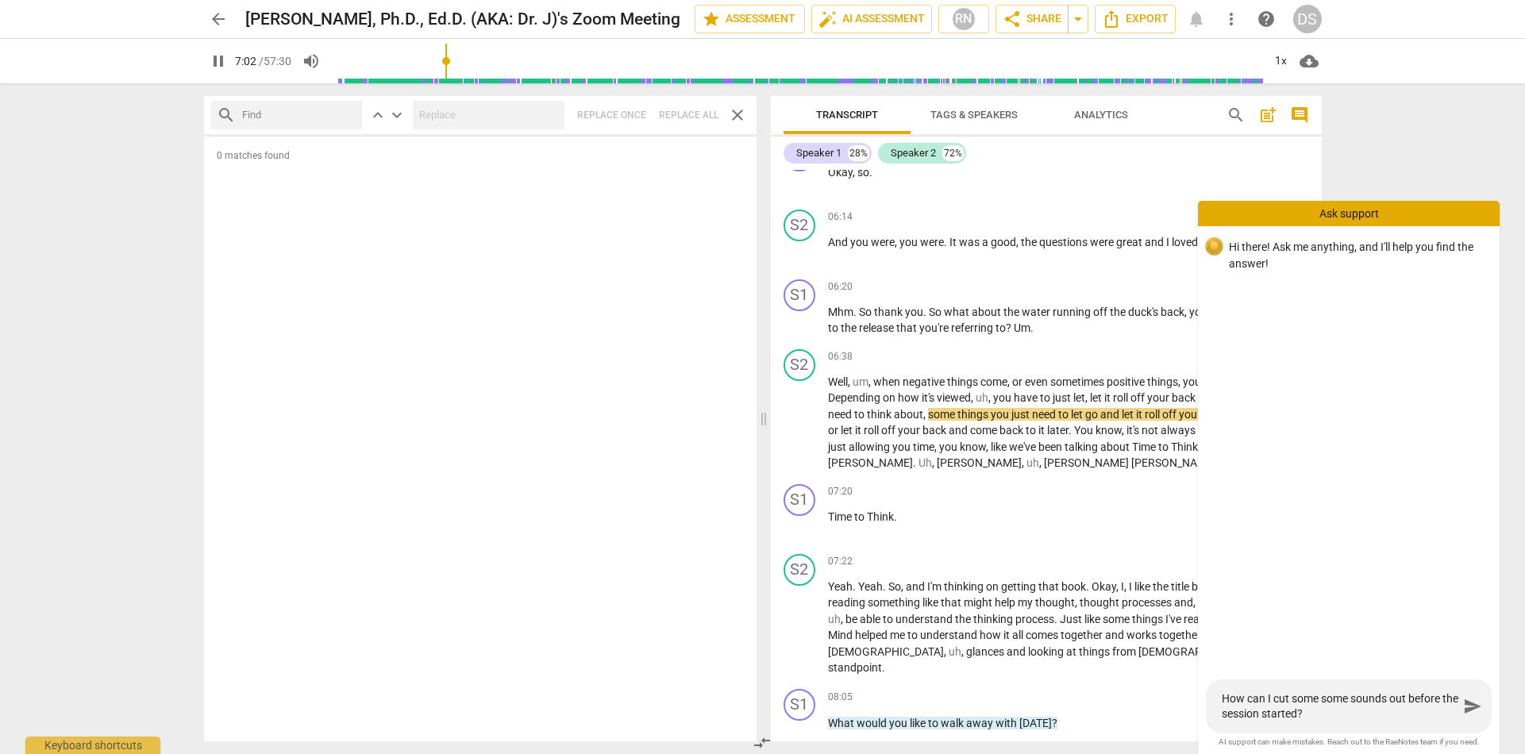
scroll to position [0, 0]
click at [1477, 712] on span "send" at bounding box center [1472, 706] width 19 height 19
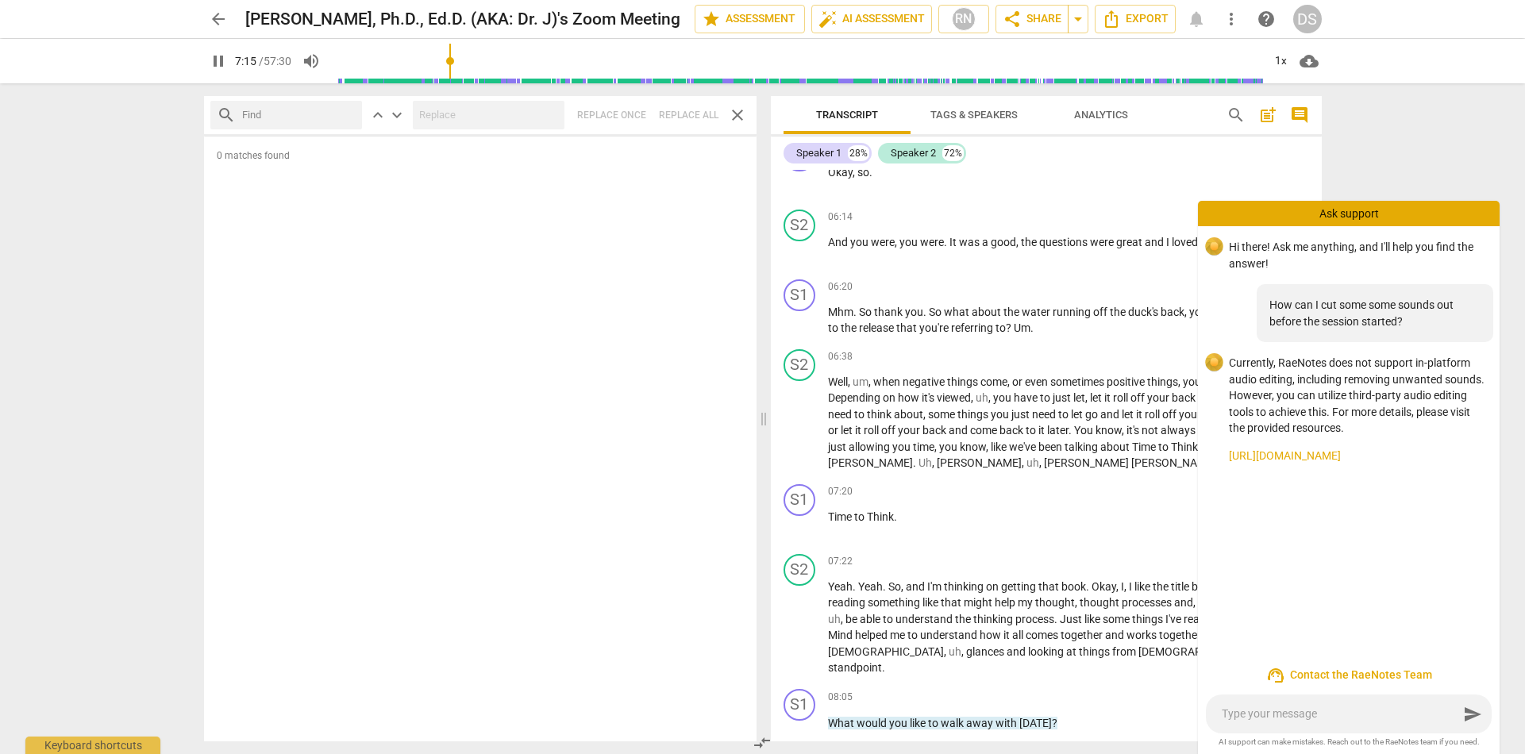
click at [1338, 449] on link "[URL][DOMAIN_NAME]" at bounding box center [1358, 456] width 258 height 17
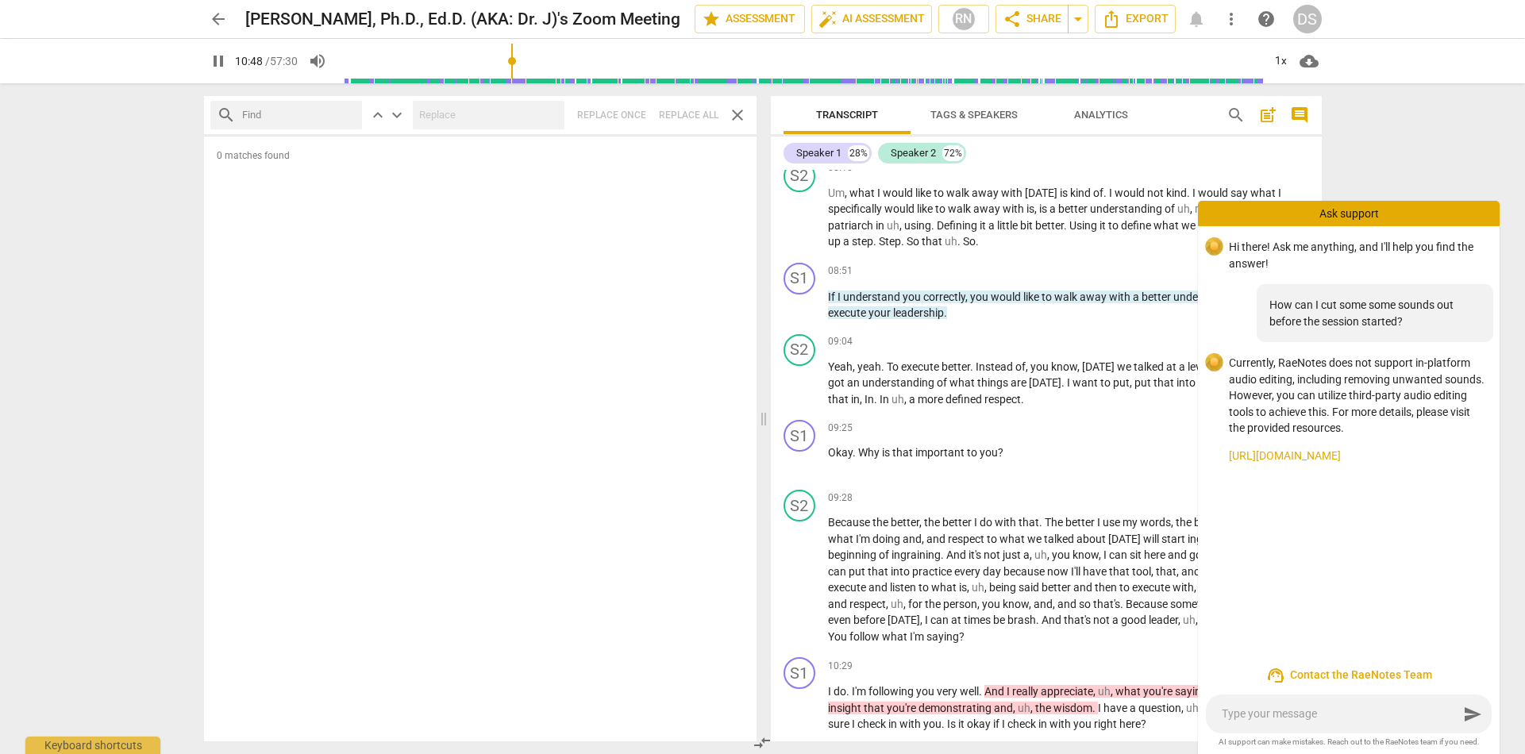
scroll to position [2395, 0]
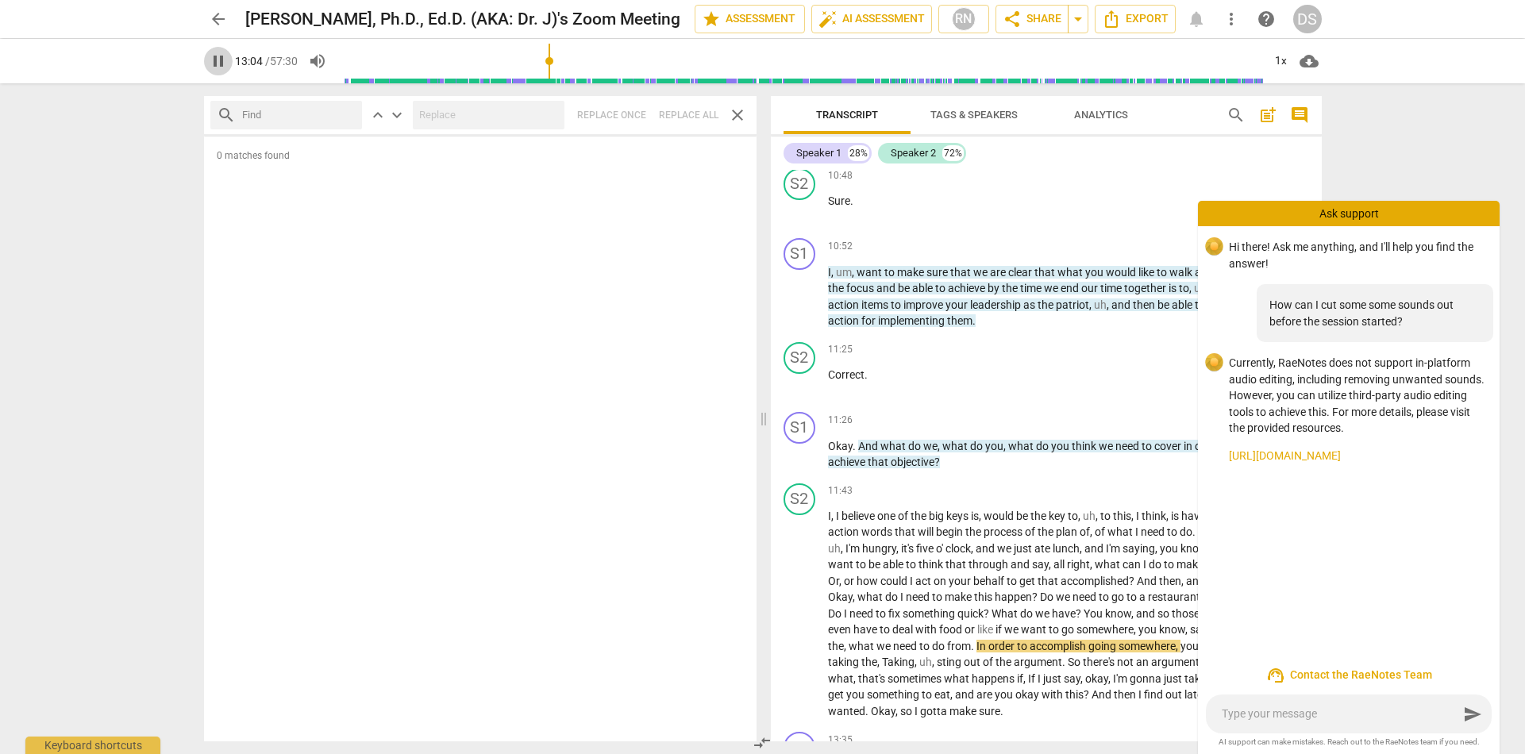
click at [217, 63] on span "pause" at bounding box center [218, 61] width 19 height 19
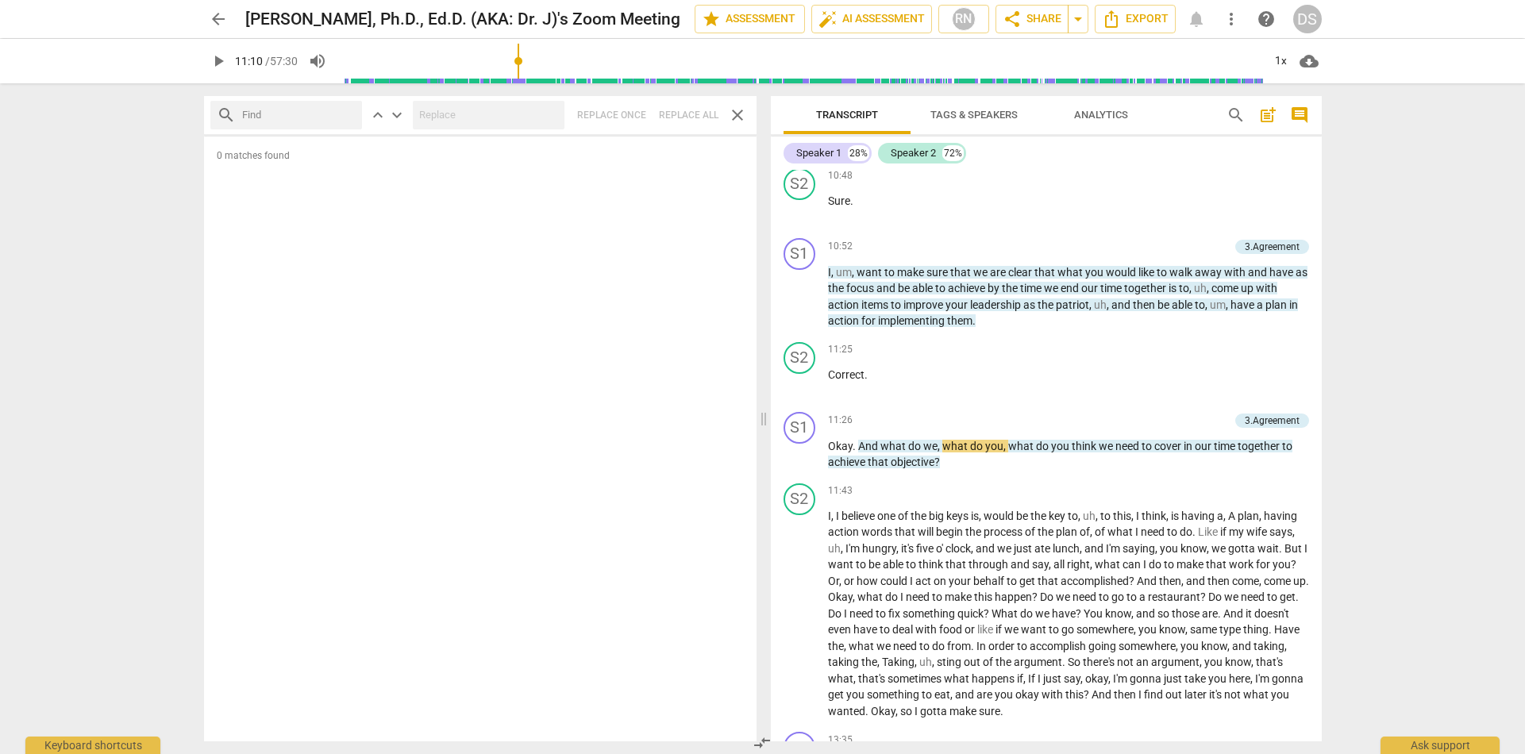
scroll to position [2191, 0]
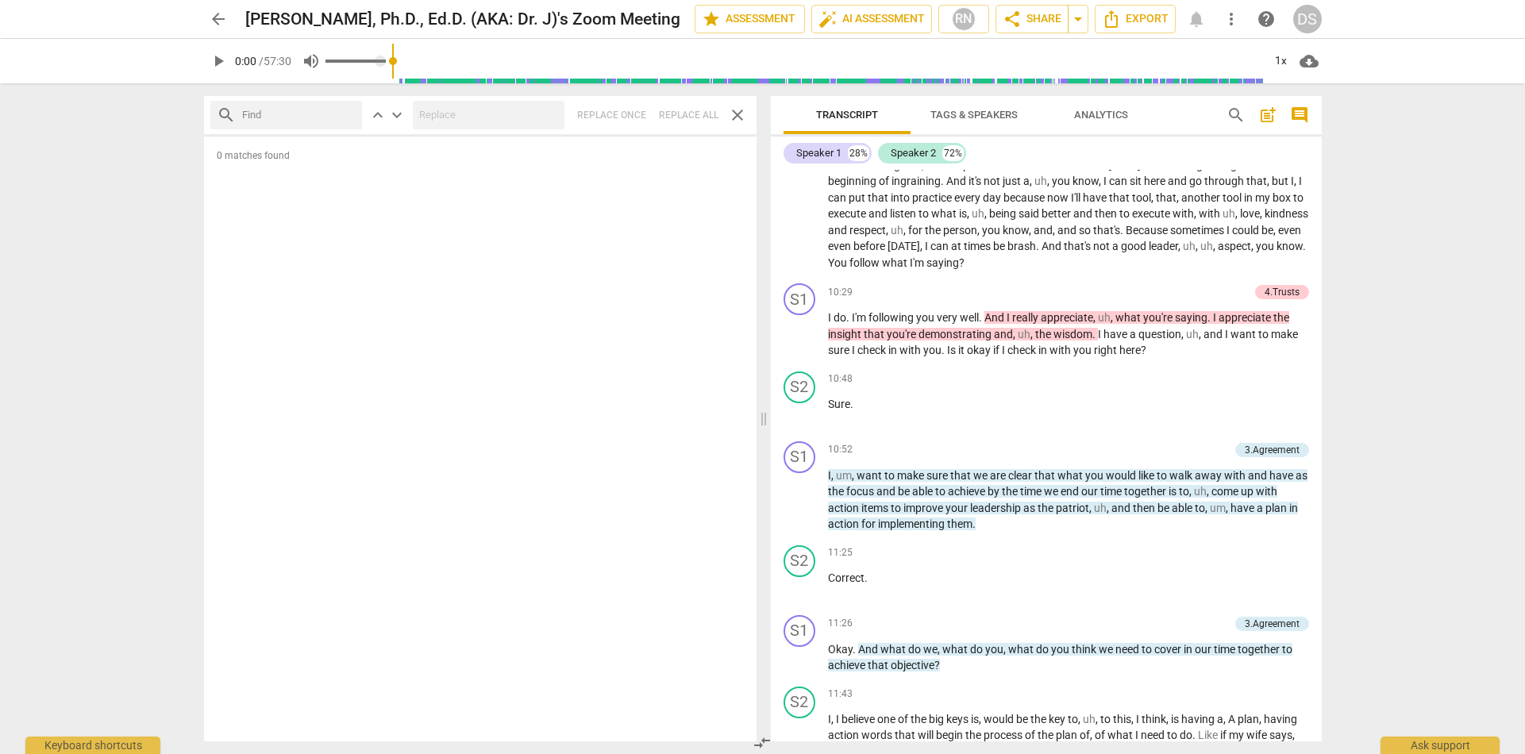
drag, startPoint x: 554, startPoint y: 62, endPoint x: 318, endPoint y: 60, distance: 235.8
click at [318, 60] on div "play_arrow 0:00 / 57:30 volume_up 1x cloud_download" at bounding box center [763, 61] width 1118 height 44
drag, startPoint x: 336, startPoint y: 61, endPoint x: 358, endPoint y: 64, distance: 22.5
click at [361, 65] on input "range" at bounding box center [797, 61] width 931 height 51
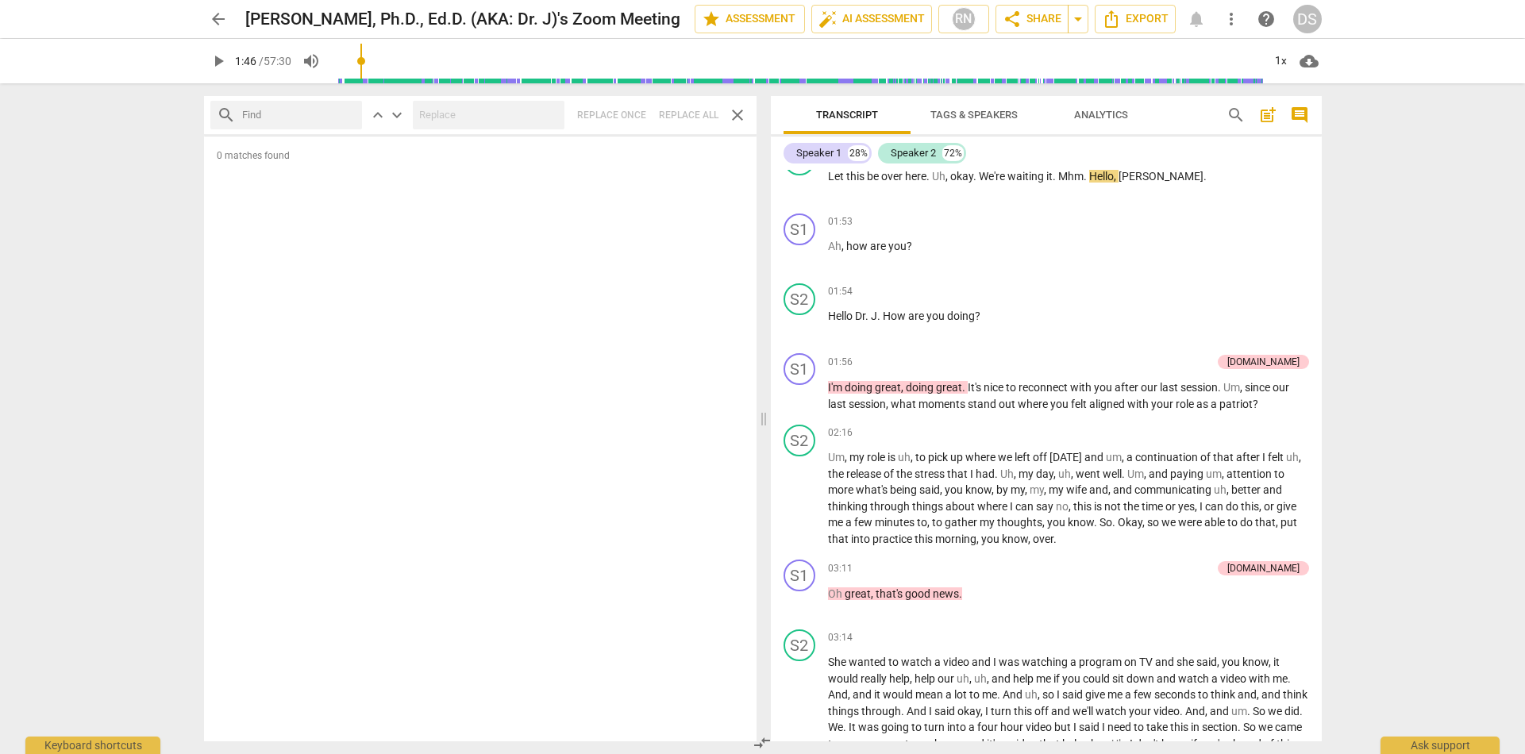
click at [364, 60] on input "range" at bounding box center [797, 61] width 931 height 51
click at [218, 61] on span "play_arrow" at bounding box center [218, 61] width 19 height 19
click at [218, 61] on span "pause" at bounding box center [218, 61] width 19 height 19
click at [1093, 178] on span "Hello" at bounding box center [1101, 176] width 25 height 13
click at [360, 60] on input "range" at bounding box center [797, 61] width 931 height 51
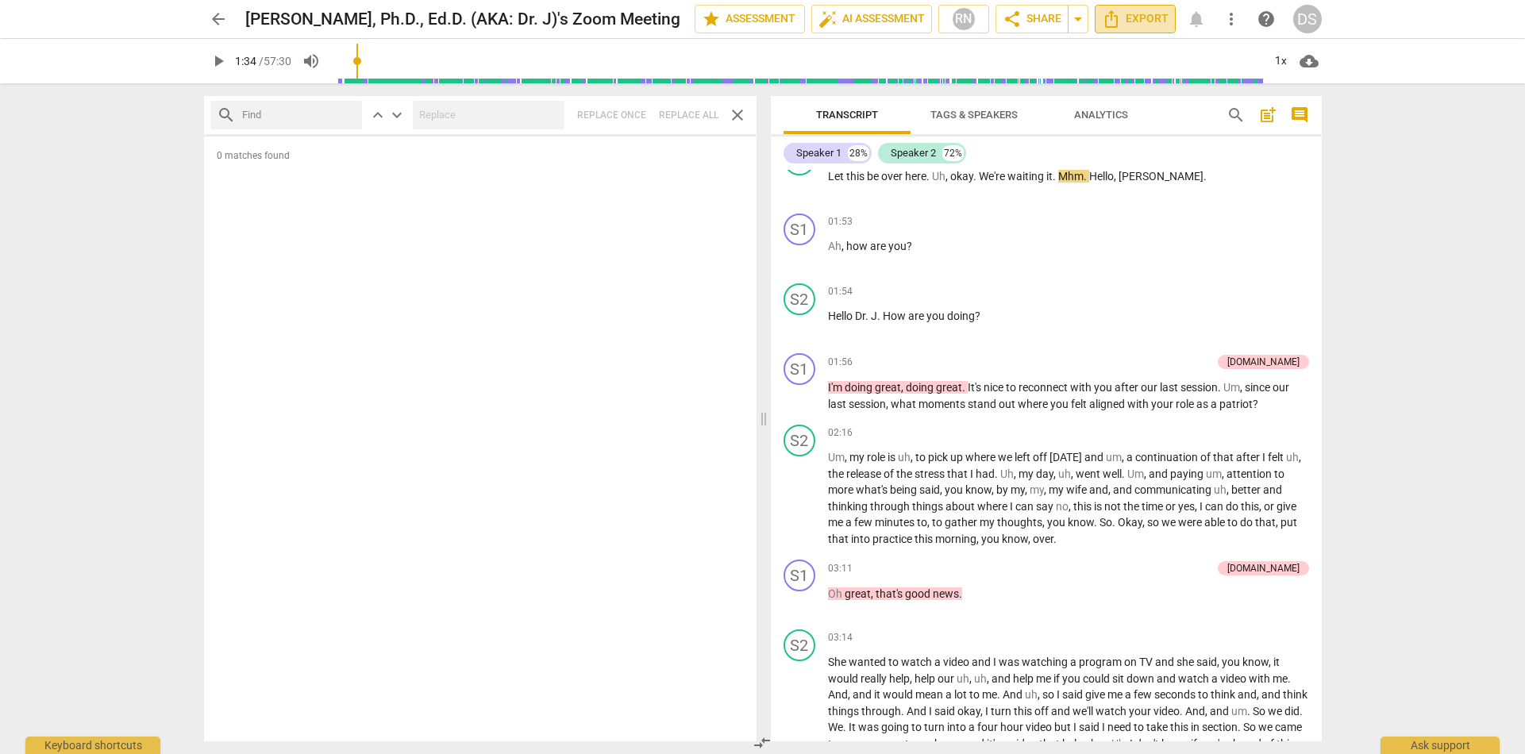
click at [1134, 19] on span "Export" at bounding box center [1135, 19] width 67 height 19
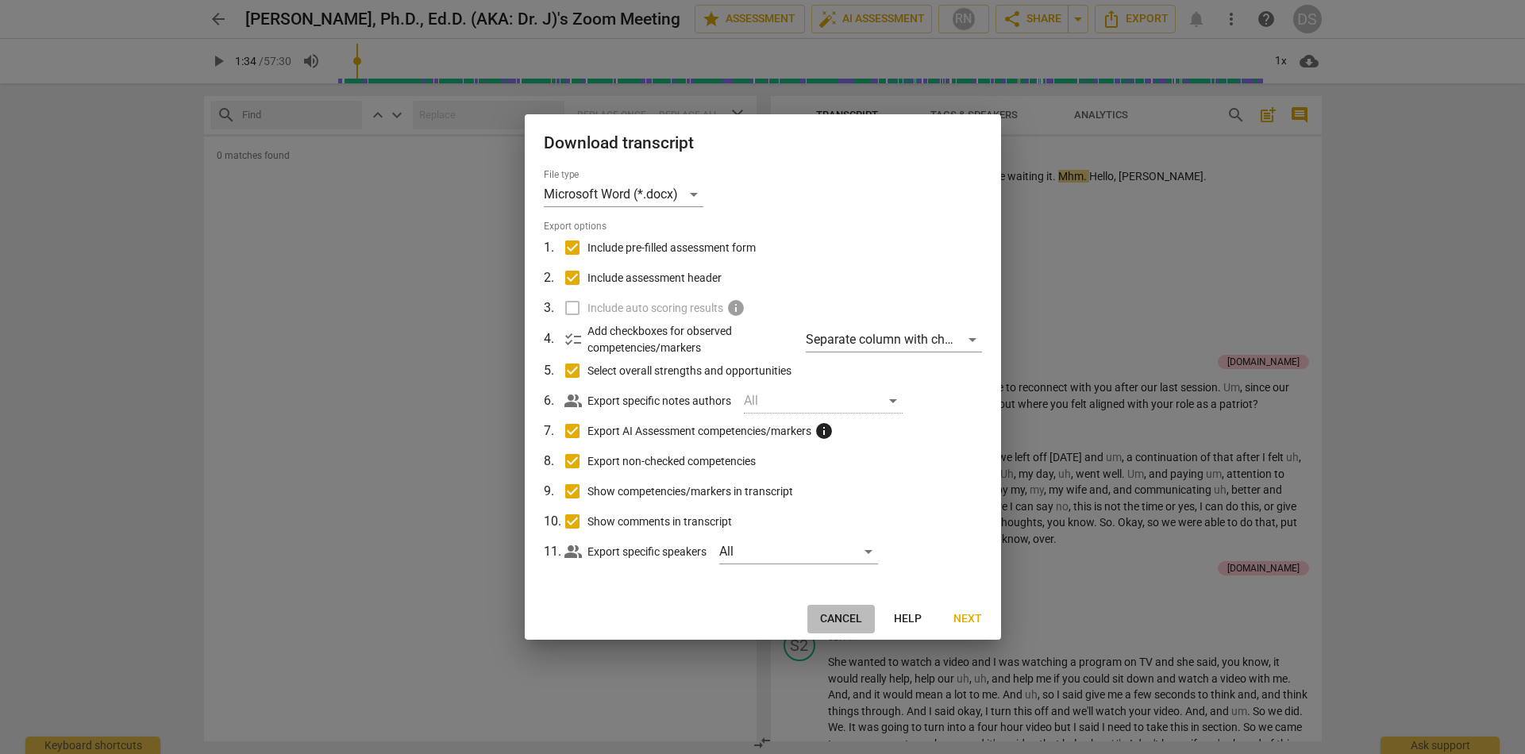
click at [823, 619] on span "Cancel" at bounding box center [841, 619] width 42 height 16
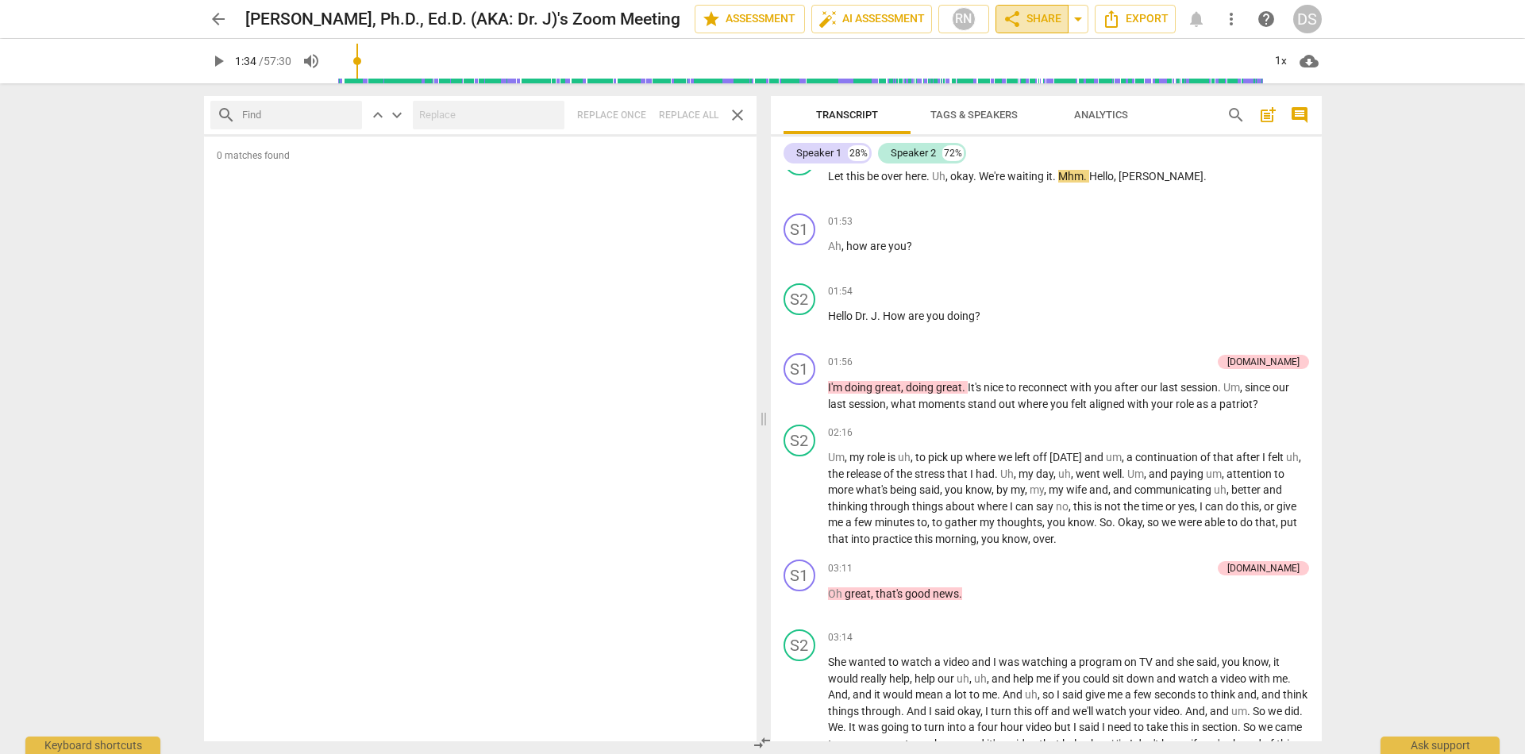
click at [1045, 21] on span "share Share" at bounding box center [1032, 19] width 59 height 19
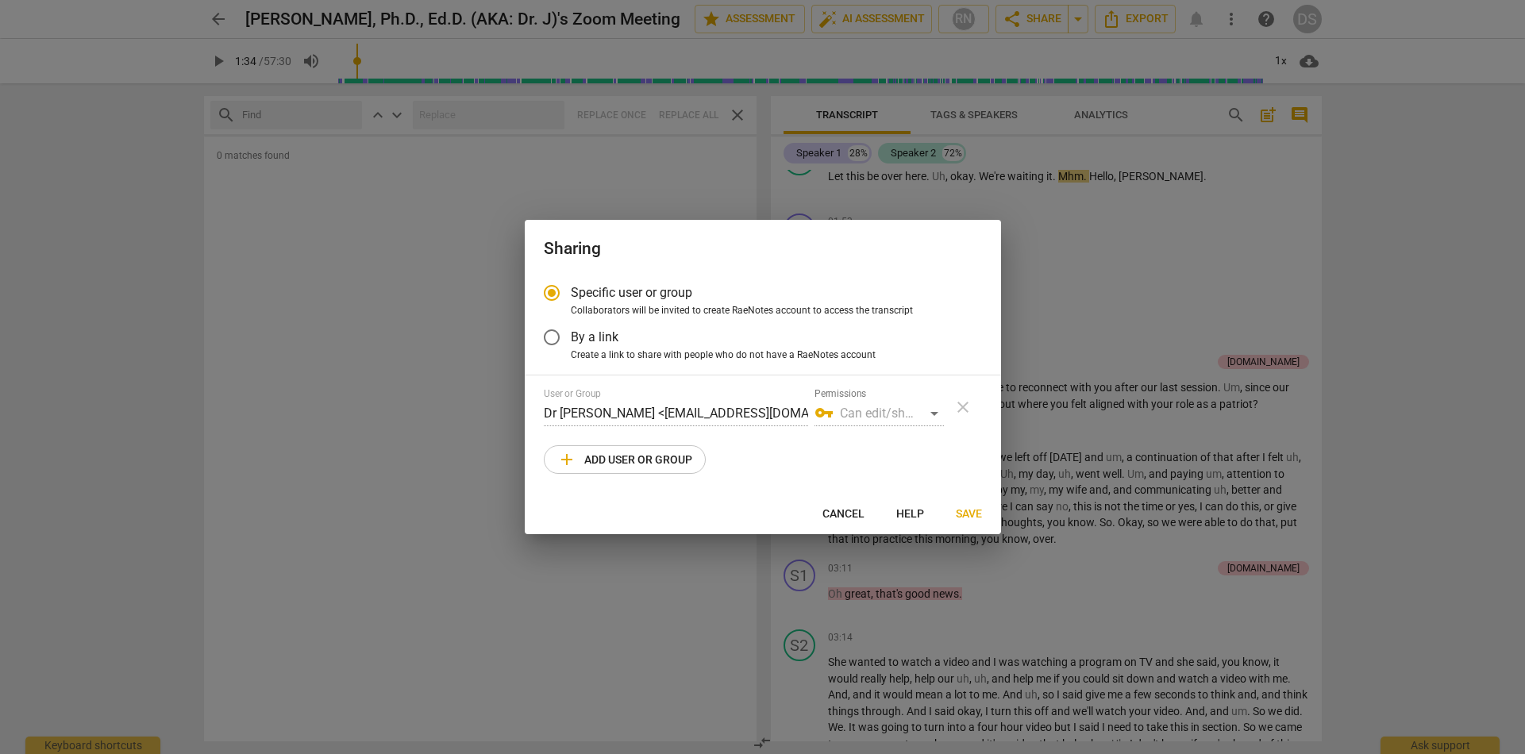
click at [932, 413] on div "vpn_key Can edit/share" at bounding box center [879, 413] width 129 height 25
click at [934, 410] on div "vpn_key Can edit/share" at bounding box center [879, 413] width 129 height 25
click at [965, 514] on span "Save" at bounding box center [969, 515] width 26 height 16
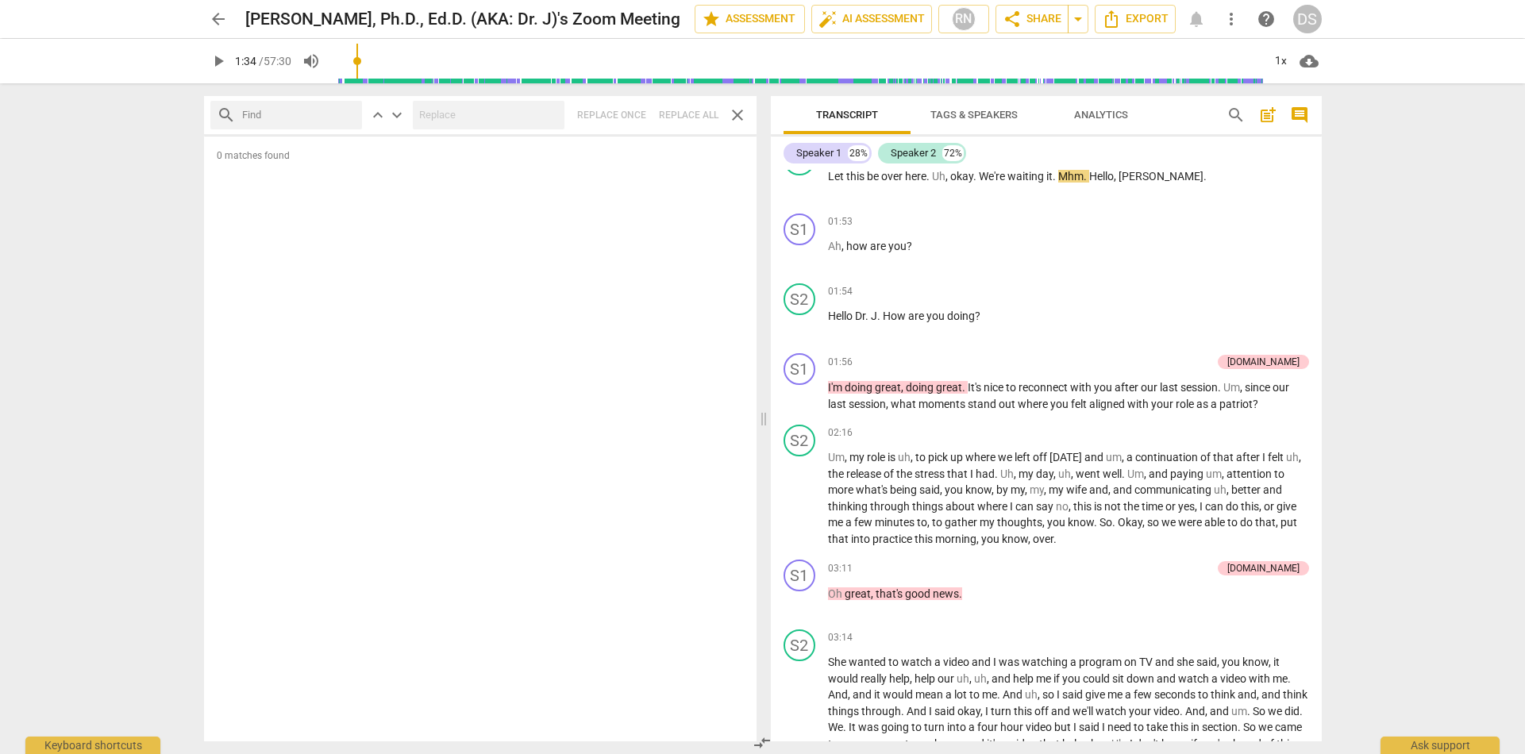
click at [1227, 21] on span "more_vert" at bounding box center [1231, 19] width 19 height 19
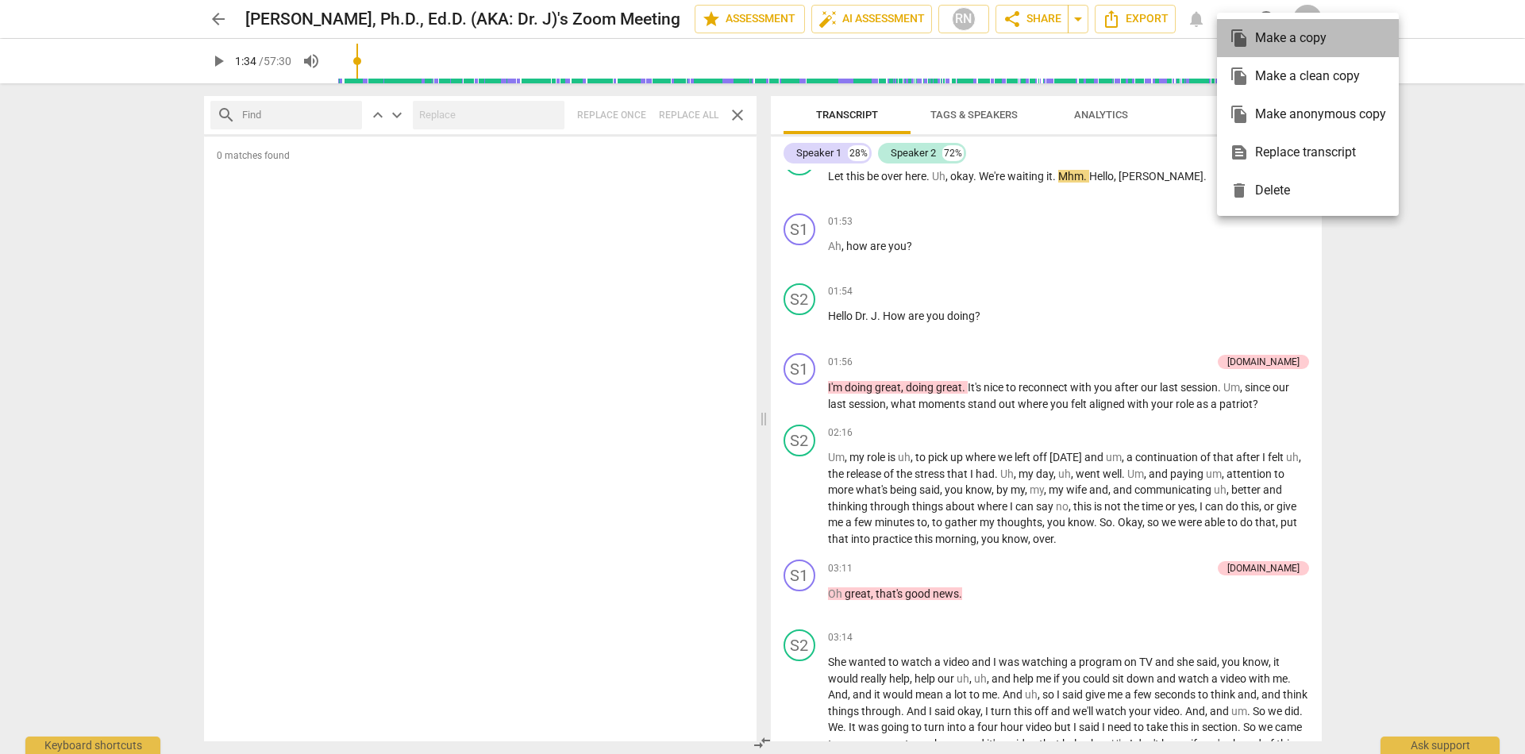
click at [1281, 38] on div "file_copy Make a copy" at bounding box center [1308, 38] width 156 height 38
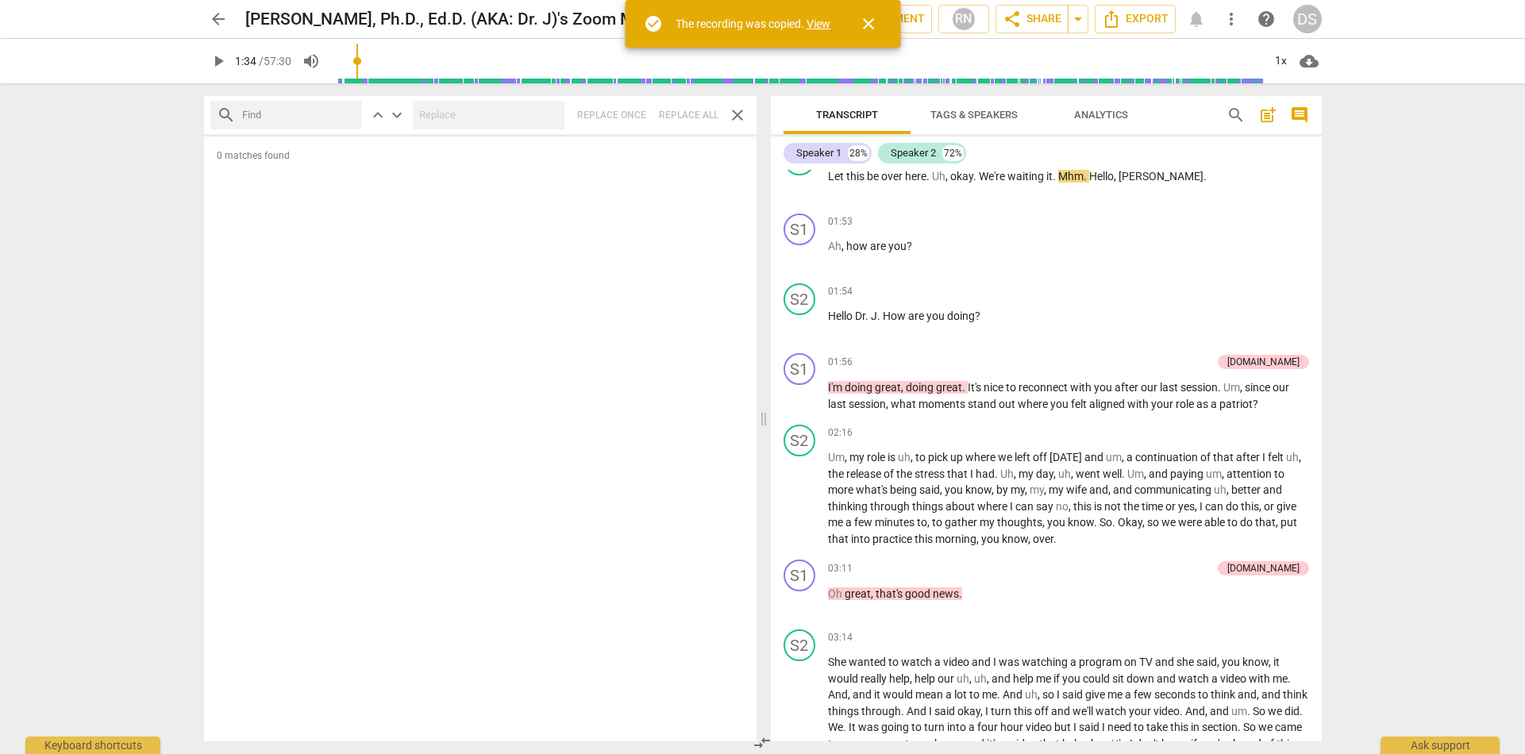
click at [821, 28] on link "View" at bounding box center [819, 23] width 24 height 13
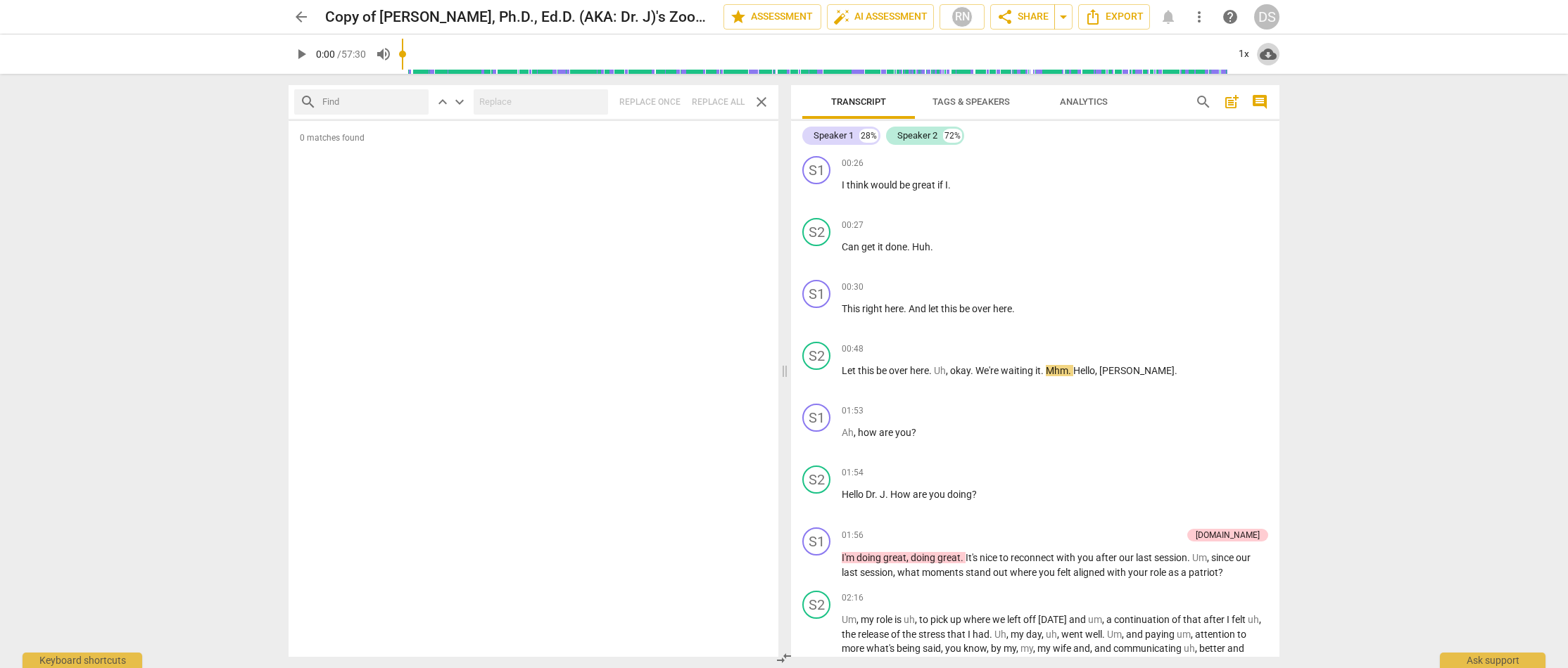
click at [1268, 55] on span "cloud_download" at bounding box center [1268, 54] width 17 height 17
click at [1308, 53] on li "Download audio" at bounding box center [1309, 54] width 105 height 34
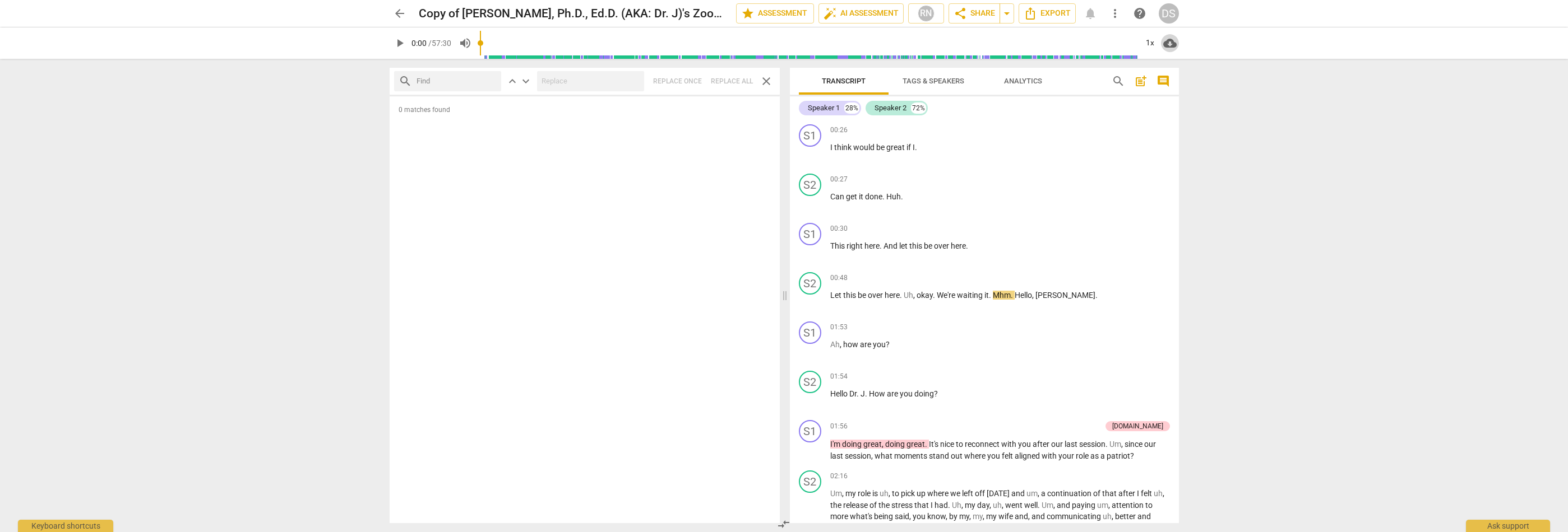
click at [1076, 44] on span "cloud_download" at bounding box center [1169, 43] width 13 height 13
click at [1046, 16] on div at bounding box center [784, 266] width 1568 height 532
click at [1046, 16] on span "Export" at bounding box center [1047, 13] width 47 height 13
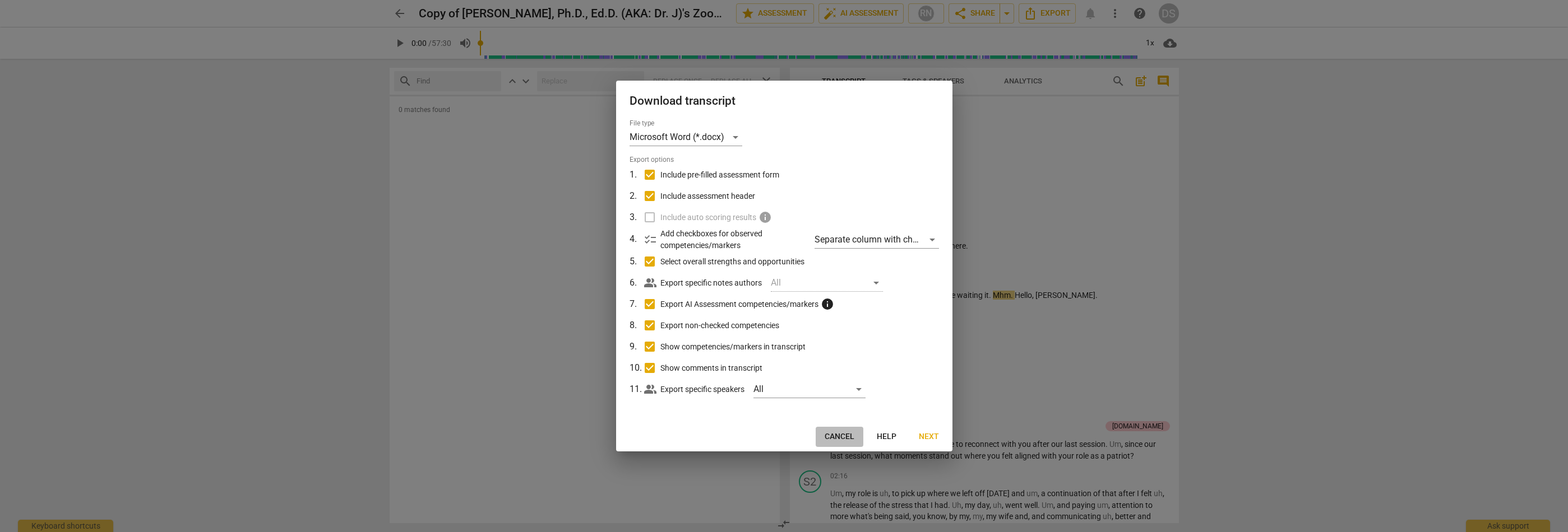
click at [836, 437] on span "Cancel" at bounding box center [839, 437] width 30 height 11
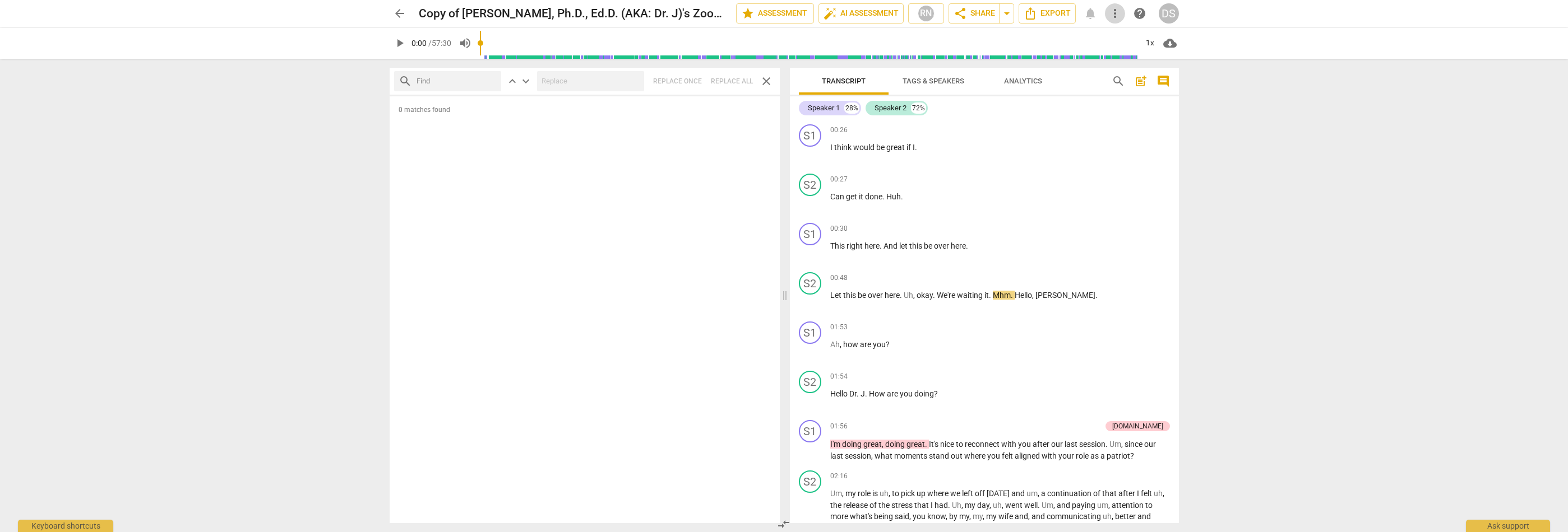
click at [1076, 14] on span "more_vert" at bounding box center [1115, 13] width 13 height 13
click at [1076, 124] on div at bounding box center [784, 266] width 1568 height 532
click at [1076, 42] on div "1x" at bounding box center [1150, 42] width 21 height 18
click at [1076, 34] on div at bounding box center [784, 266] width 1568 height 532
click at [1076, 19] on div "DS" at bounding box center [1168, 13] width 20 height 20
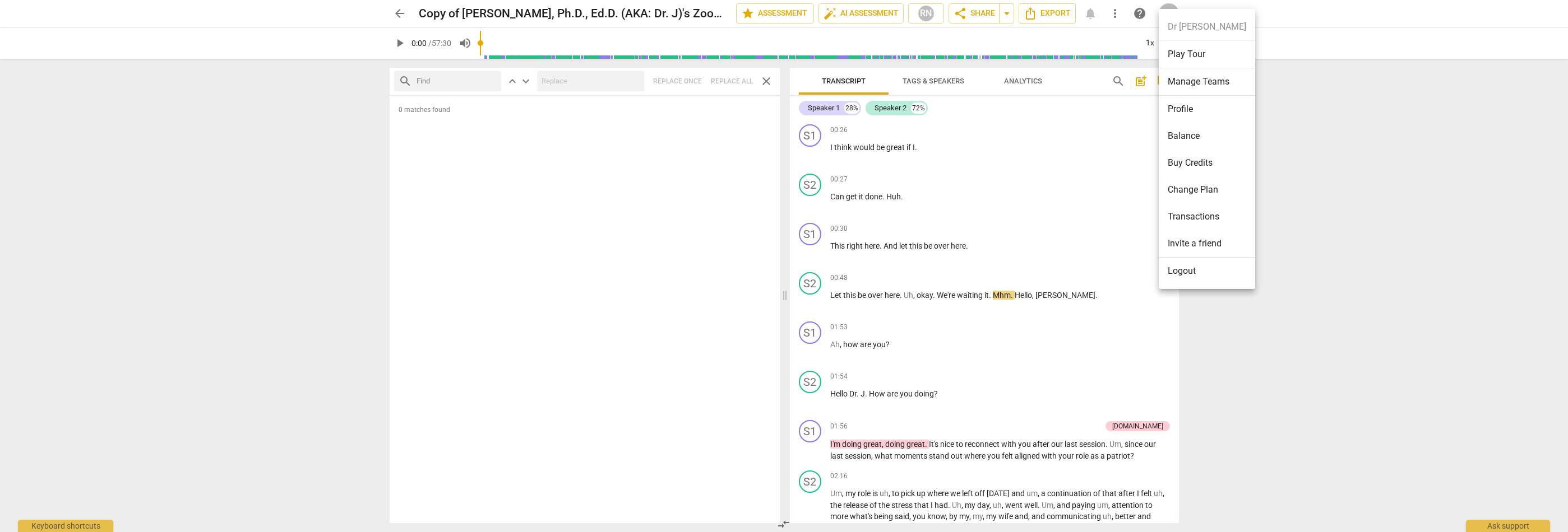
click at [1076, 119] on div at bounding box center [784, 266] width 1568 height 532
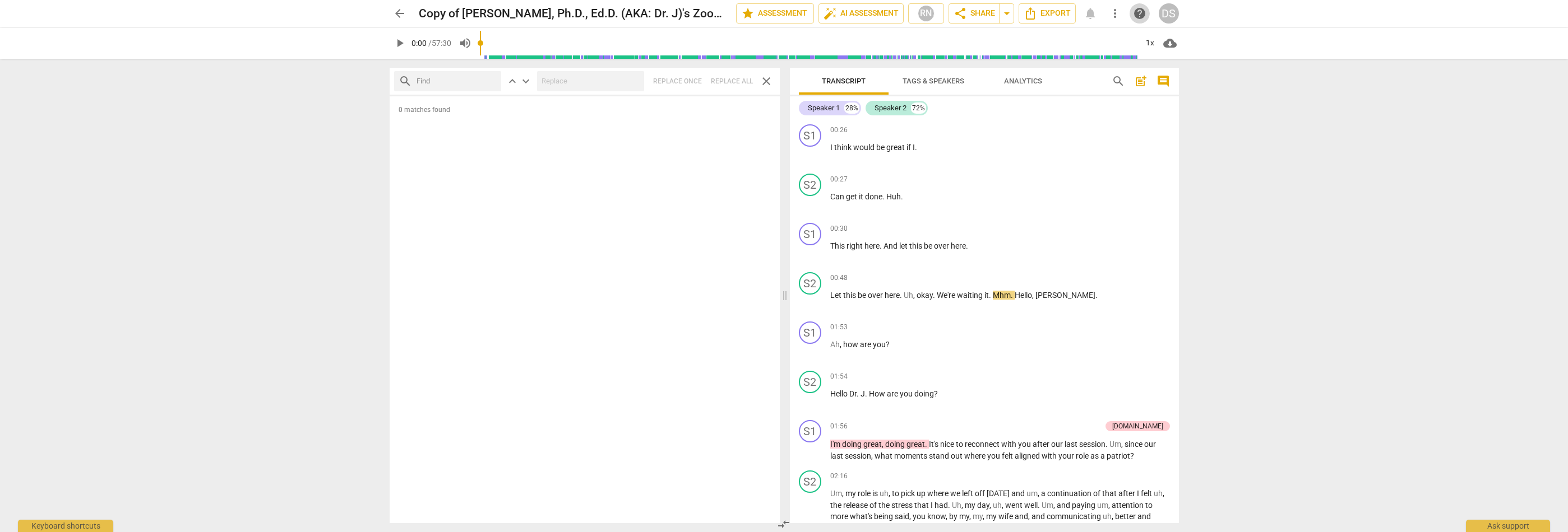
click at [1076, 16] on span "help" at bounding box center [1139, 13] width 13 height 13
click at [1076, 85] on span "post_add" at bounding box center [1140, 81] width 13 height 13
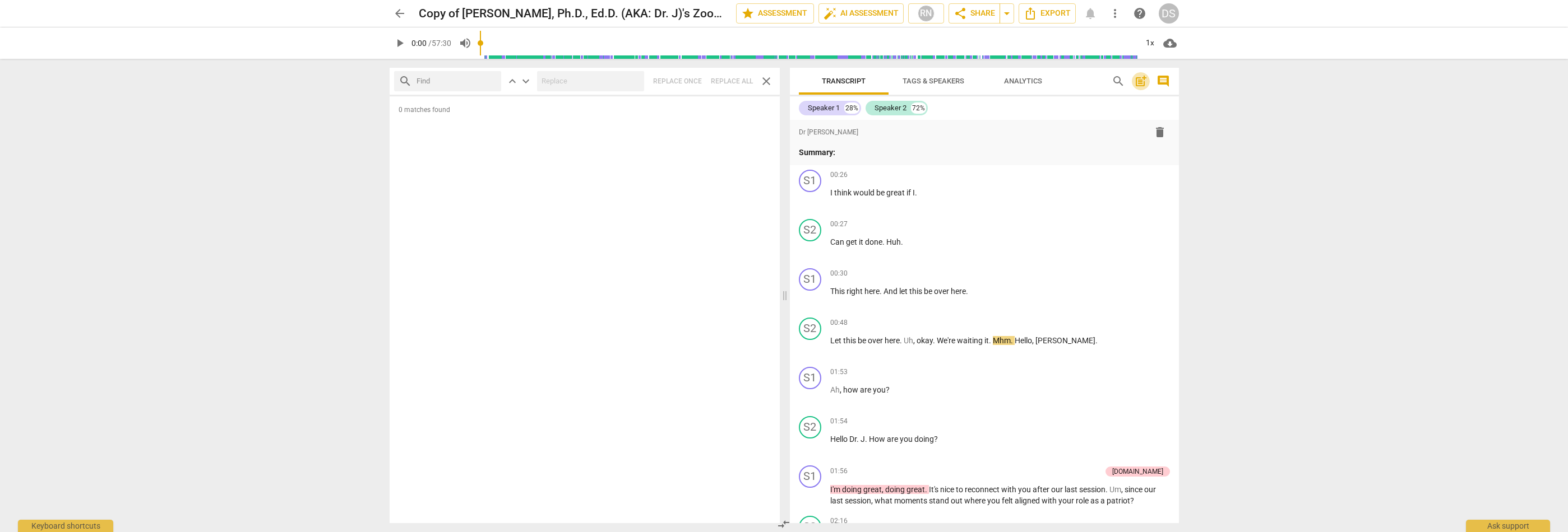
click at [1076, 85] on span "post_add" at bounding box center [1140, 81] width 13 height 13
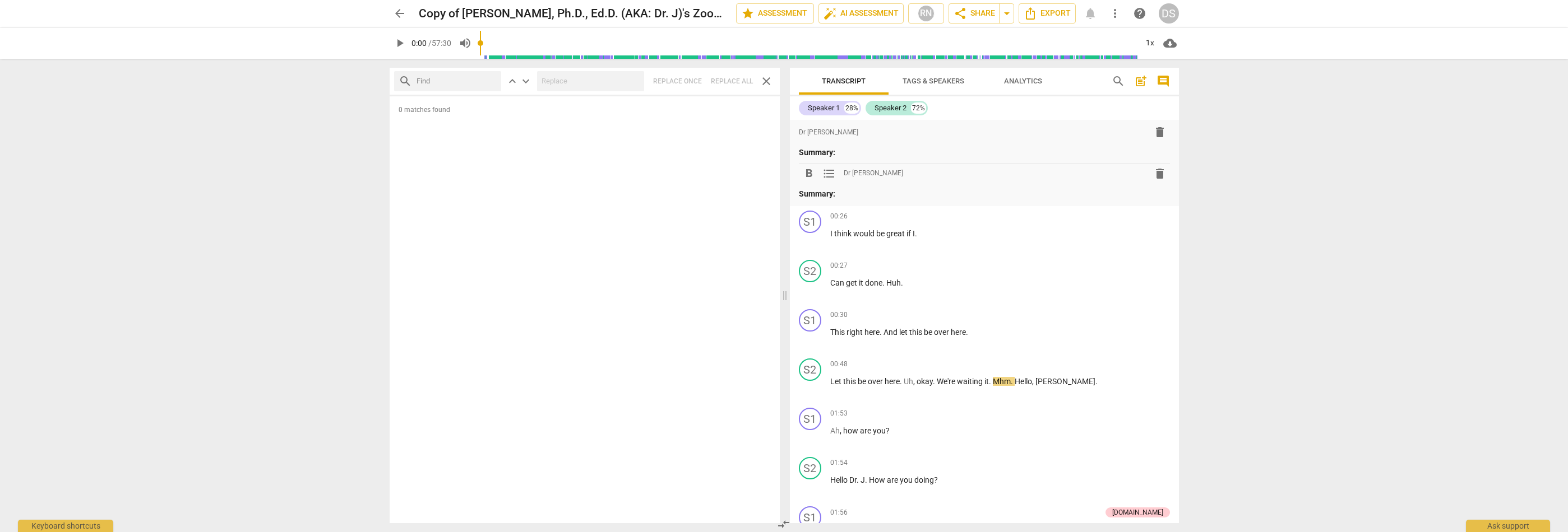
drag, startPoint x: 833, startPoint y: 177, endPoint x: 952, endPoint y: 181, distance: 119.1
click at [954, 181] on div "format_bold format_list_bulleted Dr [PERSON_NAME] delete" at bounding box center [984, 174] width 371 height 20
click at [1076, 171] on span "delete" at bounding box center [1159, 174] width 13 height 13
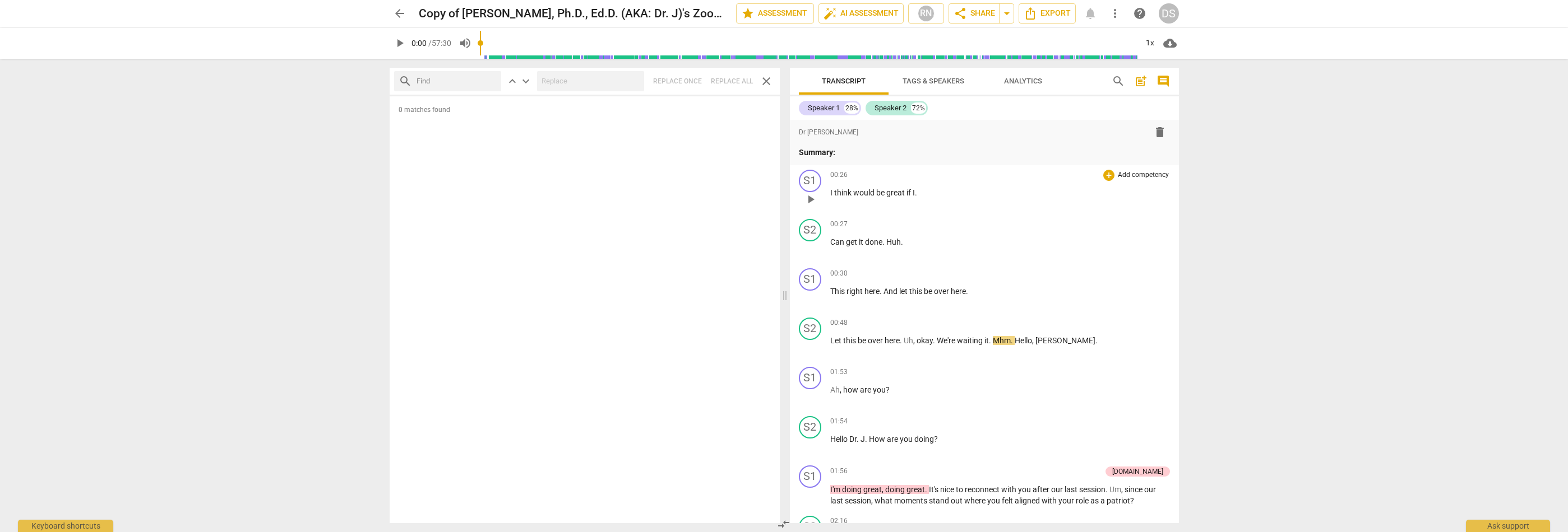
click at [832, 192] on span "I" at bounding box center [832, 193] width 4 height 9
click at [944, 198] on div "00:26 + Add competency keyboard_arrow_right I think would be great if I ." at bounding box center [1000, 190] width 340 height 40
click at [933, 195] on p "I think would be great if I ." at bounding box center [1000, 193] width 340 height 12
drag, startPoint x: 1017, startPoint y: 341, endPoint x: 789, endPoint y: 158, distance: 292.4
click at [790, 158] on div "format_bold format_list_bulleted Dr [PERSON_NAME] delete Summary: S1 play_arrow…" at bounding box center [984, 322] width 389 height 404
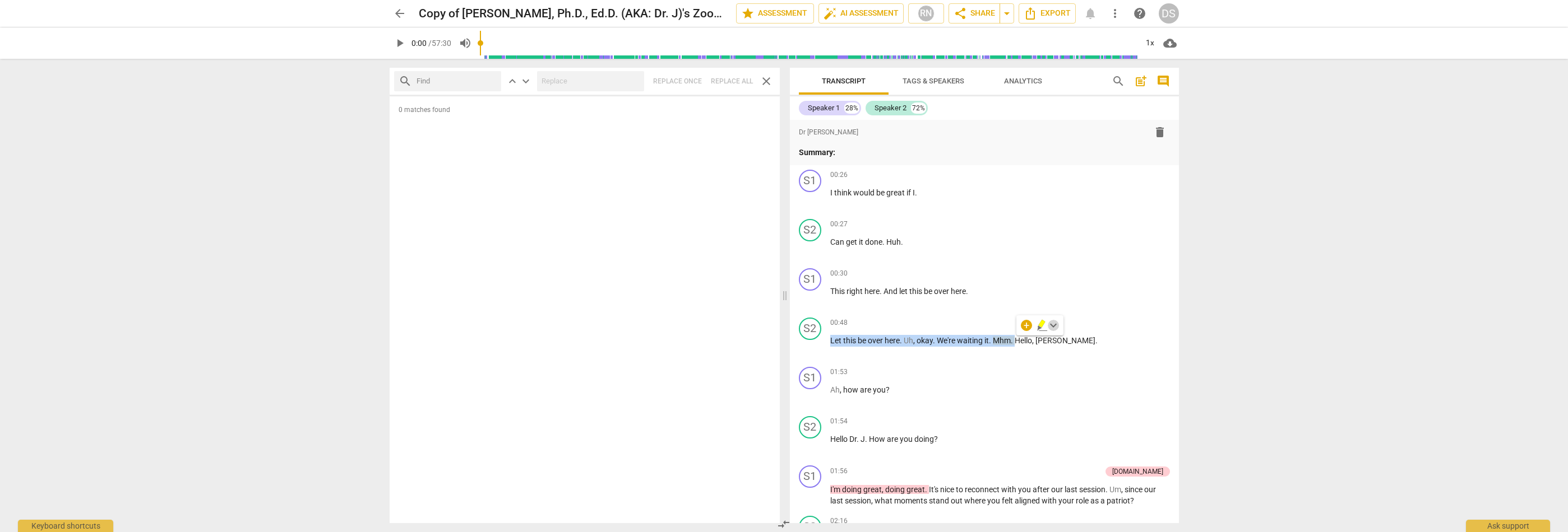
click at [1054, 327] on span "keyboard_arrow_down" at bounding box center [1053, 325] width 13 height 13
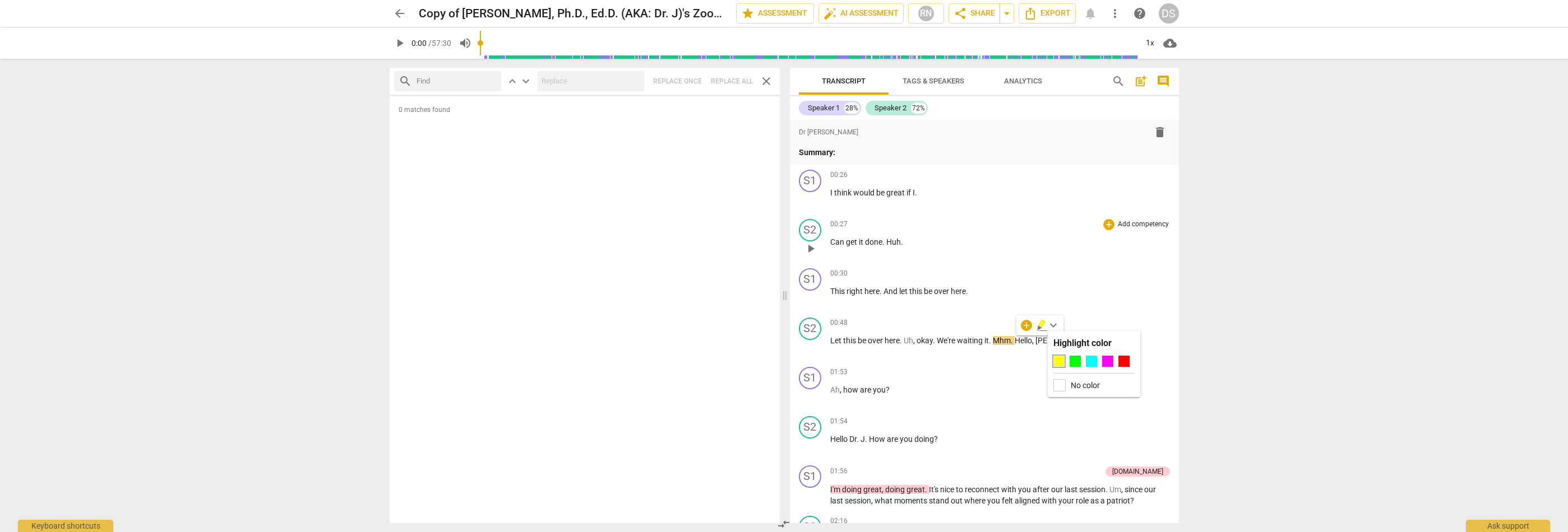
click at [1067, 224] on div "00:27 + Add competency keyboard_arrow_right" at bounding box center [1000, 224] width 340 height 11
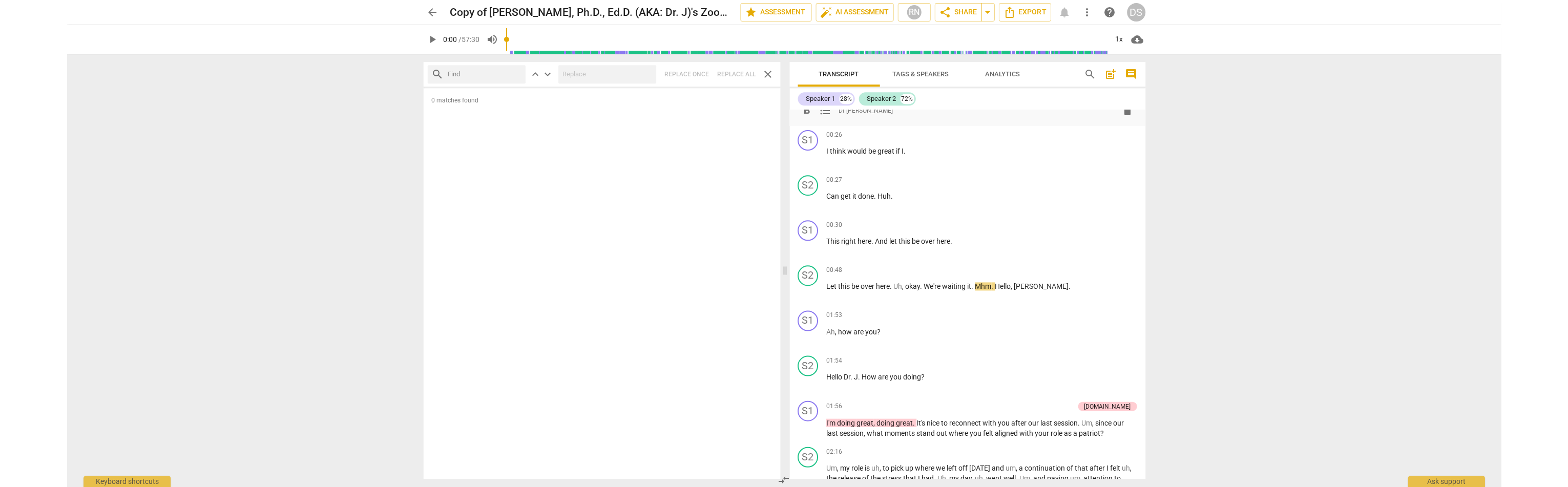
scroll to position [26, 0]
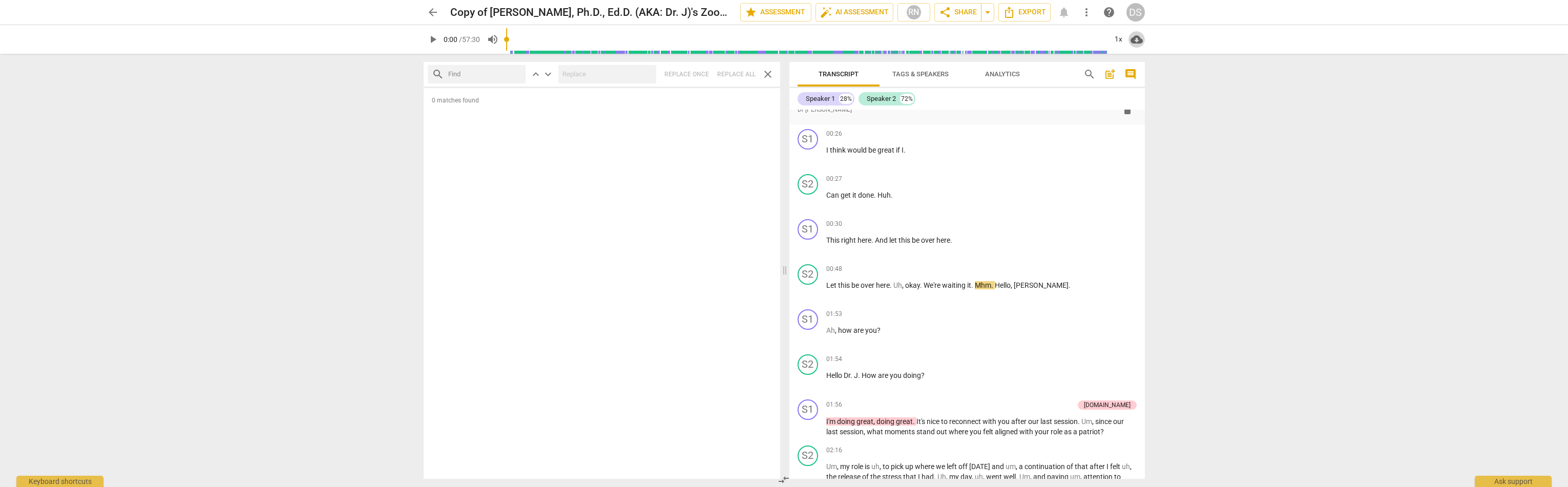
click at [983, 39] on span "cloud_download" at bounding box center [1136, 39] width 12 height 12
